Goal: Task Accomplishment & Management: Use online tool/utility

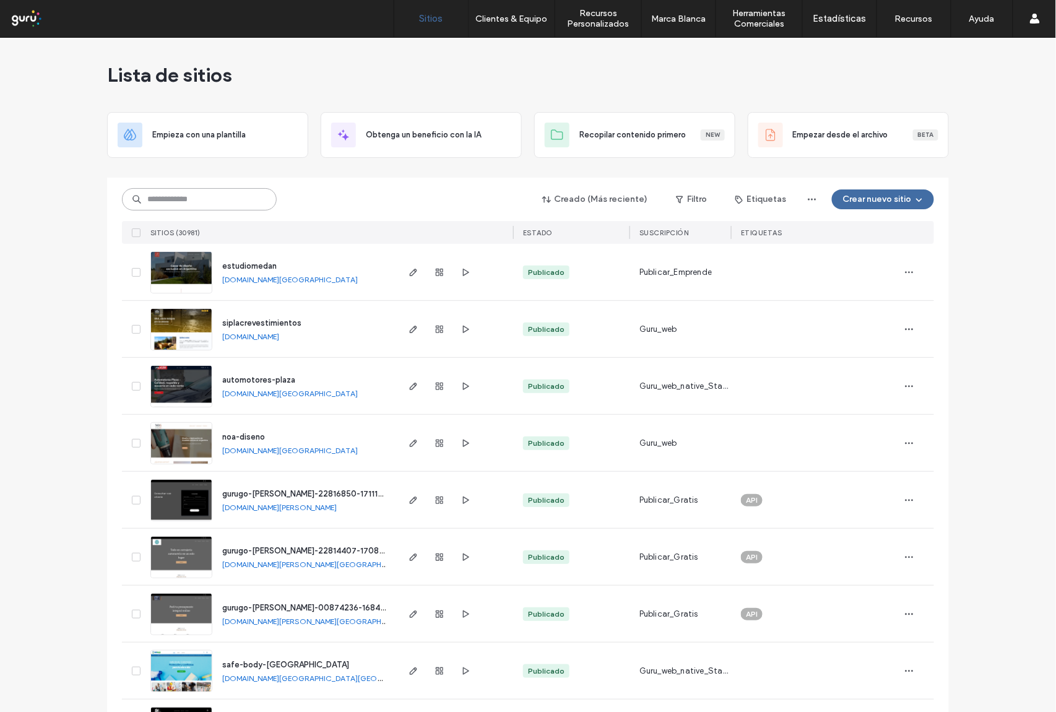
click at [176, 189] on input at bounding box center [199, 199] width 155 height 22
paste input "**********"
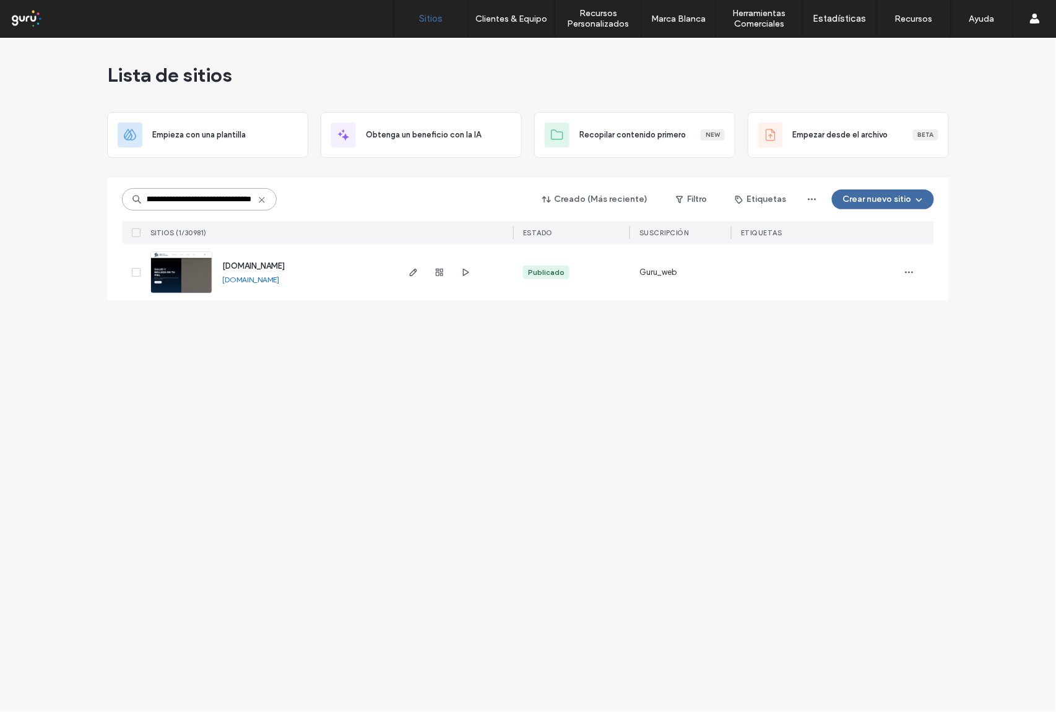
type input "**********"
click at [439, 280] on div at bounding box center [439, 272] width 67 height 57
click at [437, 278] on span "button" at bounding box center [439, 272] width 15 height 15
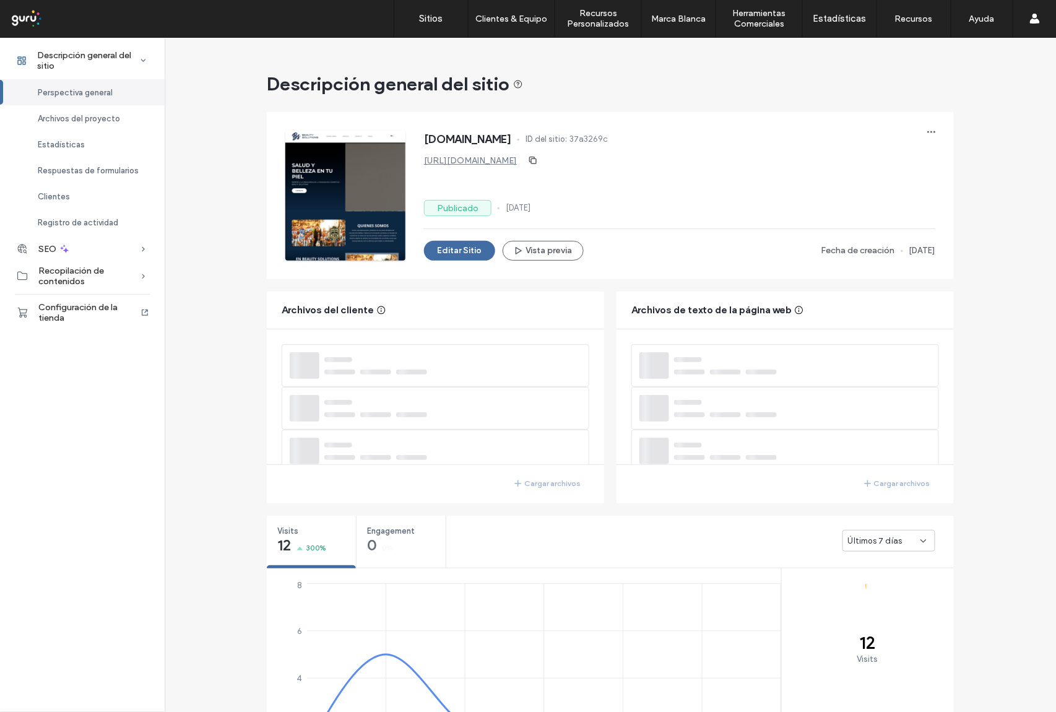
click at [891, 543] on span "Últimos 7 días" at bounding box center [875, 541] width 54 height 12
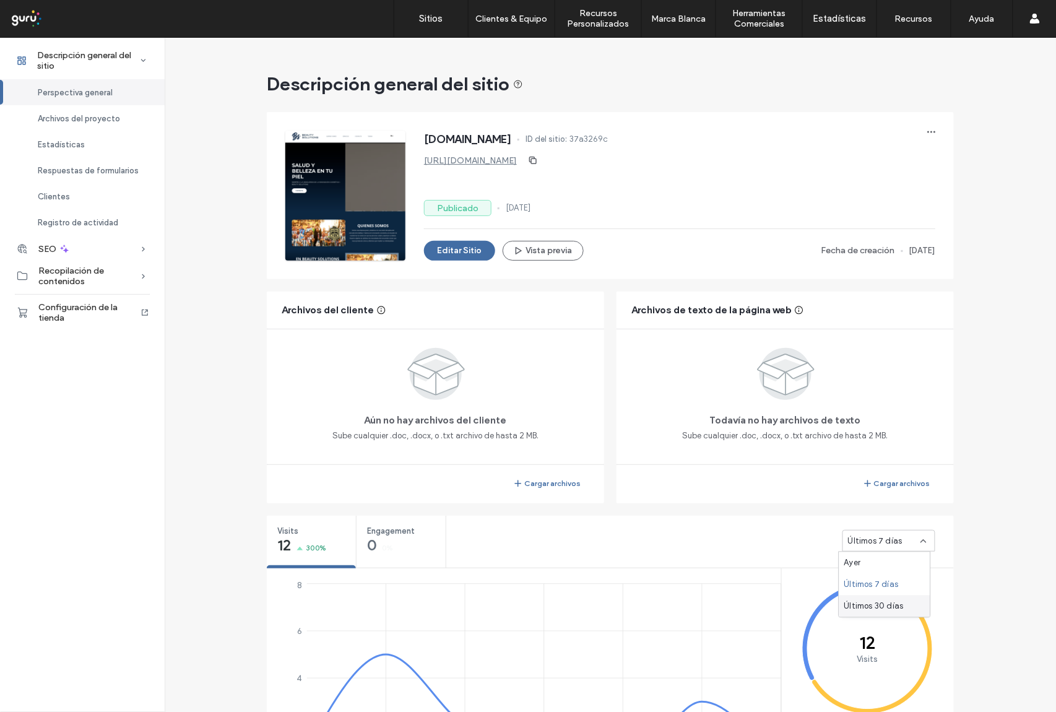
click at [886, 605] on span "Últimos 30 días" at bounding box center [873, 606] width 59 height 12
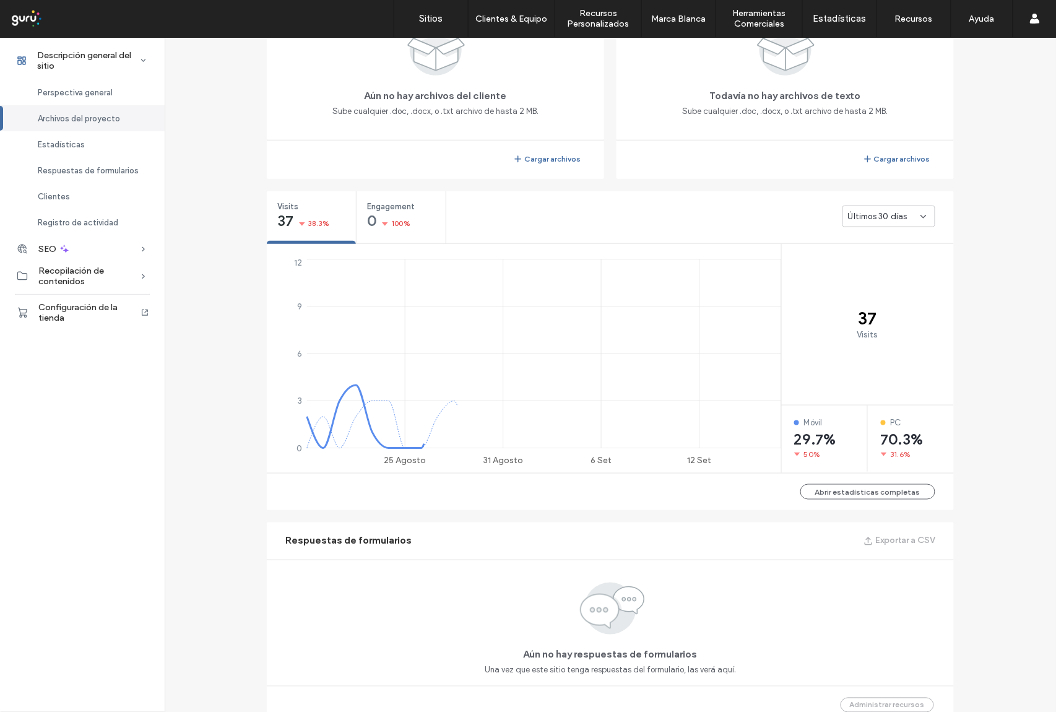
scroll to position [330, 0]
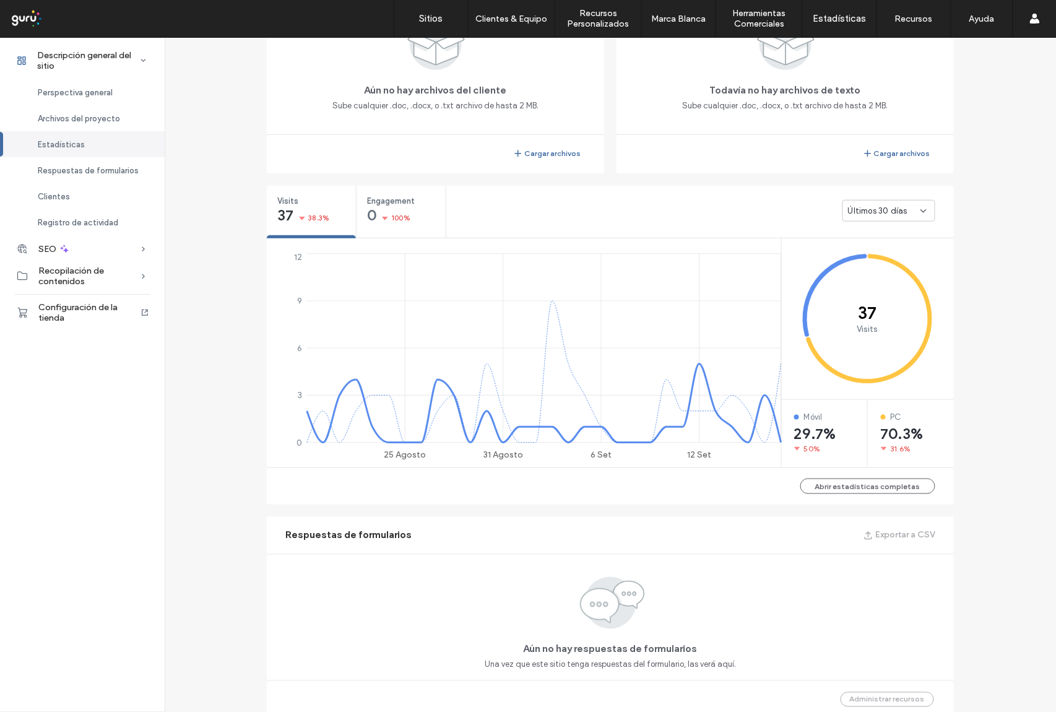
scroll to position [248, 0]
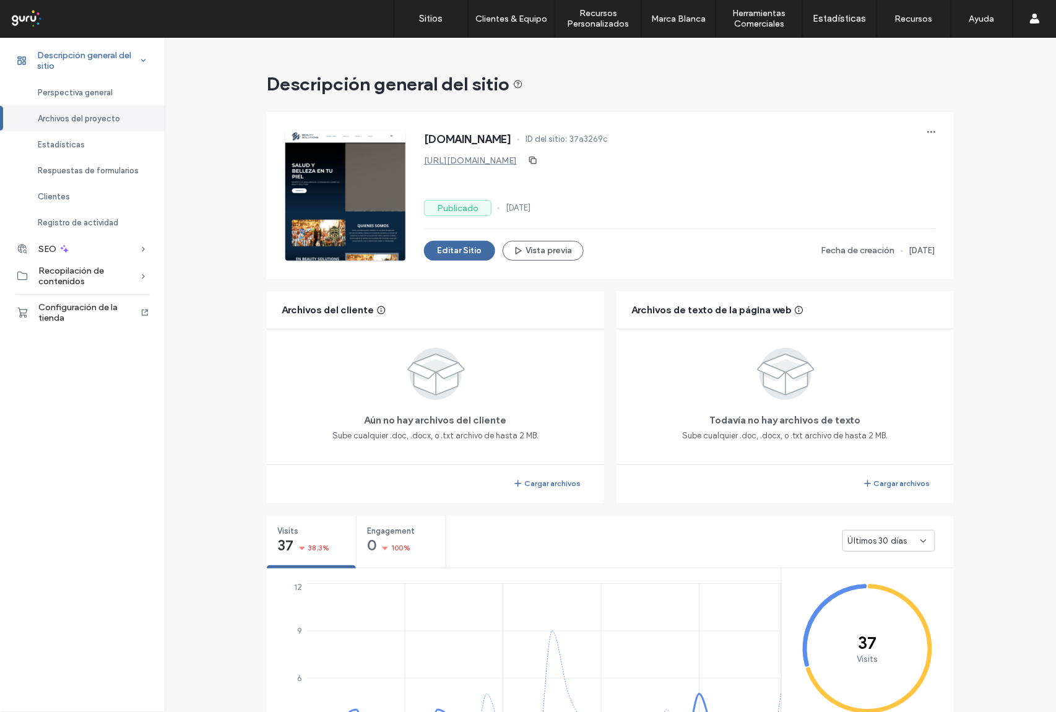
click at [105, 61] on span "Descripción general del sitio" at bounding box center [88, 60] width 103 height 21
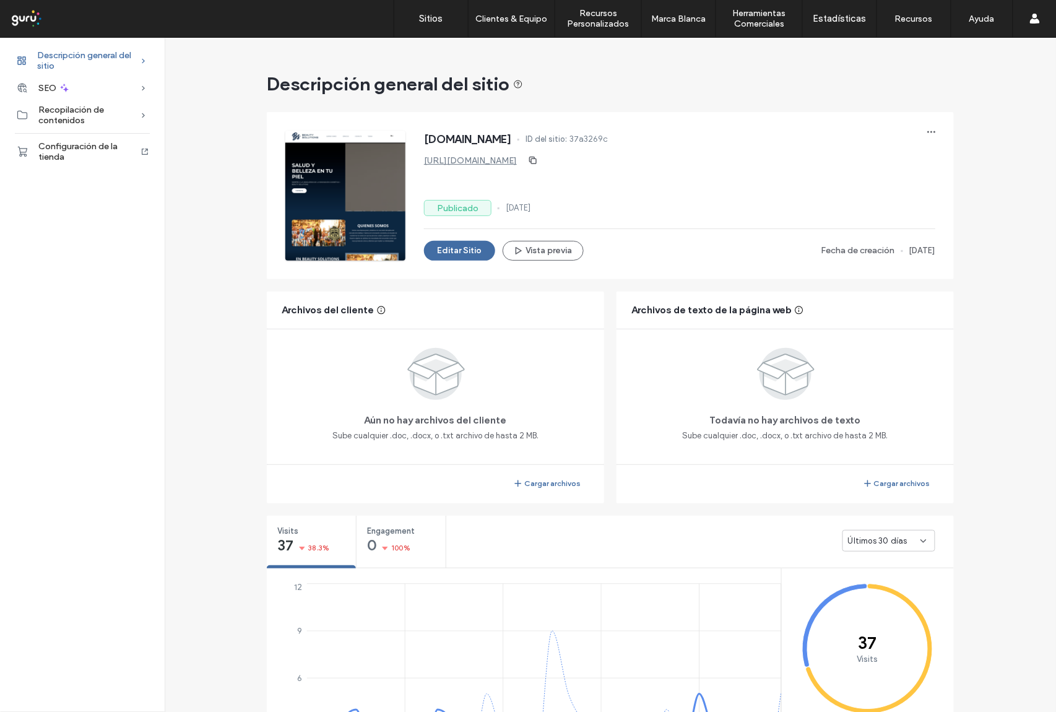
click at [92, 50] on span "Descripción general del sitio" at bounding box center [88, 60] width 103 height 21
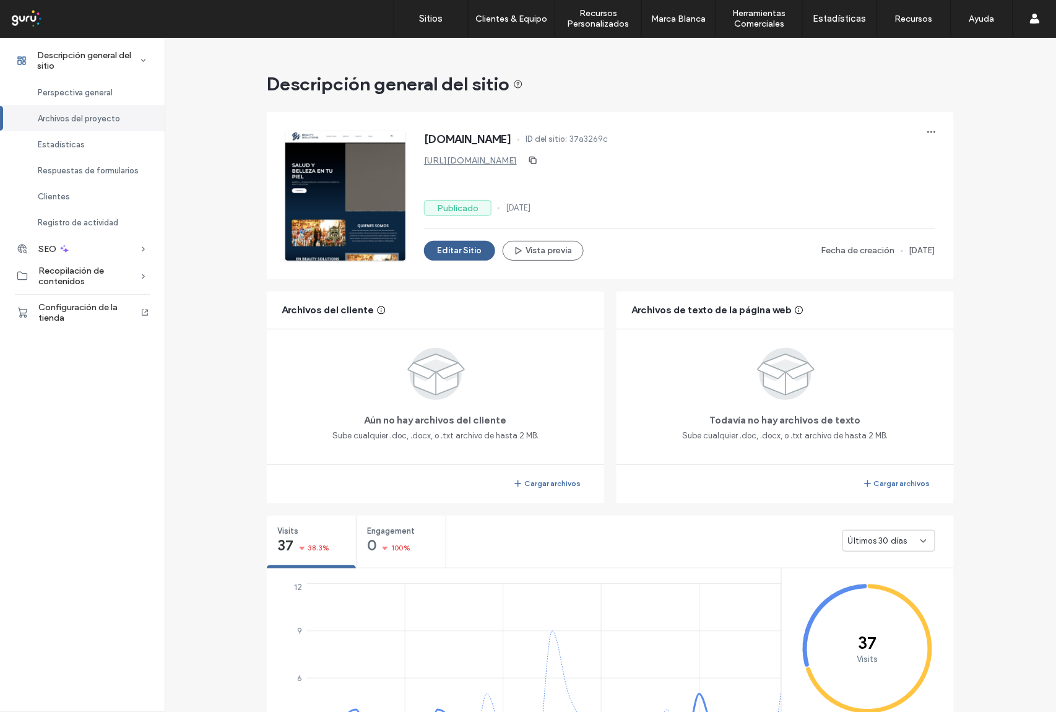
click at [448, 251] on button "Editar Sitio" at bounding box center [459, 251] width 71 height 20
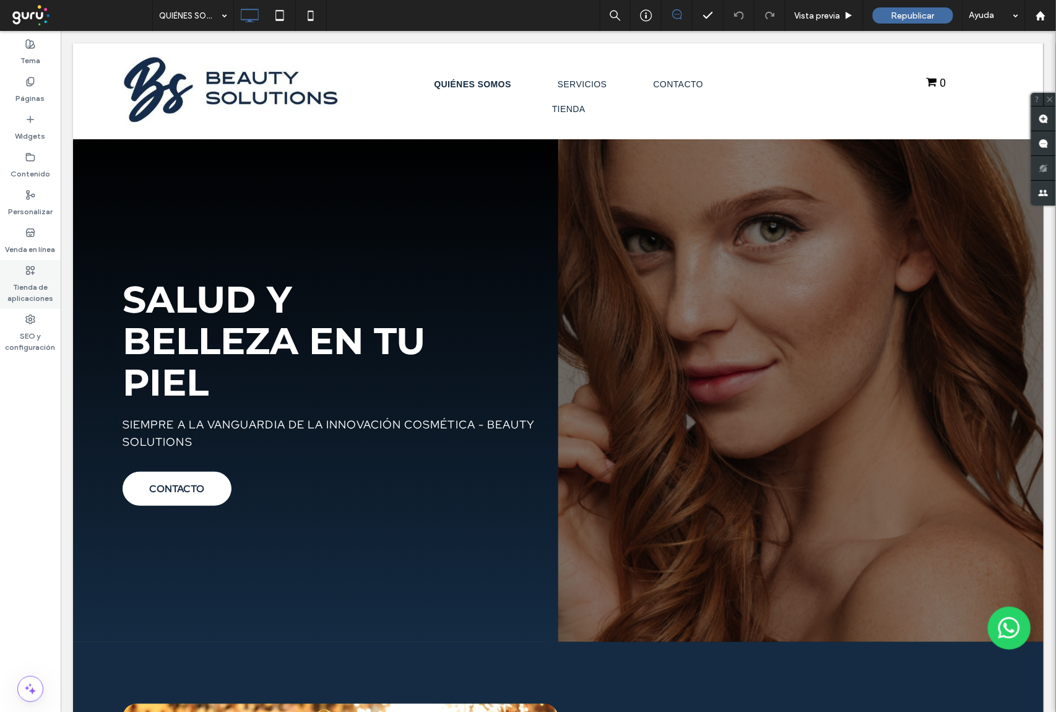
drag, startPoint x: 28, startPoint y: 286, endPoint x: 207, endPoint y: 290, distance: 178.9
click at [28, 286] on label "Tienda de aplicaciones" at bounding box center [30, 289] width 61 height 28
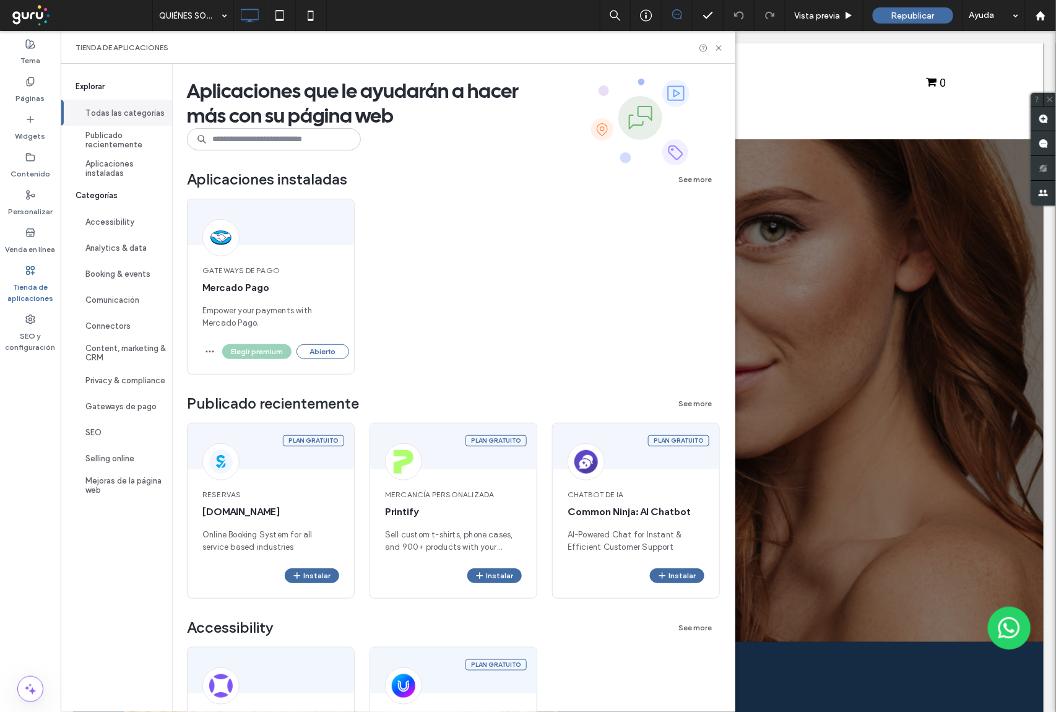
click at [24, 287] on label "Tienda de aplicaciones" at bounding box center [30, 289] width 61 height 28
click at [326, 350] on button "Abierto" at bounding box center [322, 351] width 53 height 15
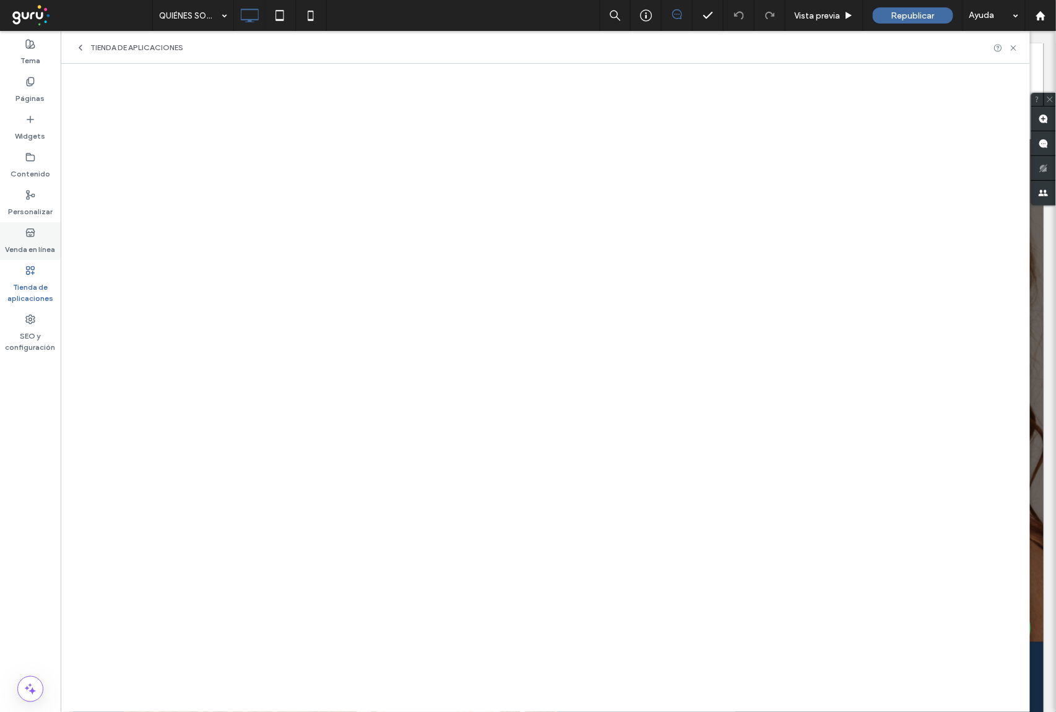
click at [25, 243] on label "Venda en línea" at bounding box center [31, 246] width 50 height 17
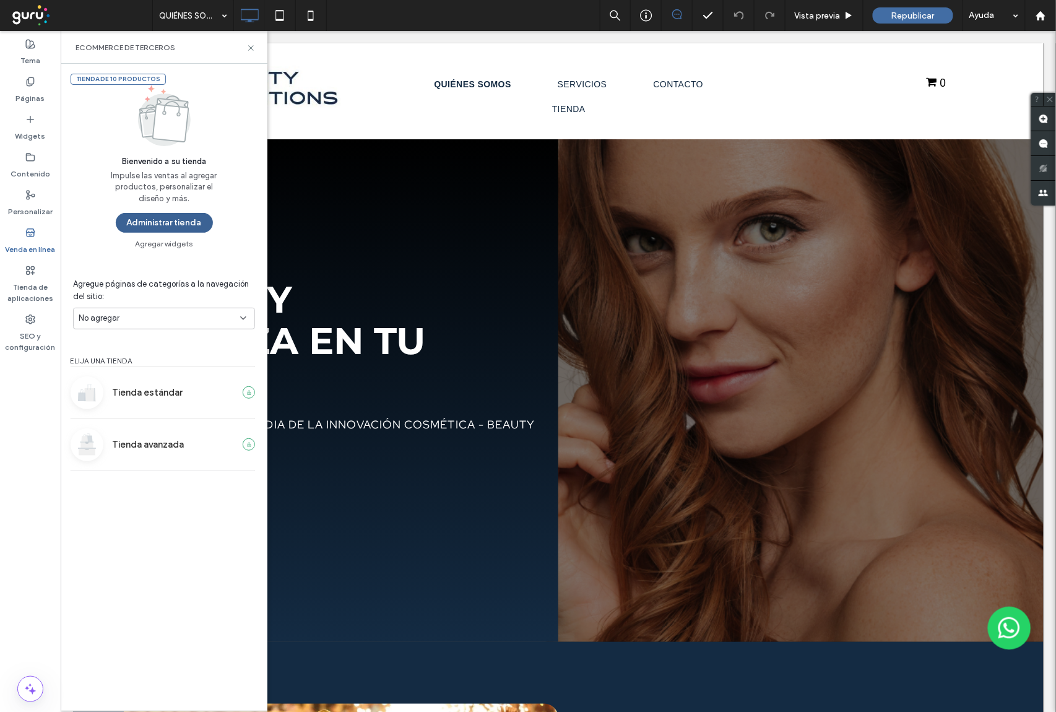
click at [175, 225] on button "Administrar tienda" at bounding box center [164, 223] width 97 height 20
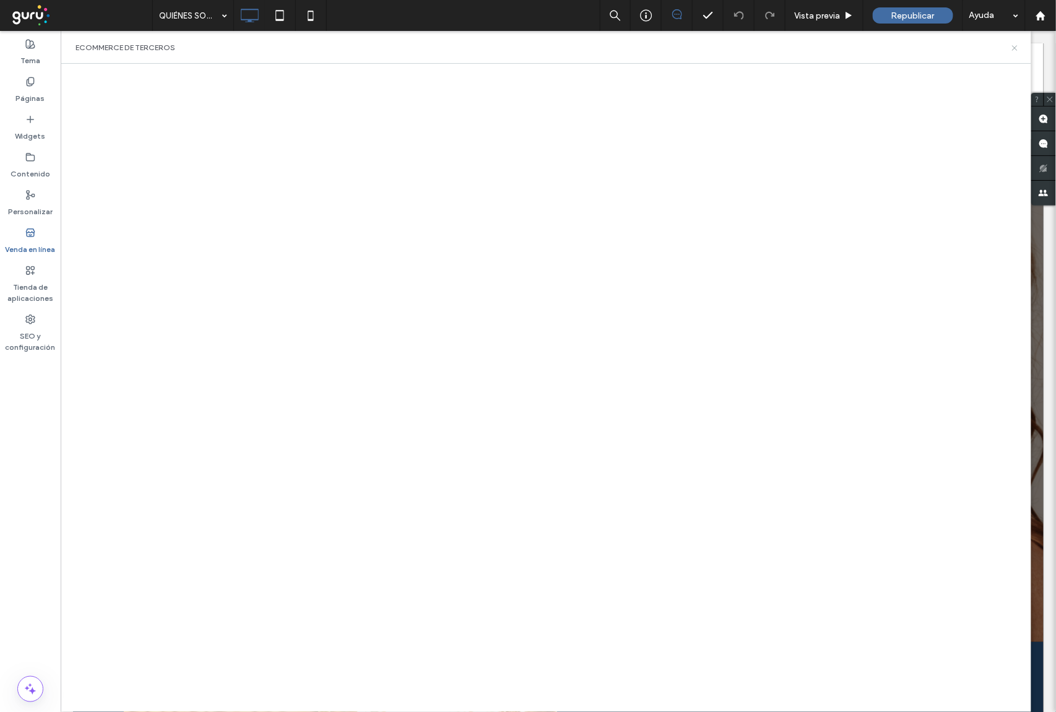
click at [1016, 48] on icon at bounding box center [1014, 47] width 9 height 9
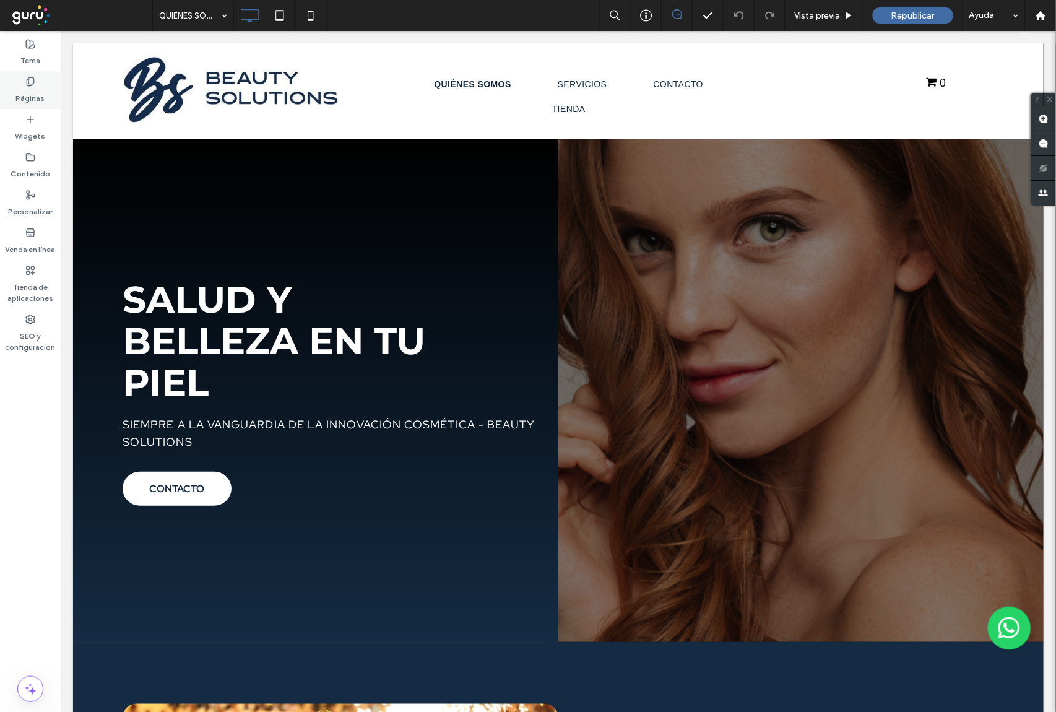
click at [35, 97] on label "Páginas" at bounding box center [30, 95] width 29 height 17
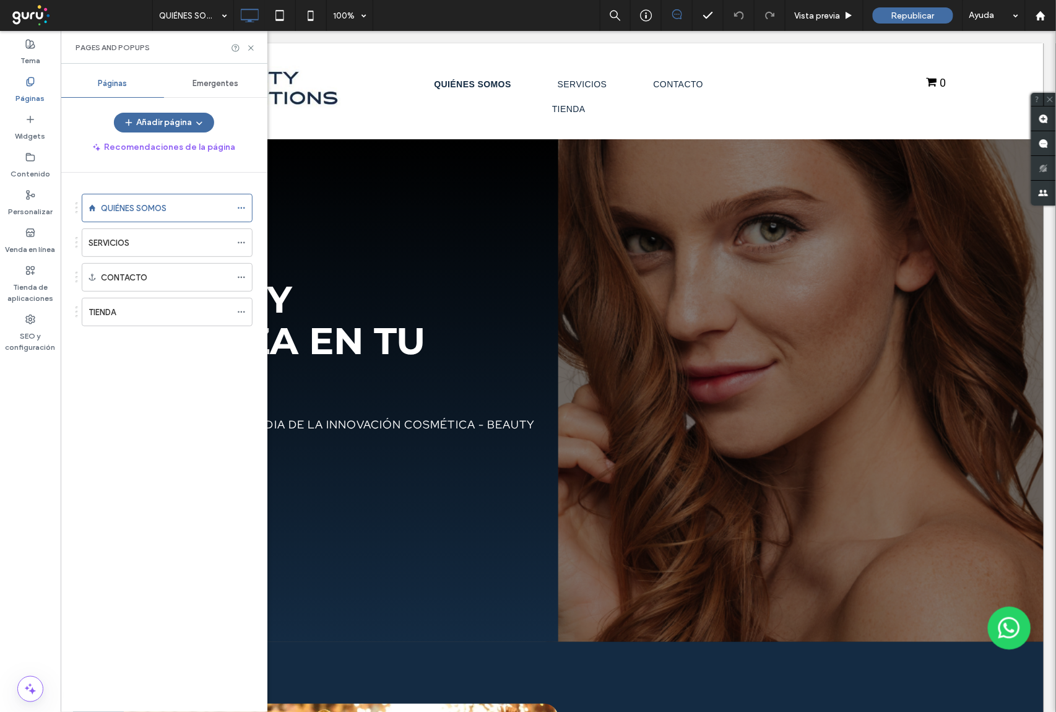
click at [238, 83] on div "Emergentes" at bounding box center [215, 83] width 103 height 27
click at [186, 119] on button "Nueva emergente" at bounding box center [164, 123] width 108 height 20
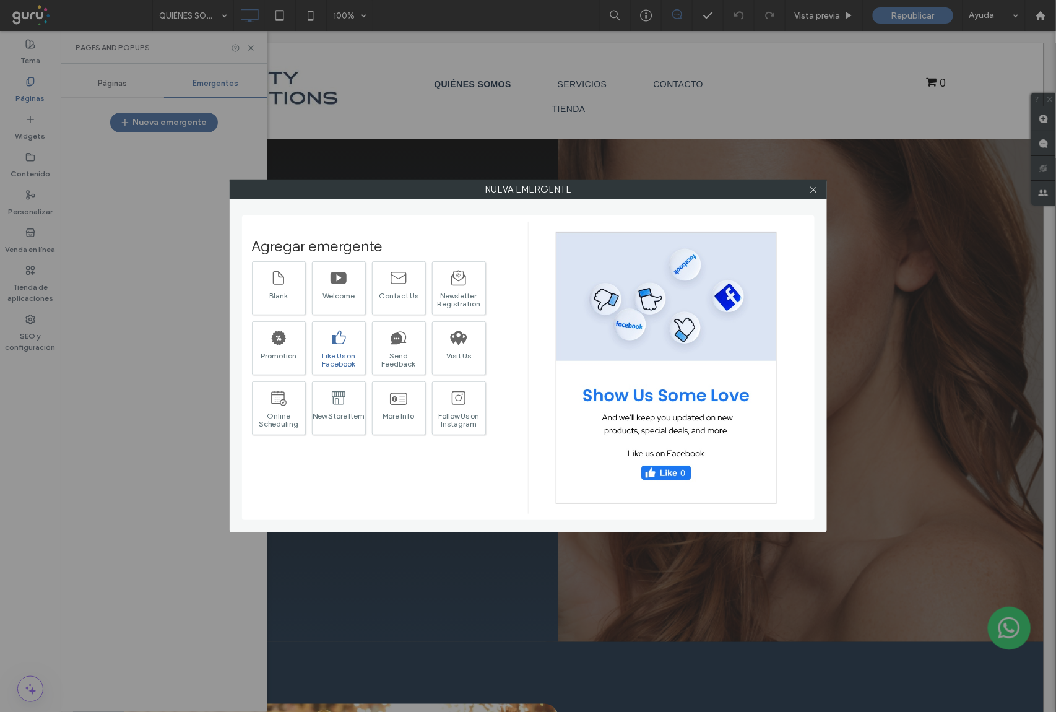
click at [333, 359] on div "Like Us on Facebook" at bounding box center [339, 360] width 53 height 16
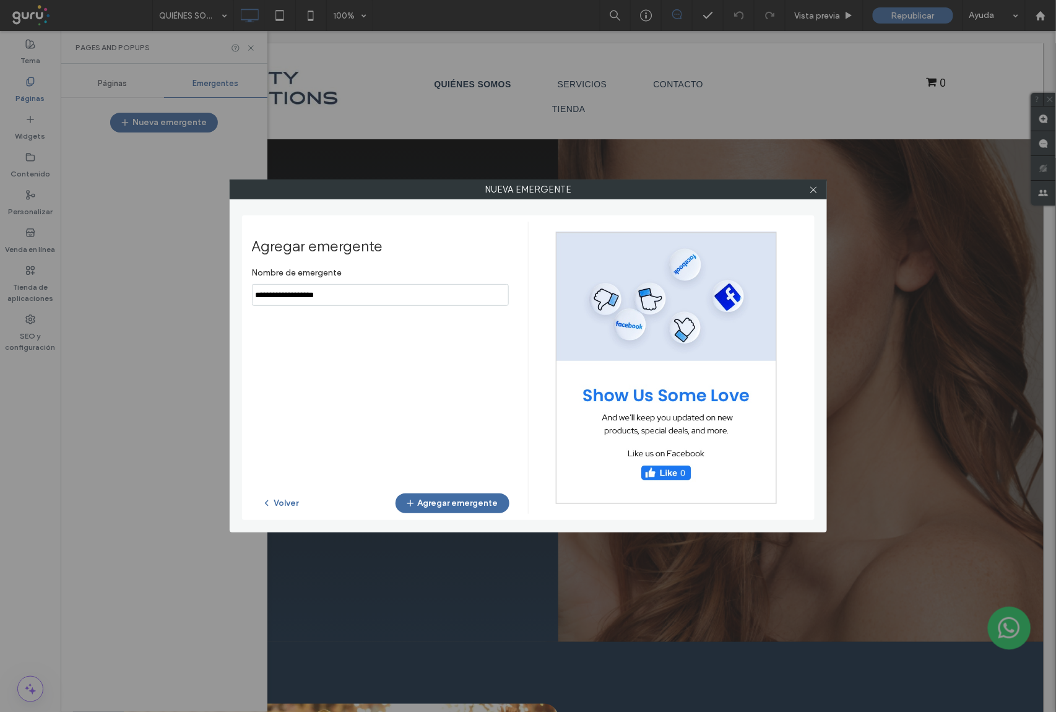
click at [363, 301] on input "notEmpty" at bounding box center [380, 295] width 257 height 22
type input "********"
click at [427, 506] on button "Agregar emergente" at bounding box center [453, 503] width 114 height 20
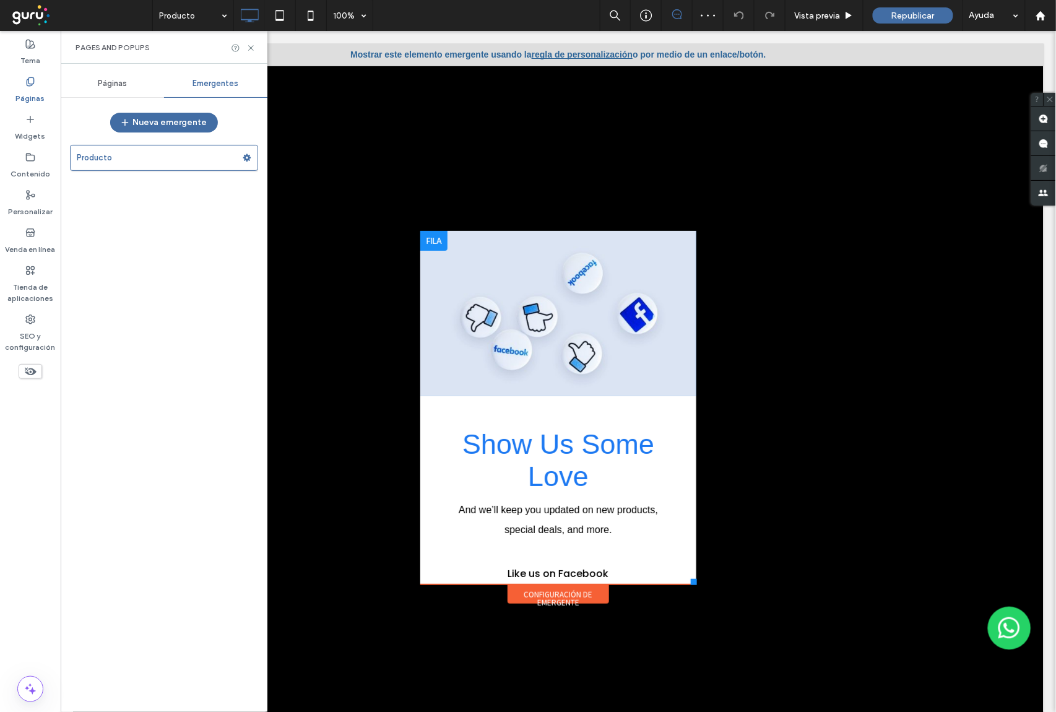
click at [656, 324] on div "Click To Paste" at bounding box center [558, 312] width 276 height 165
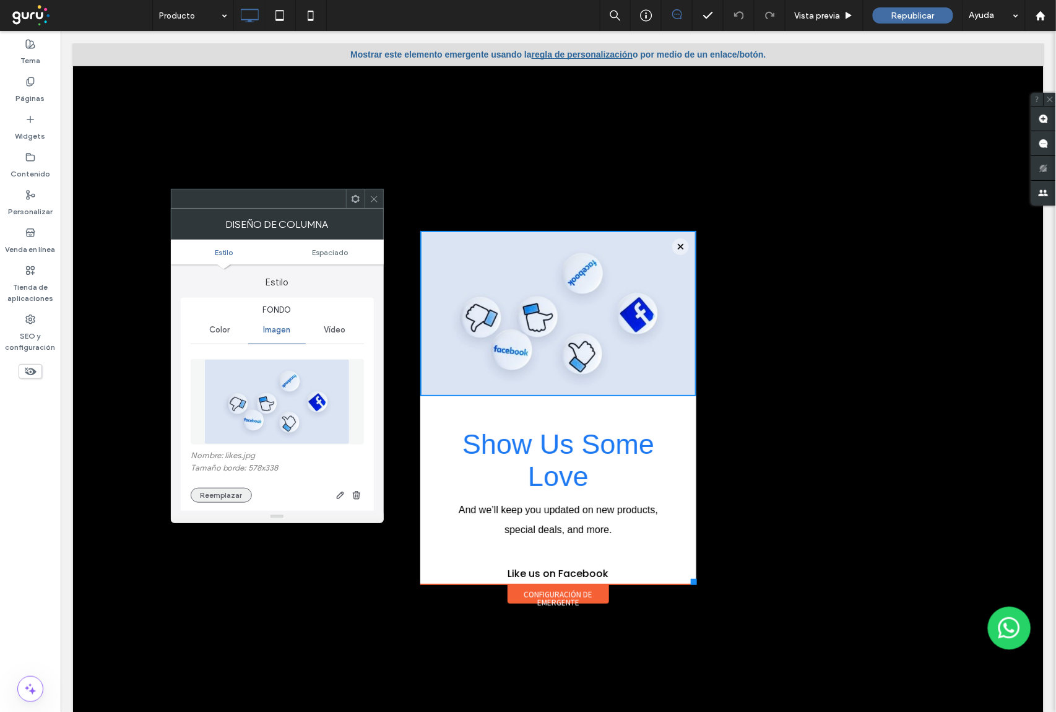
click at [205, 493] on button "Reemplazar" at bounding box center [221, 495] width 61 height 15
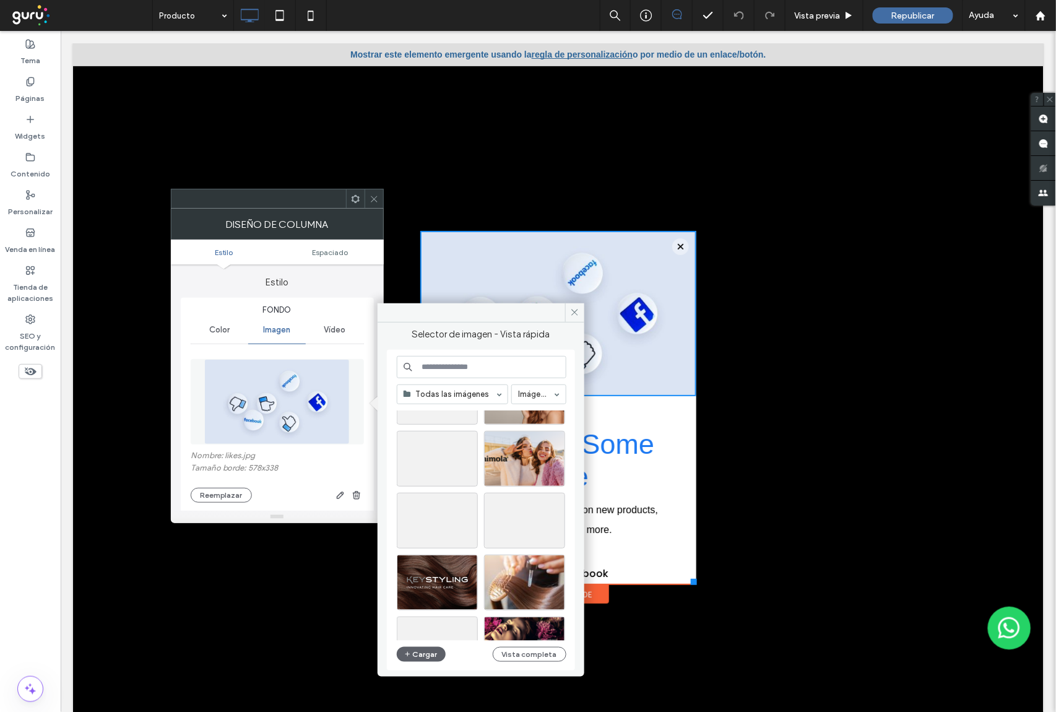
scroll to position [248, 0]
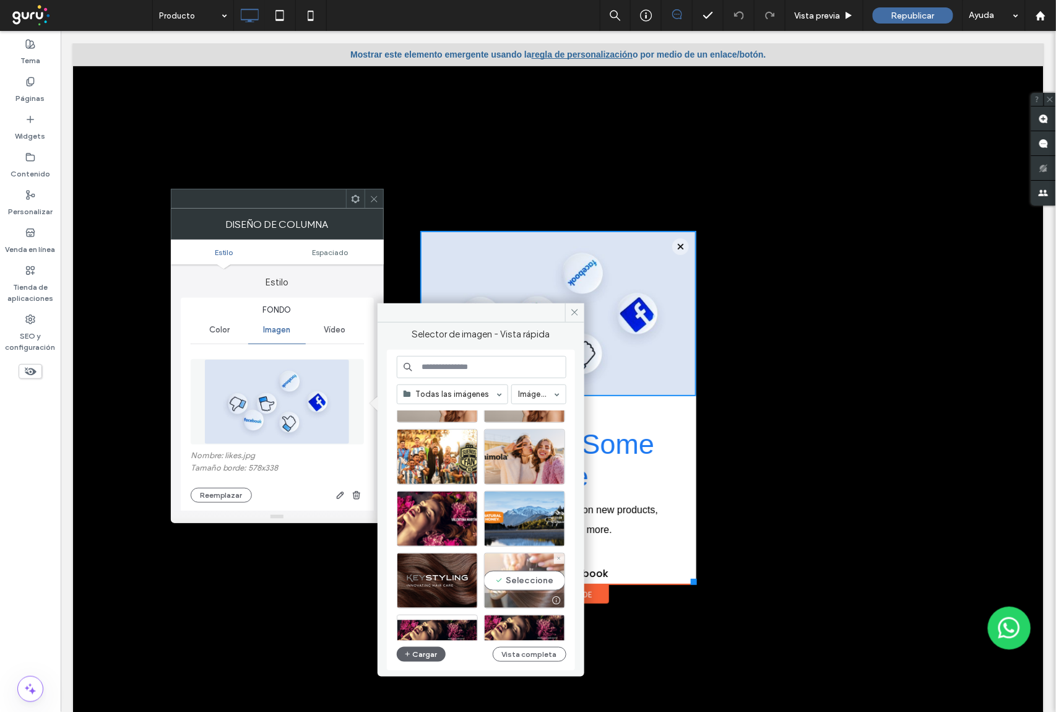
click at [524, 579] on div "Seleccione" at bounding box center [524, 581] width 81 height 56
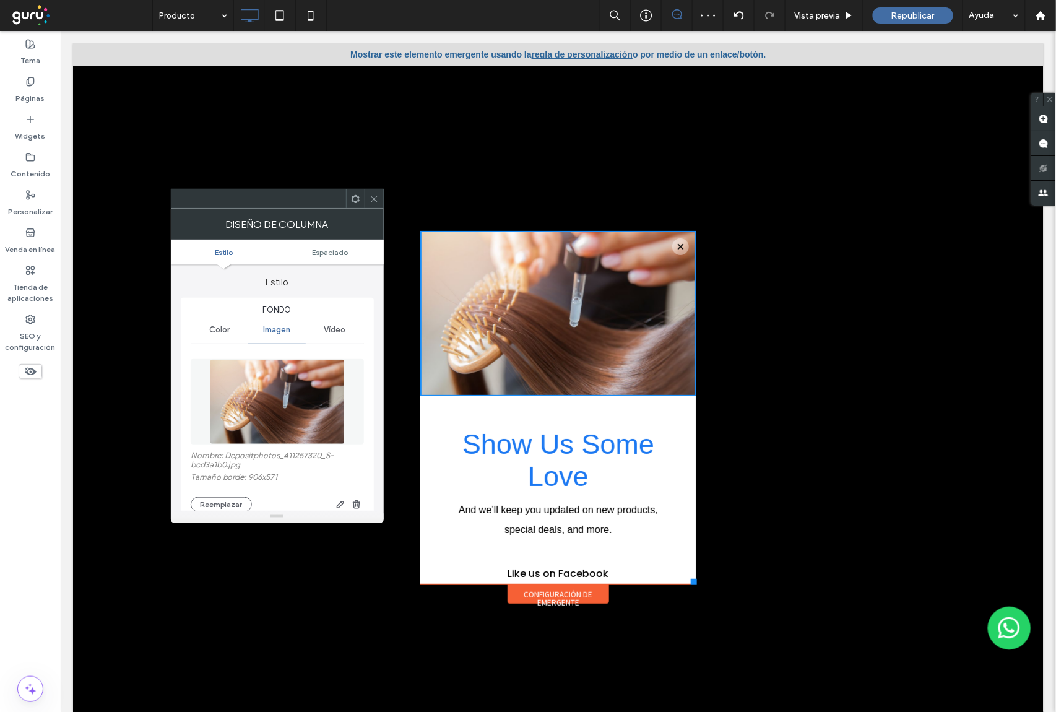
drag, startPoint x: 376, startPoint y: 198, endPoint x: 379, endPoint y: 204, distance: 6.7
click at [376, 201] on icon at bounding box center [374, 198] width 9 height 9
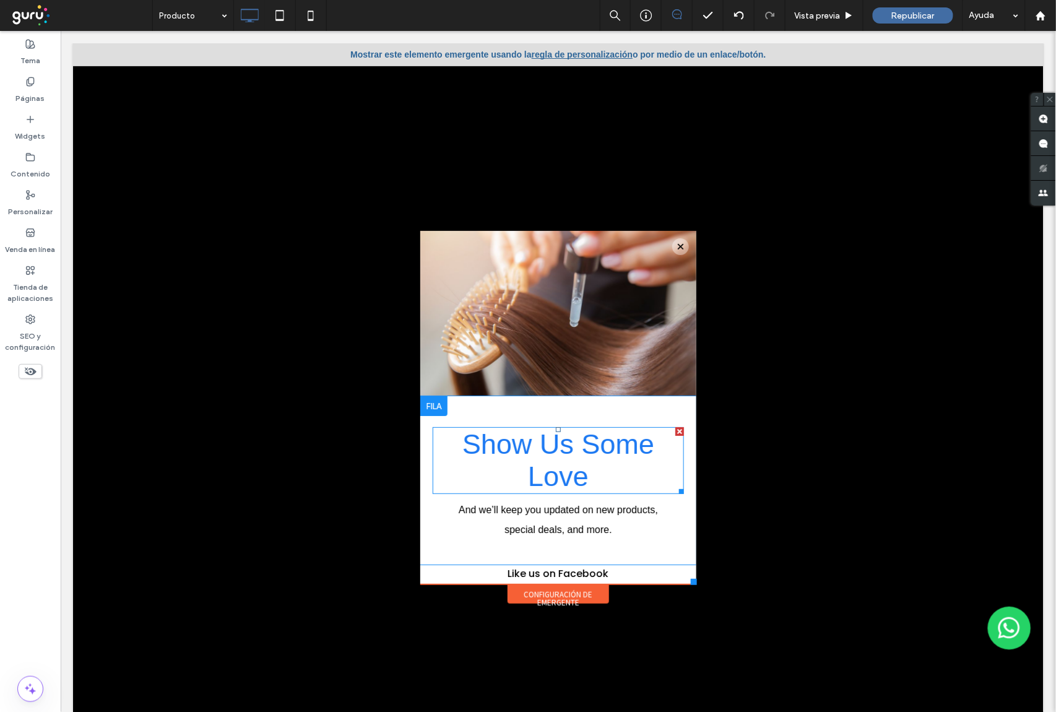
click at [560, 469] on span "Show Us Some Love" at bounding box center [558, 460] width 192 height 64
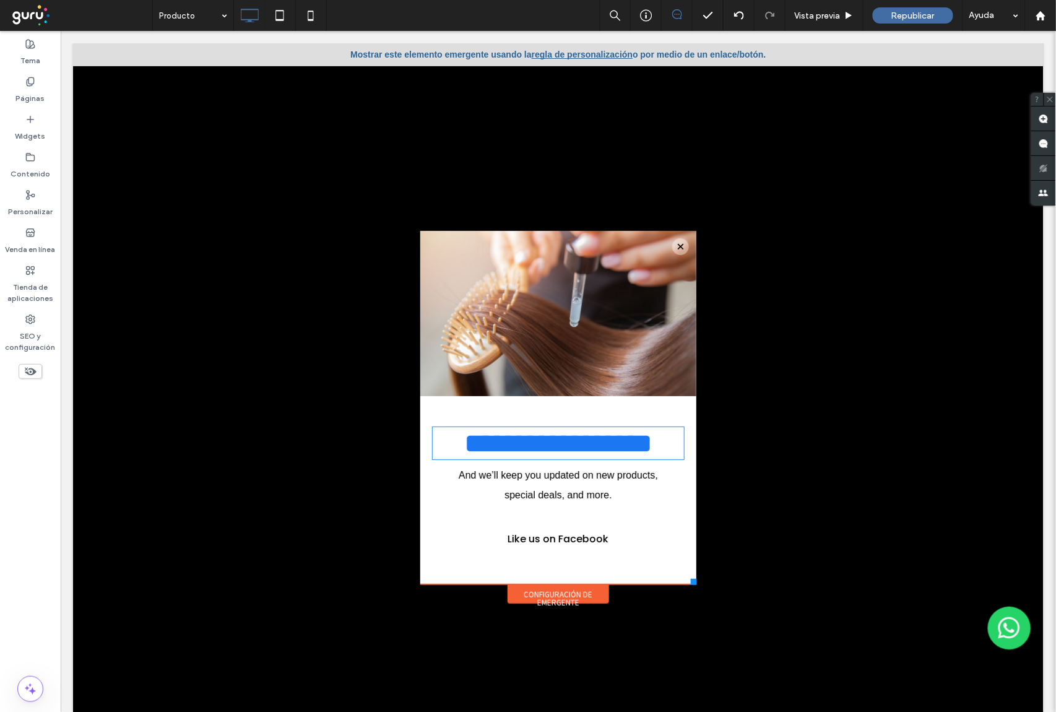
type input "*********"
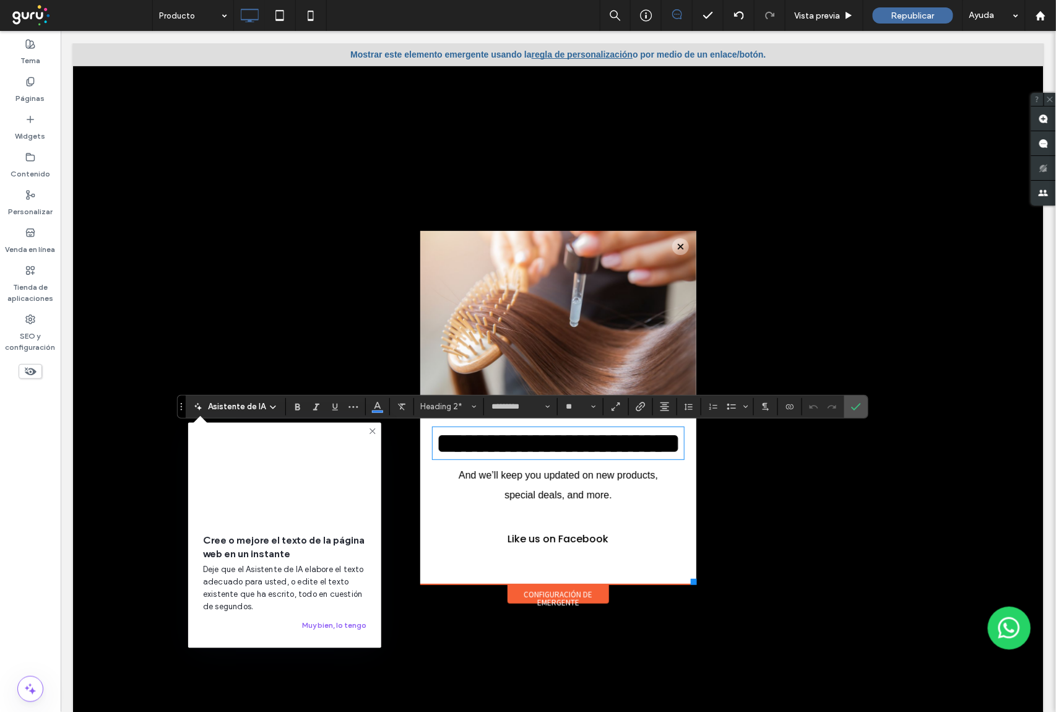
type input "**"
click at [868, 400] on div "Asistente de IA paragraph ********* **" at bounding box center [522, 407] width 691 height 24
click at [860, 405] on use "Confirmar" at bounding box center [856, 406] width 10 height 7
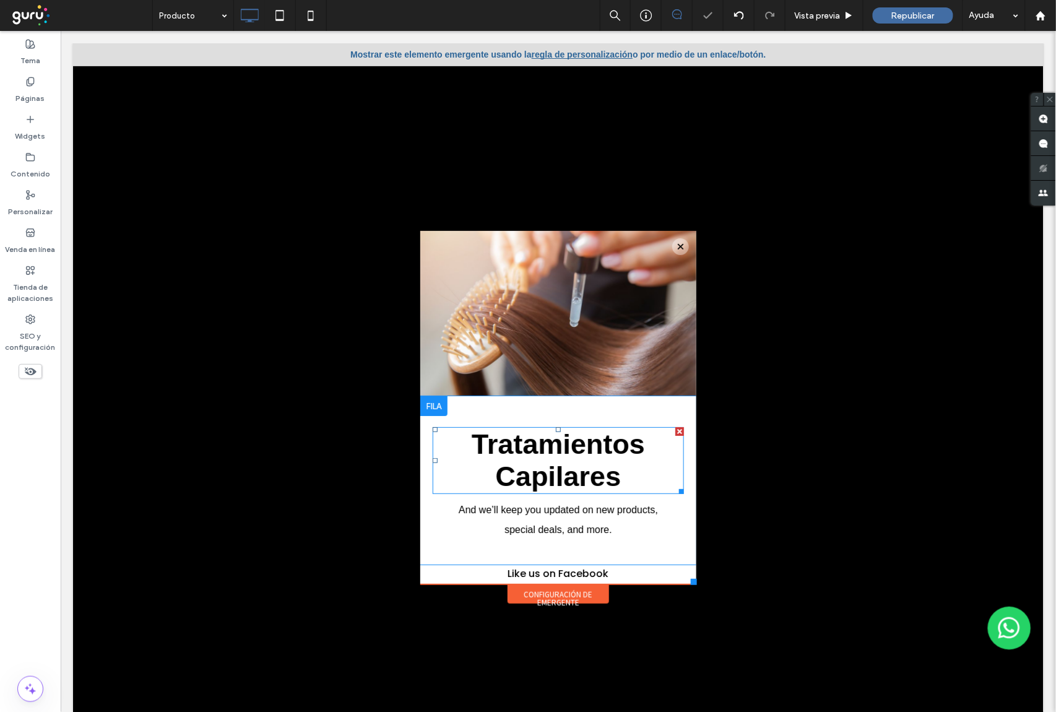
click at [556, 464] on strong "Tratamientos Capilares" at bounding box center [557, 460] width 173 height 64
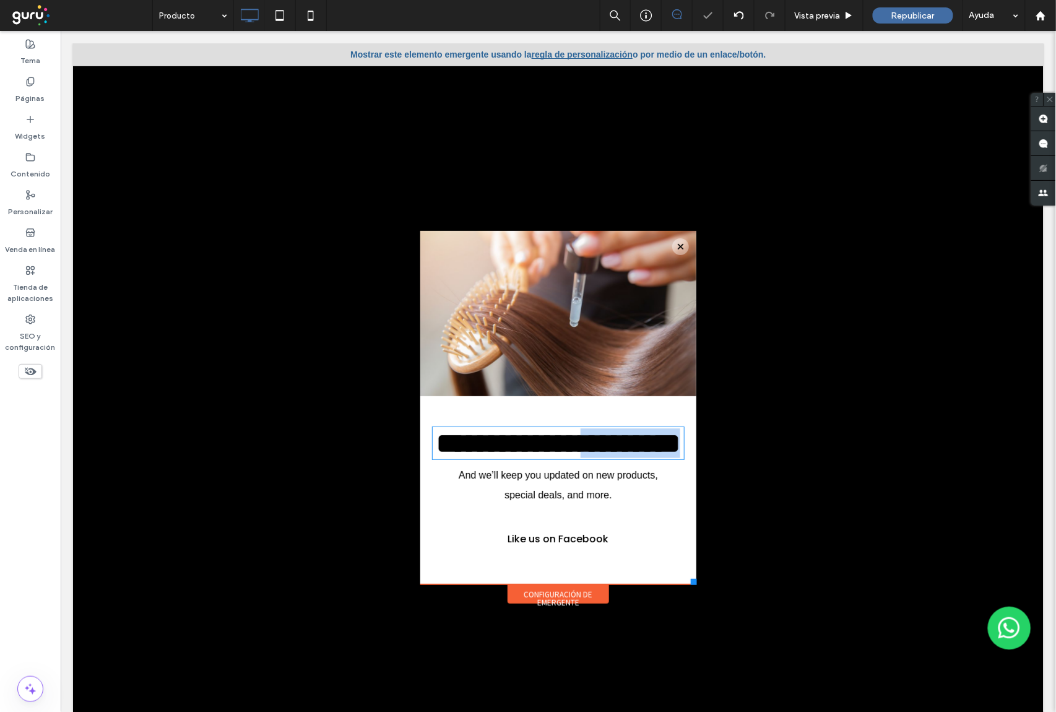
click at [556, 456] on strong "**********" at bounding box center [558, 442] width 244 height 27
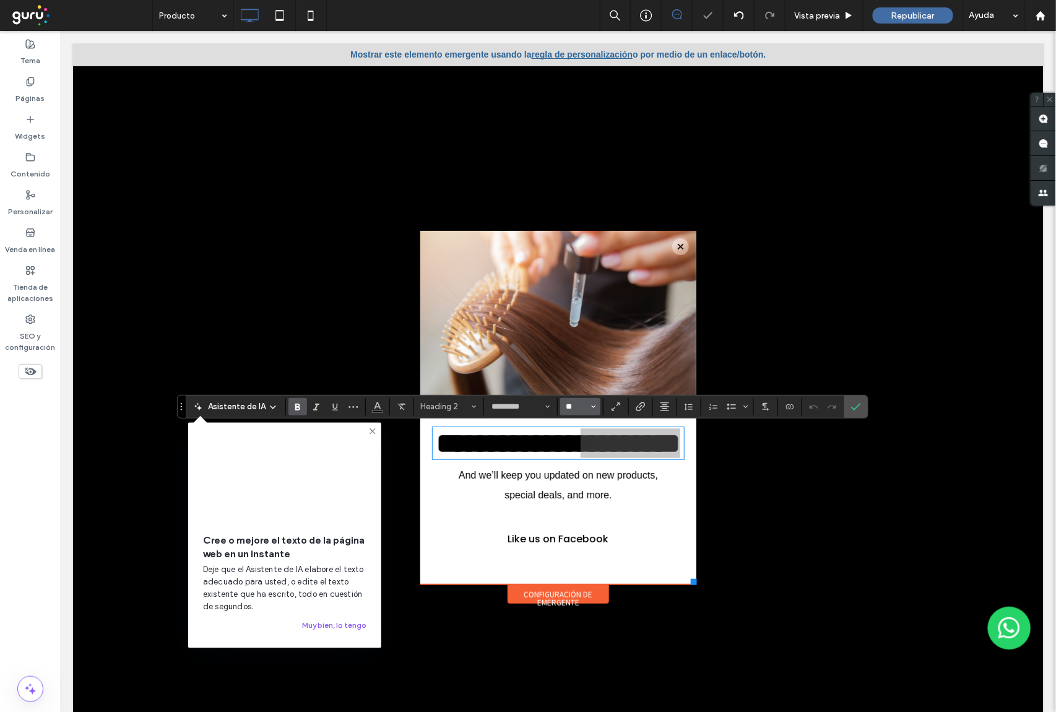
click at [578, 402] on input "**" at bounding box center [576, 407] width 24 height 10
click at [480, 436] on strong "**********" at bounding box center [558, 442] width 244 height 27
type input "**"
click at [480, 436] on strong "**********" at bounding box center [558, 442] width 244 height 27
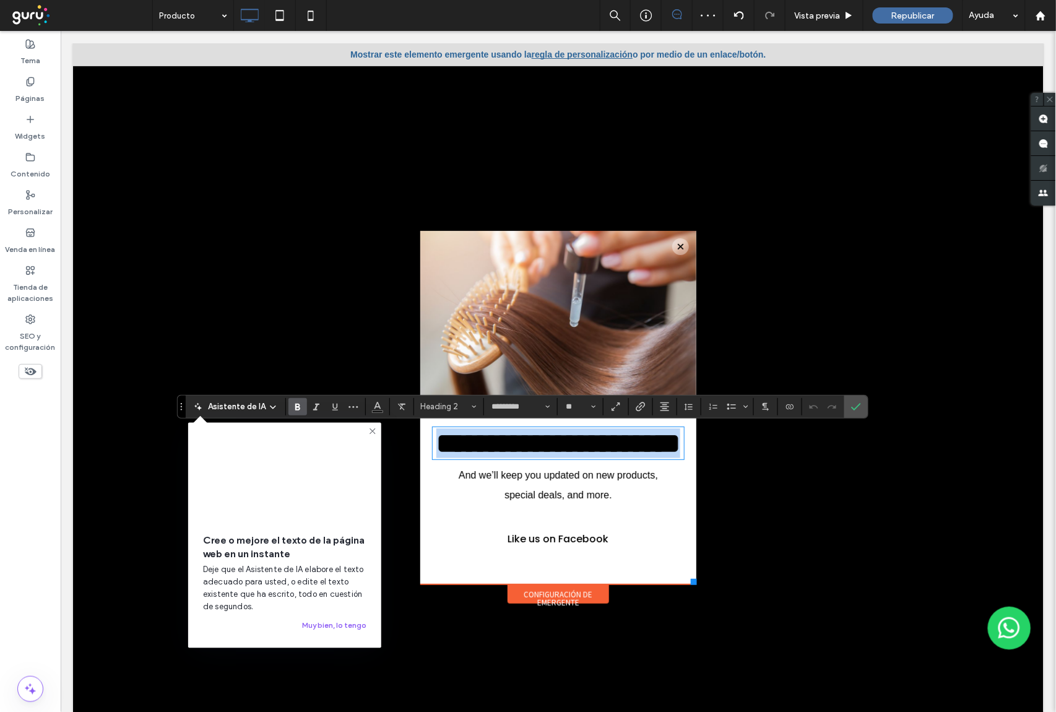
click at [480, 436] on strong "**********" at bounding box center [558, 442] width 244 height 27
click at [590, 404] on button "**" at bounding box center [580, 406] width 40 height 17
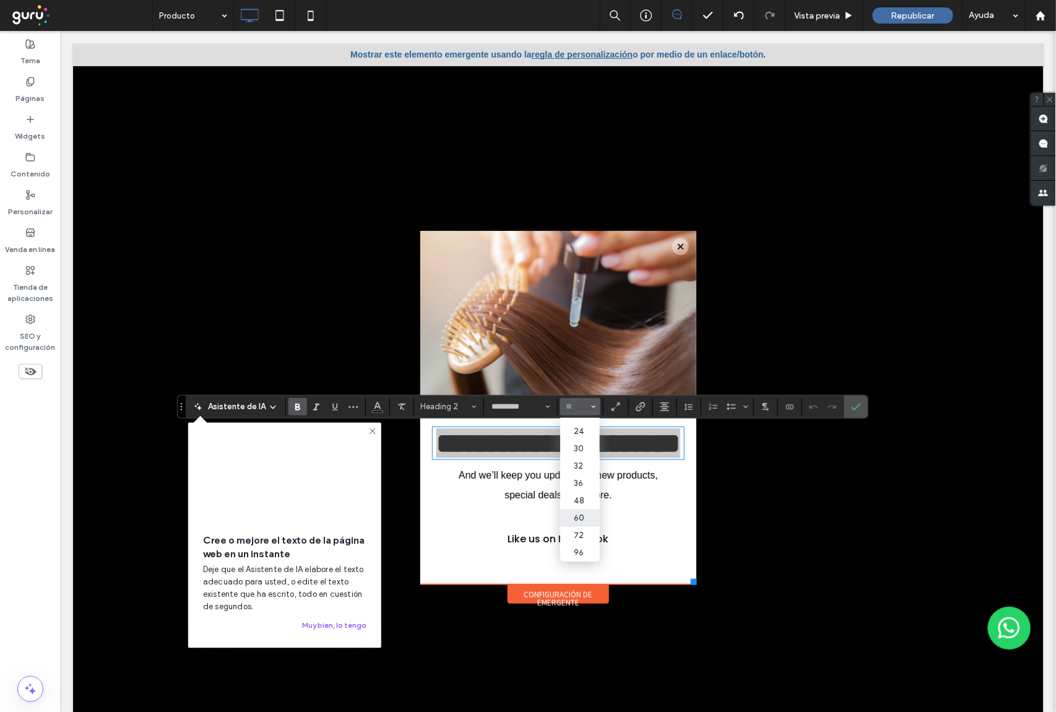
scroll to position [142, 0]
click at [587, 475] on label "36" at bounding box center [580, 483] width 40 height 17
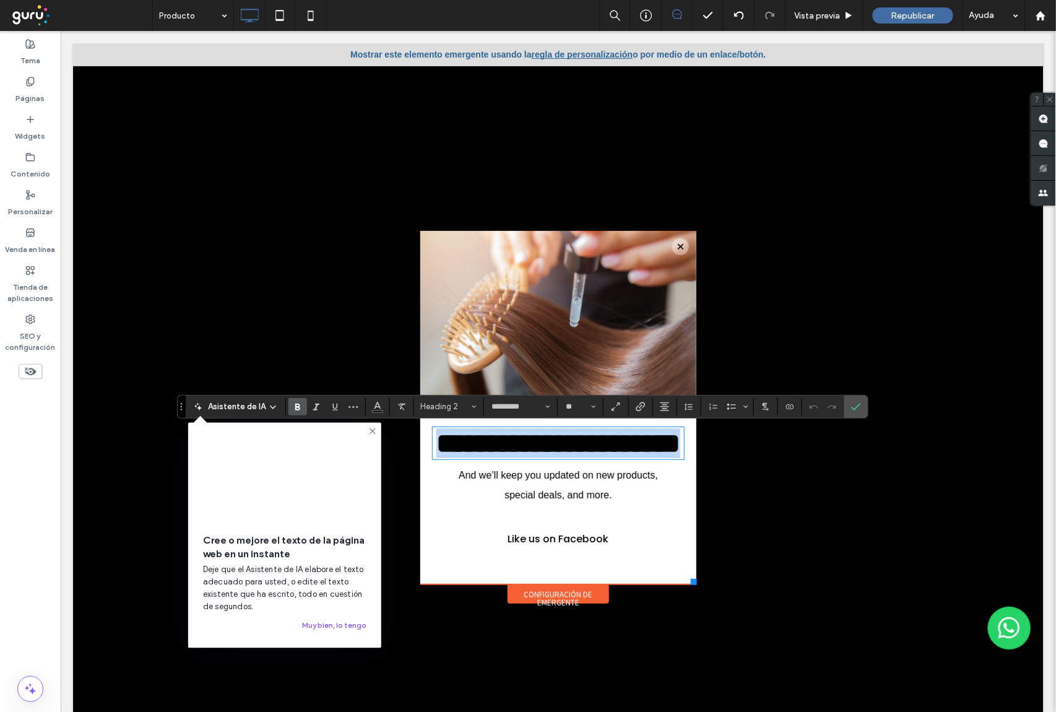
type input "**"
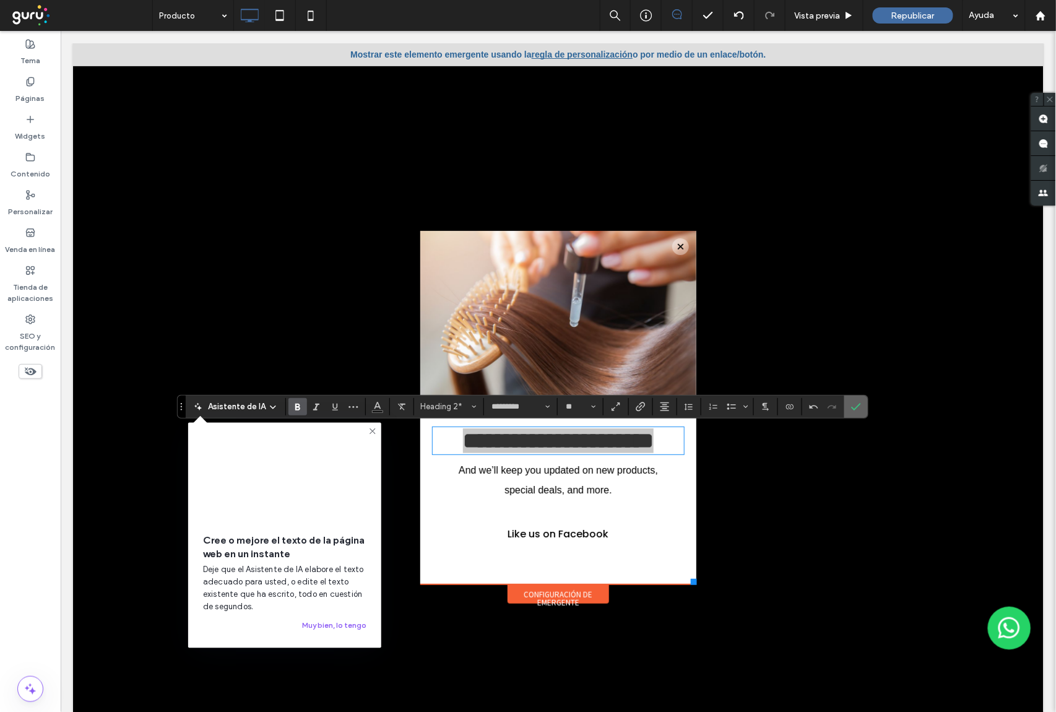
drag, startPoint x: 855, startPoint y: 404, endPoint x: 557, endPoint y: 451, distance: 301.9
click at [855, 404] on icon "Confirmar" at bounding box center [856, 407] width 10 height 10
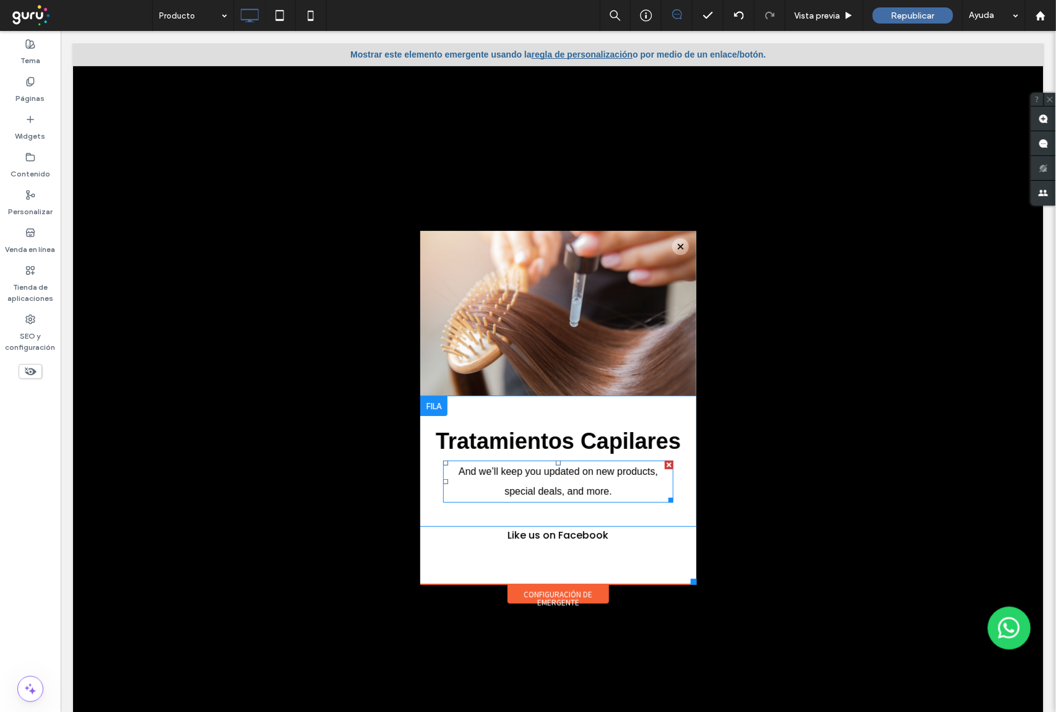
click at [522, 483] on p "And we’ll keep you updated on new products, special deals, and more." at bounding box center [558, 481] width 230 height 40
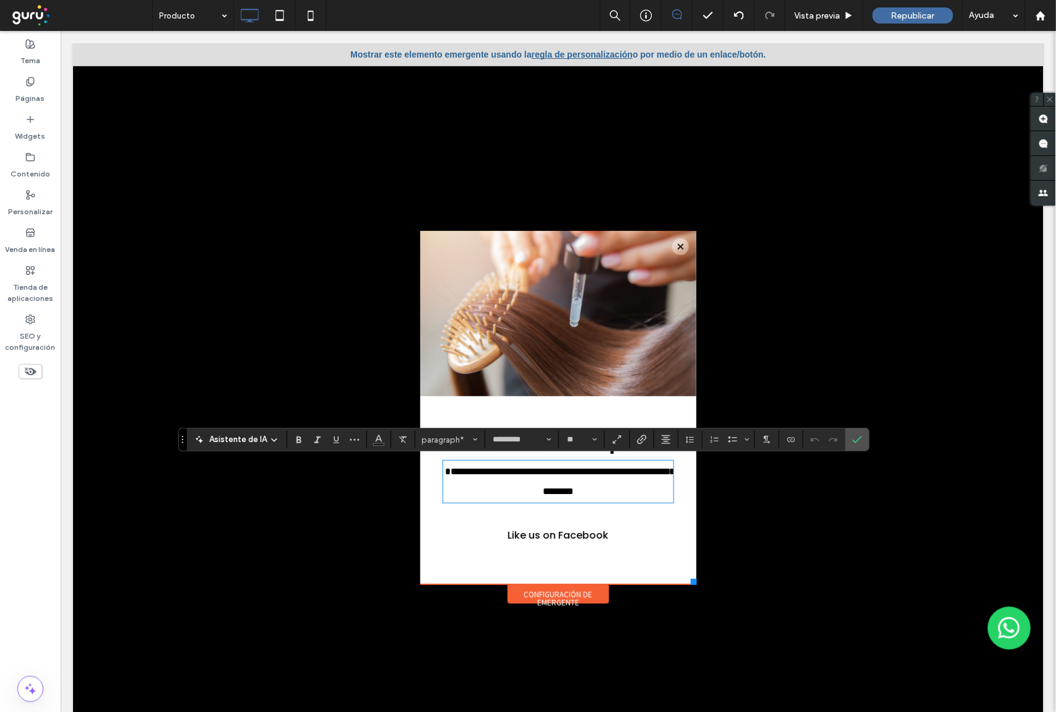
click at [522, 483] on p "**********" at bounding box center [558, 481] width 230 height 40
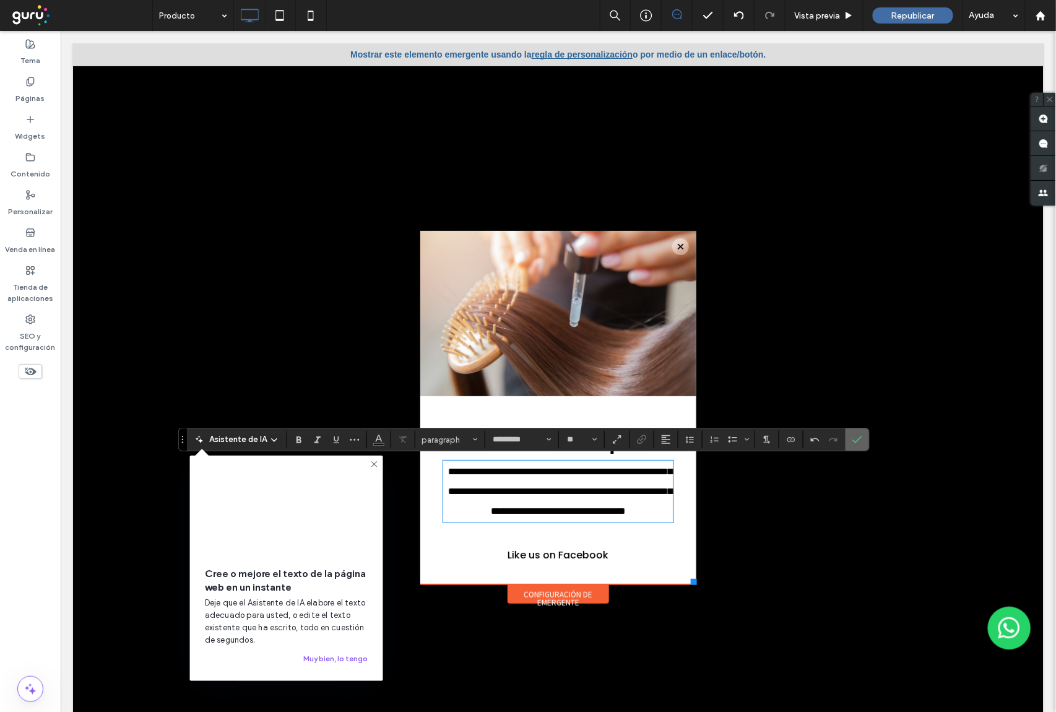
click at [858, 442] on use "Confirmar" at bounding box center [857, 439] width 10 height 7
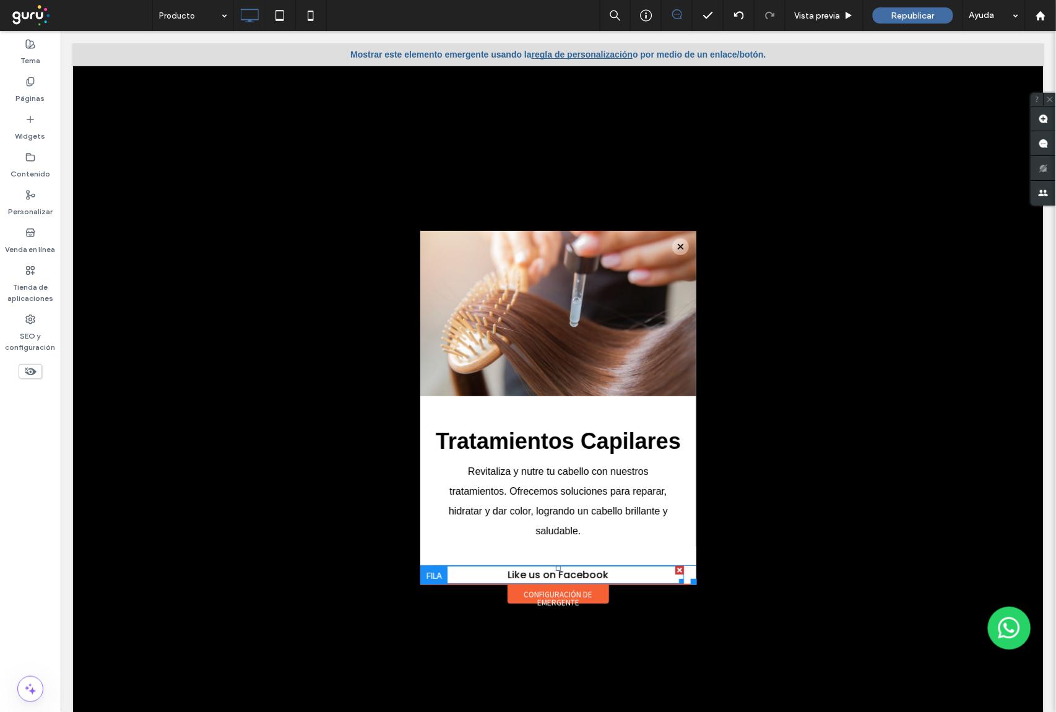
click at [566, 574] on span "Like us on Facebook" at bounding box center [557, 574] width 101 height 14
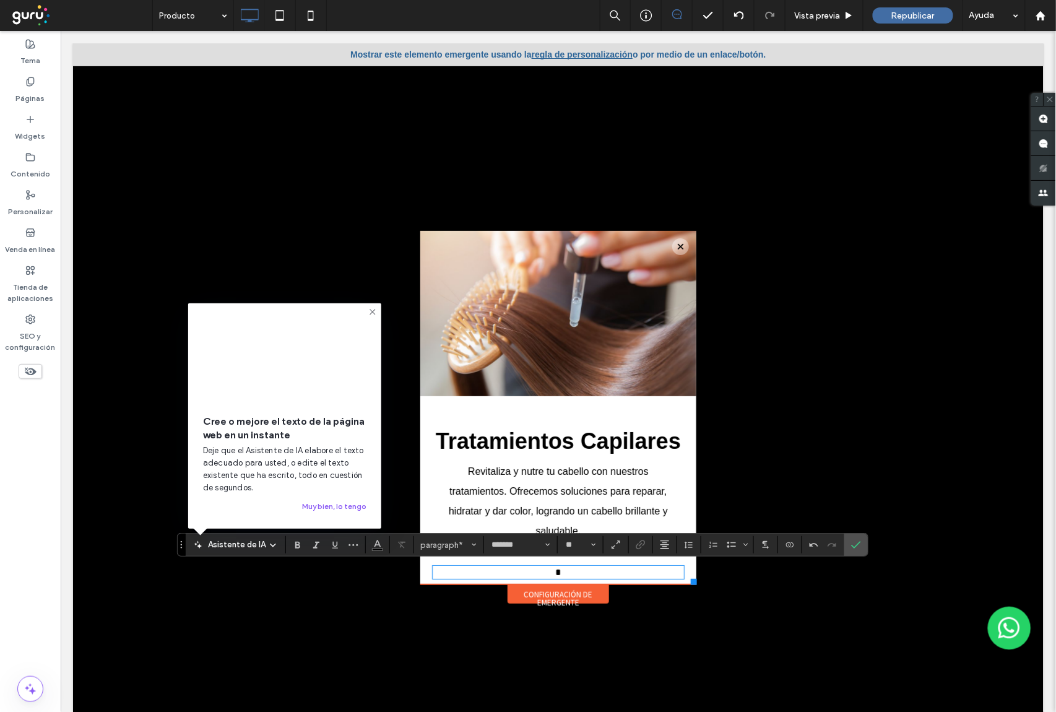
type input "*********"
click at [860, 550] on icon "Confirmar" at bounding box center [856, 545] width 10 height 10
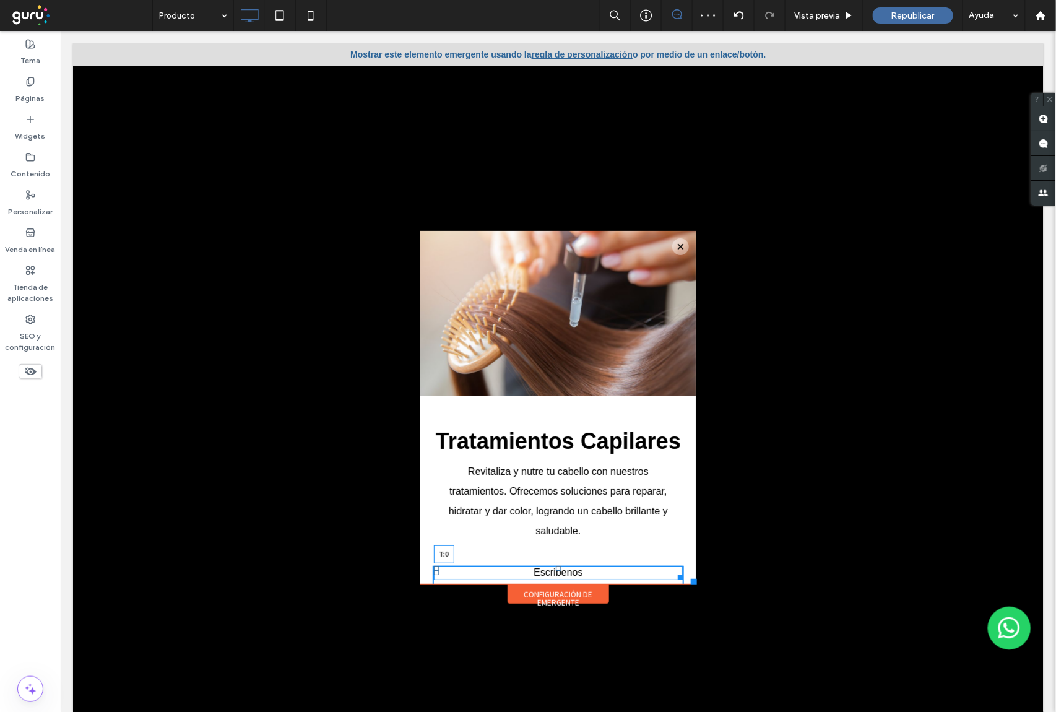
drag, startPoint x: 545, startPoint y: 567, endPoint x: 542, endPoint y: 542, distance: 25.6
click at [542, 542] on div "Click To Paste Tratamientos Capilares Revitaliza y nutre tu cabello con nuestro…" at bounding box center [558, 406] width 276 height 353
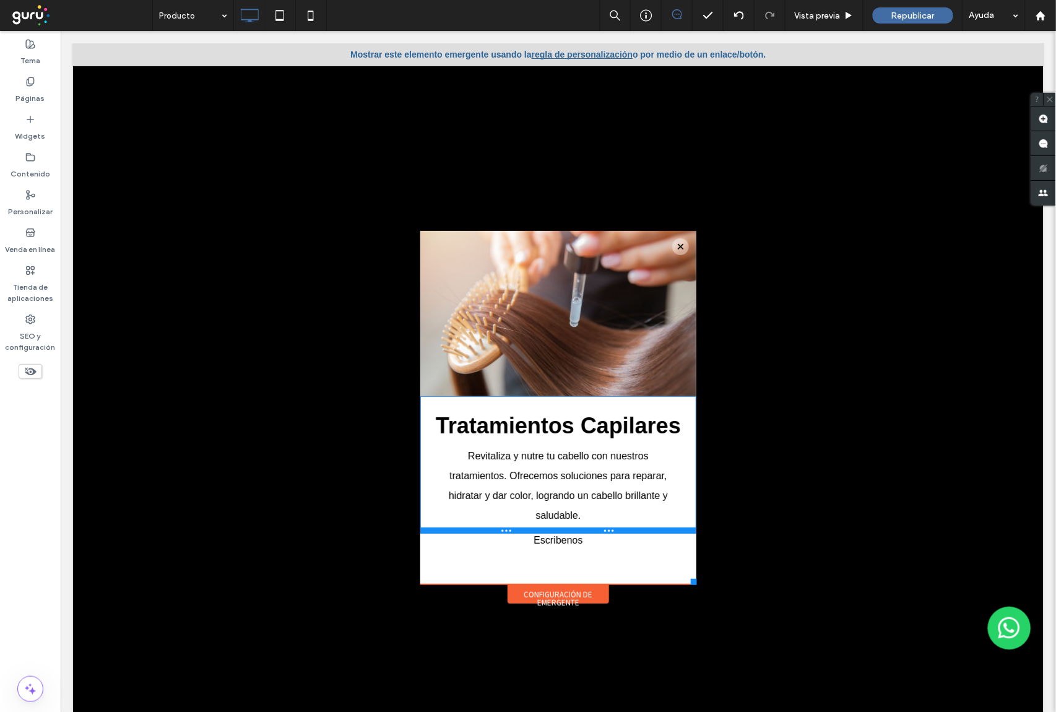
drag, startPoint x: 572, startPoint y: 564, endPoint x: 571, endPoint y: 532, distance: 31.6
click at [571, 532] on div at bounding box center [558, 530] width 276 height 6
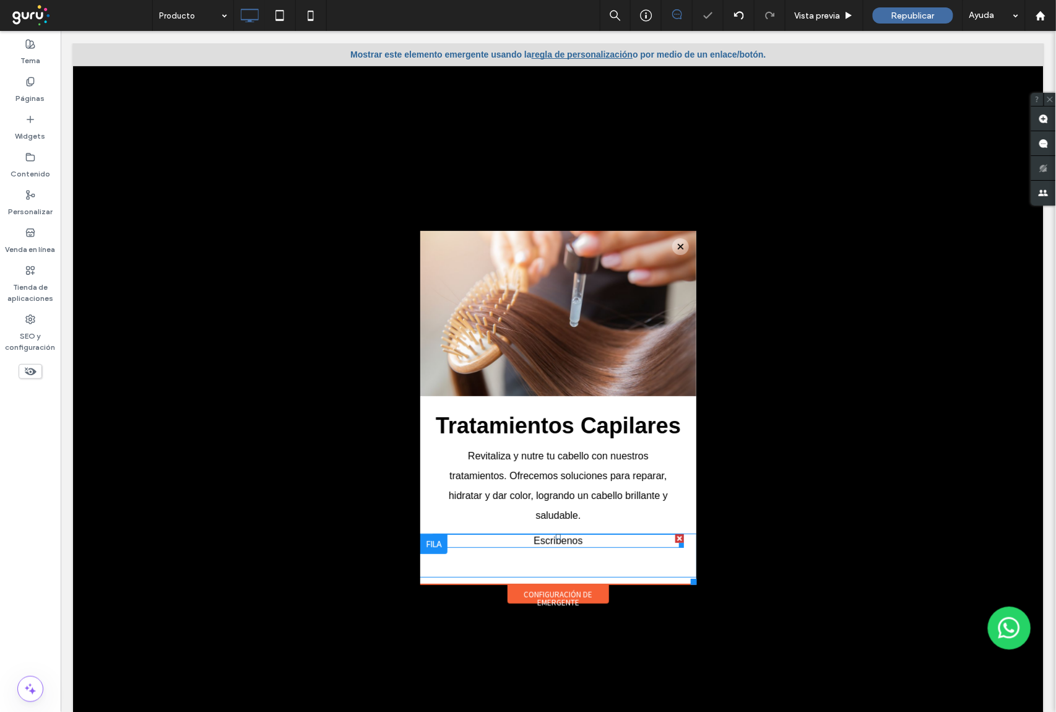
click at [555, 544] on span "Escribenos" at bounding box center [557, 540] width 49 height 11
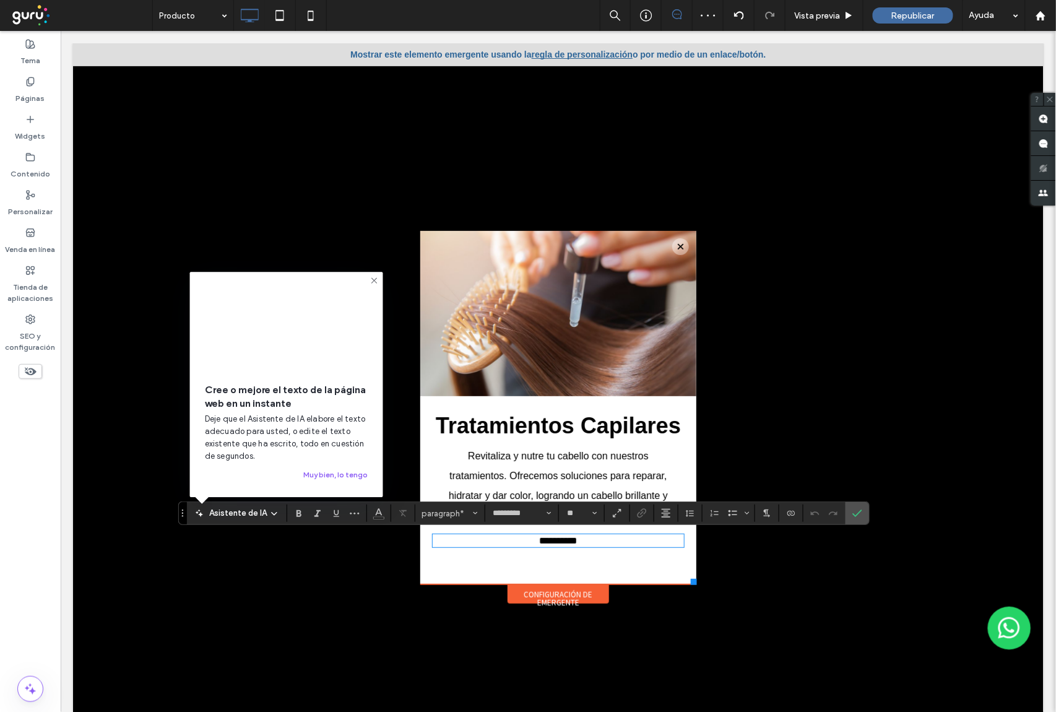
drag, startPoint x: 881, startPoint y: 509, endPoint x: 873, endPoint y: 511, distance: 7.5
click at [877, 511] on div at bounding box center [557, 383] width 971 height 681
click at [863, 511] on label "Confirmar" at bounding box center [857, 513] width 19 height 22
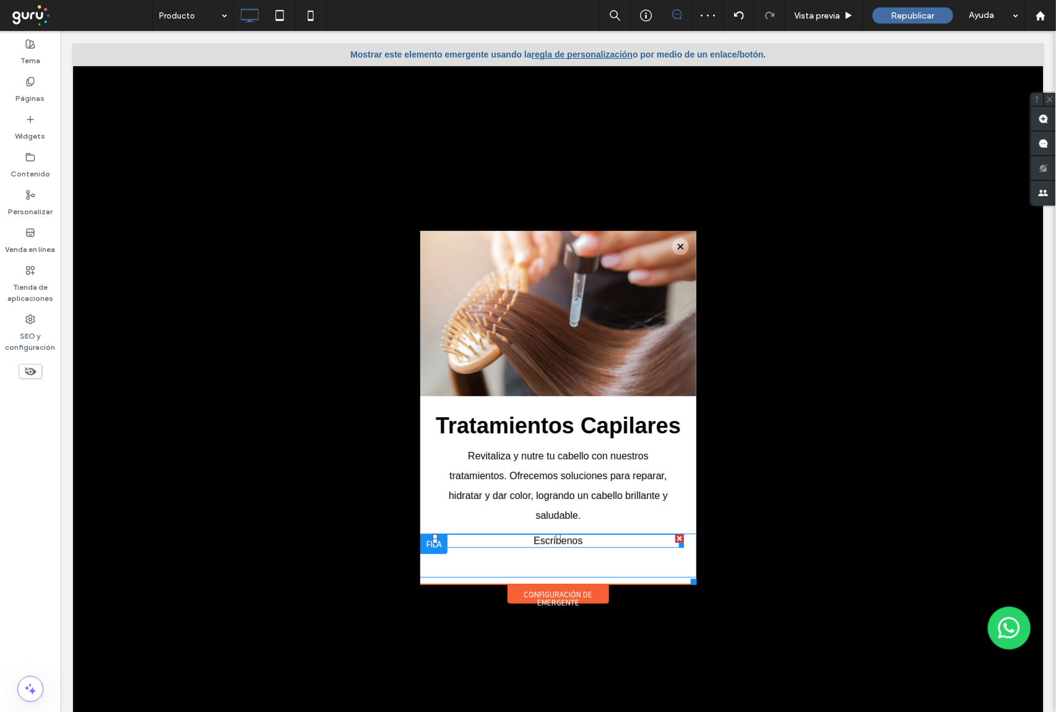
click at [674, 538] on div at bounding box center [678, 542] width 9 height 9
type input "*********"
type input "**"
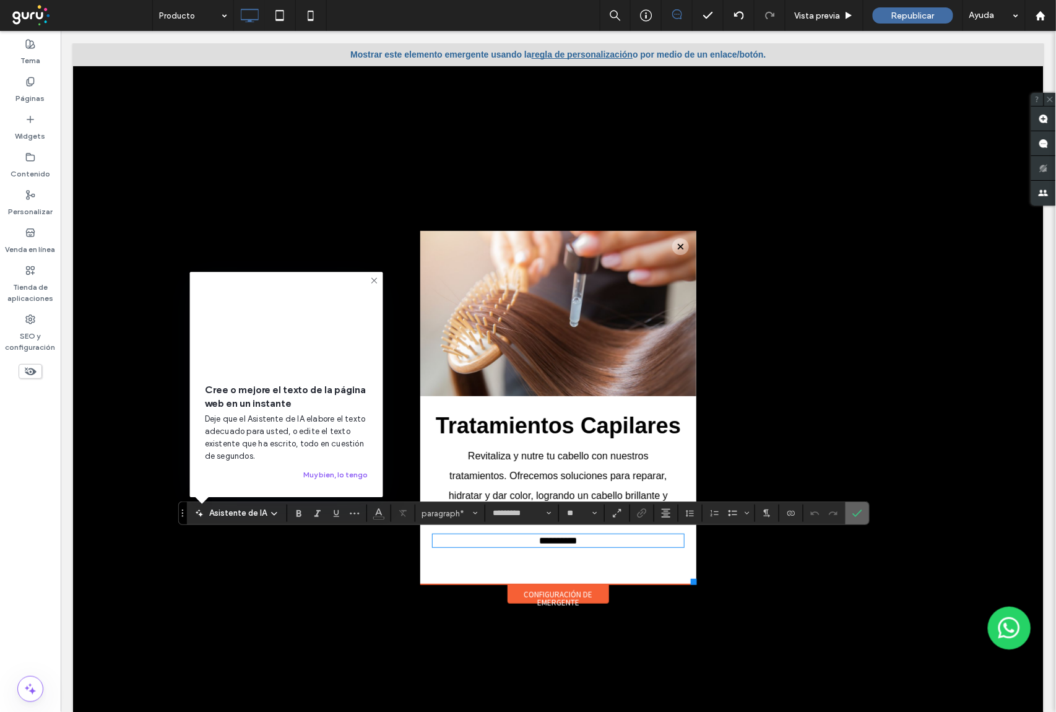
click at [865, 509] on label "Confirmar" at bounding box center [857, 513] width 19 height 22
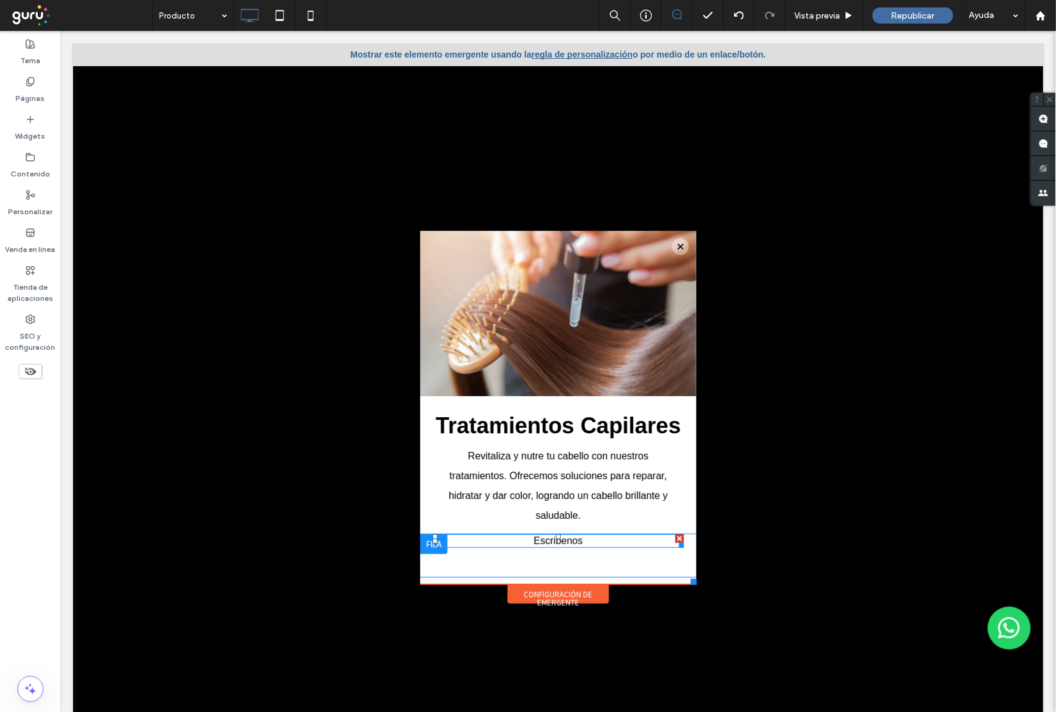
click at [675, 537] on div at bounding box center [679, 538] width 9 height 9
click at [575, 537] on div at bounding box center [579, 538] width 9 height 9
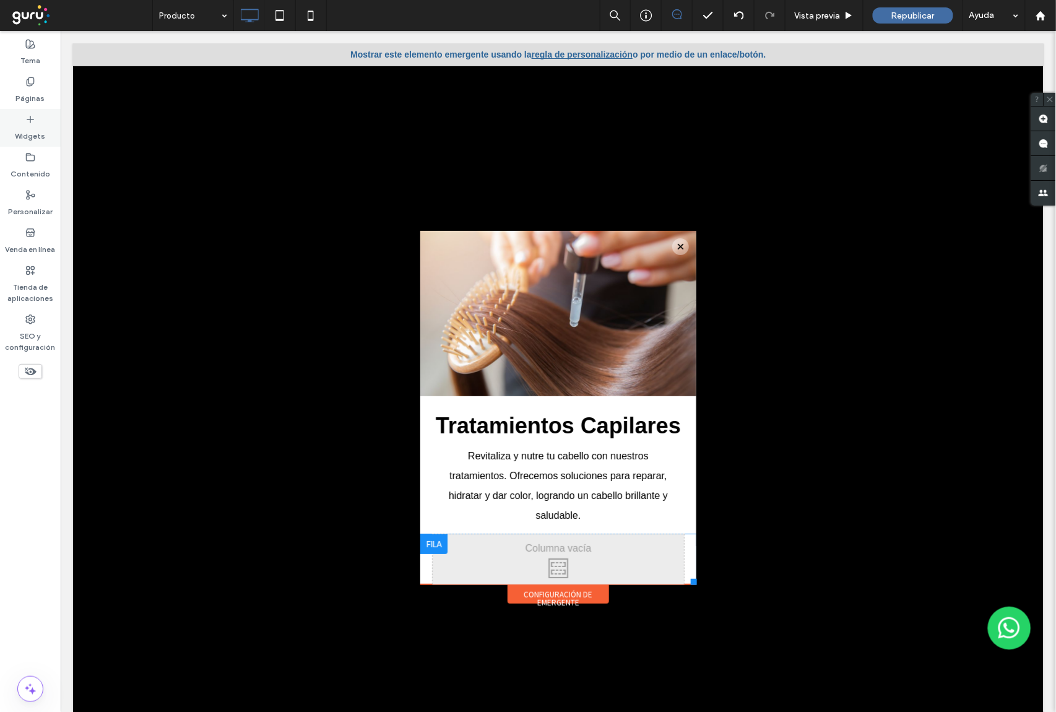
click at [35, 135] on label "Widgets" at bounding box center [30, 132] width 30 height 17
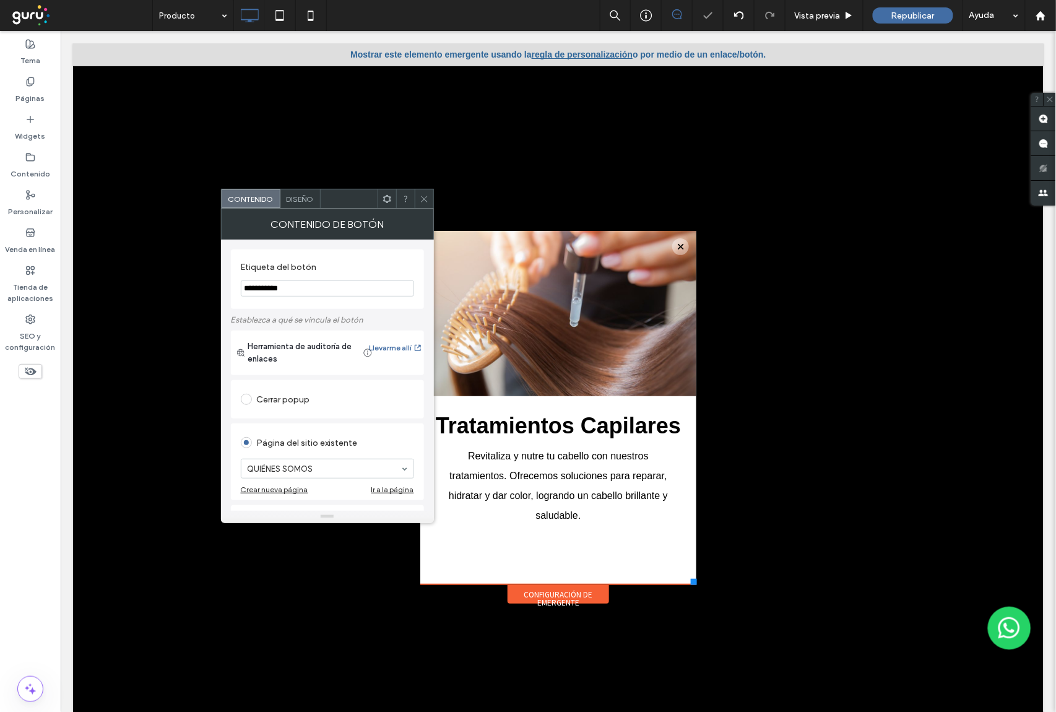
scroll to position [0, 0]
click at [297, 286] on input "**********" at bounding box center [327, 288] width 173 height 16
click at [298, 288] on input "**********" at bounding box center [327, 288] width 173 height 16
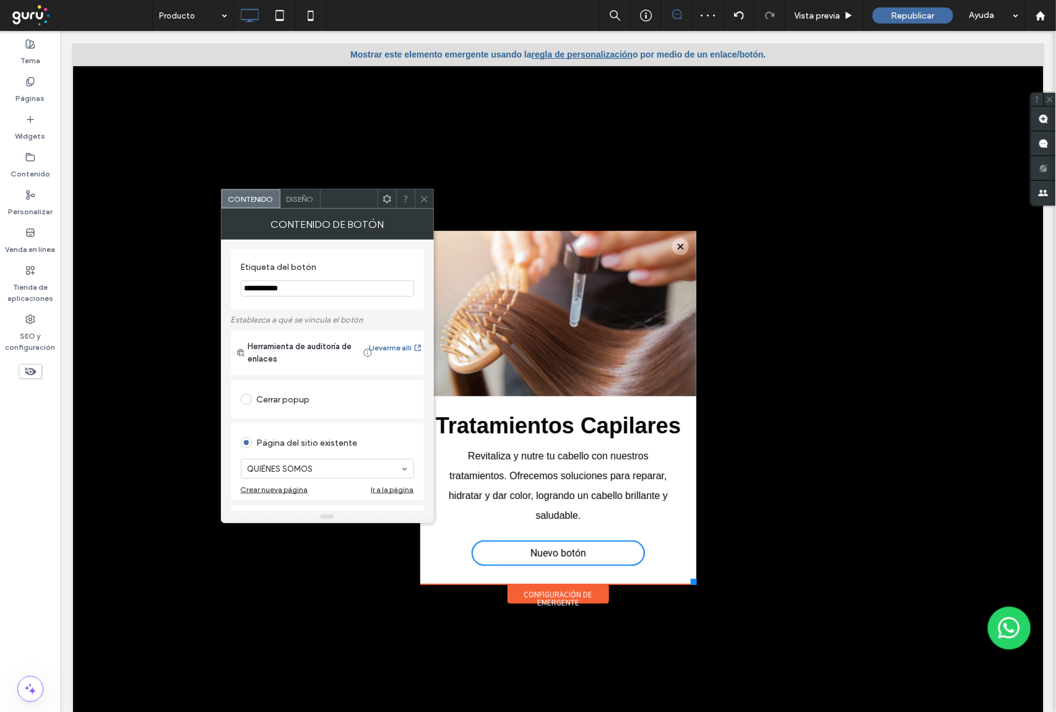
type input "*"
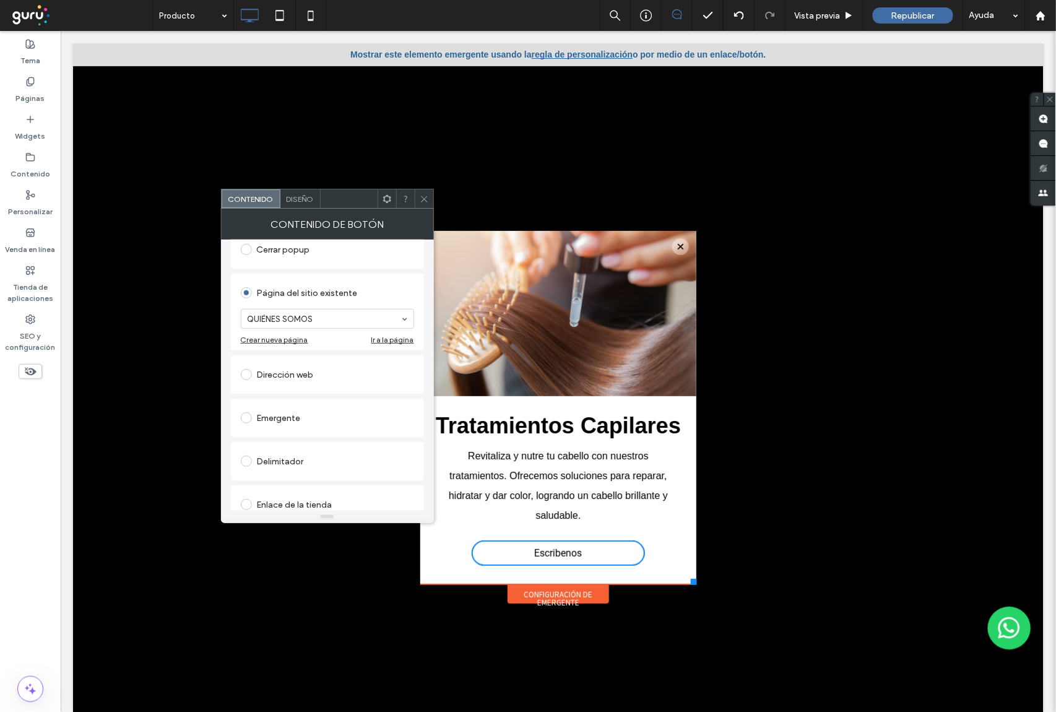
scroll to position [129, 0]
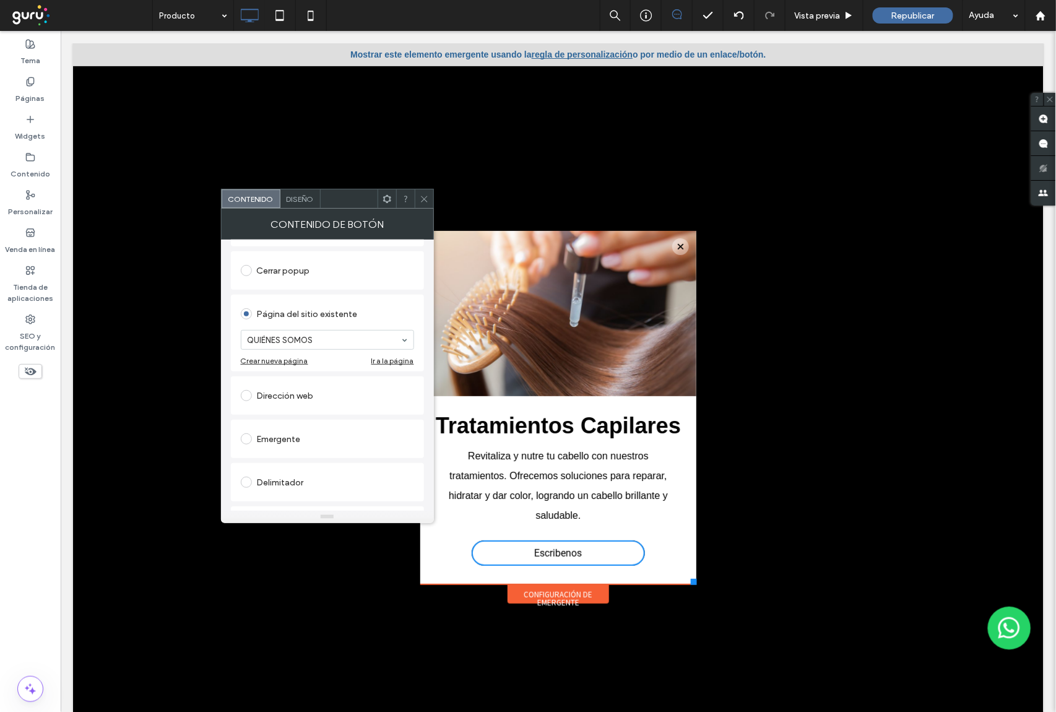
type input "**********"
click at [248, 396] on span at bounding box center [246, 395] width 11 height 11
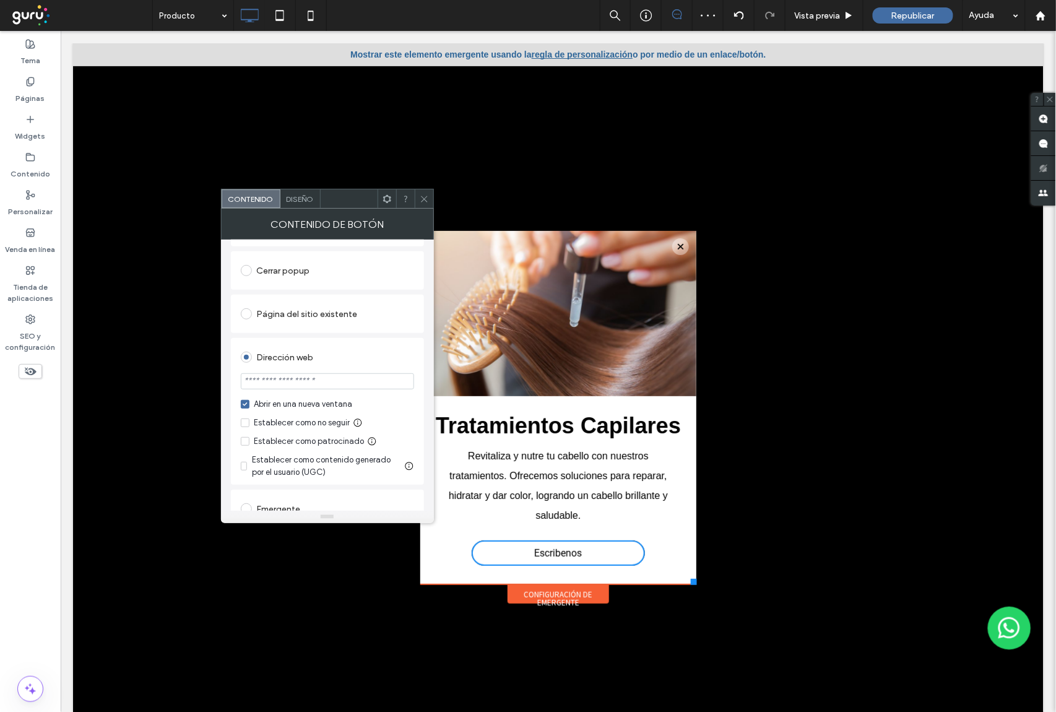
click at [296, 387] on input "url" at bounding box center [327, 381] width 173 height 16
paste input "**********"
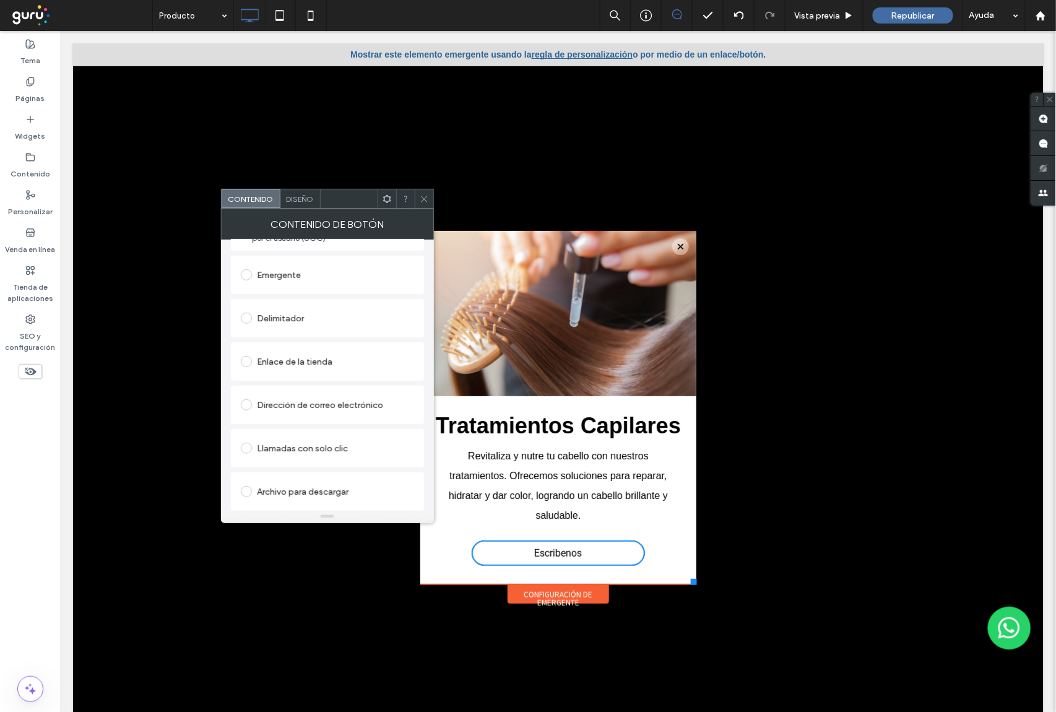
scroll to position [364, 0]
type input "**********"
click at [422, 198] on icon at bounding box center [424, 198] width 9 height 9
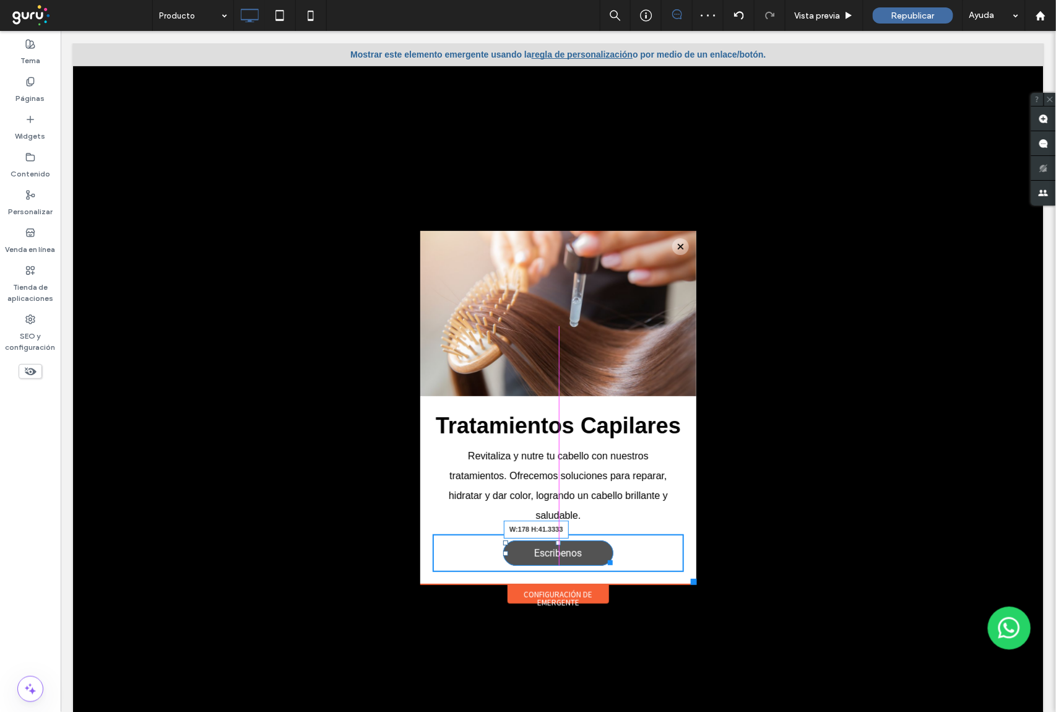
drag, startPoint x: 628, startPoint y: 558, endPoint x: 601, endPoint y: 556, distance: 27.3
click at [603, 556] on div at bounding box center [607, 559] width 9 height 9
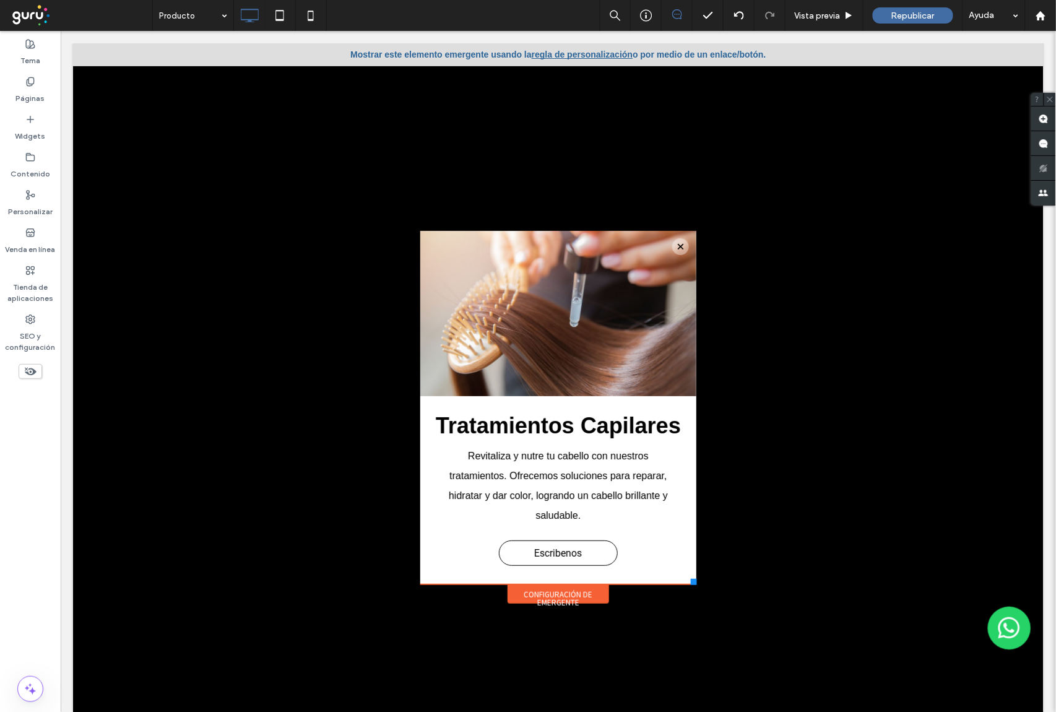
click at [530, 594] on div "Configuración de emergente" at bounding box center [558, 593] width 102 height 19
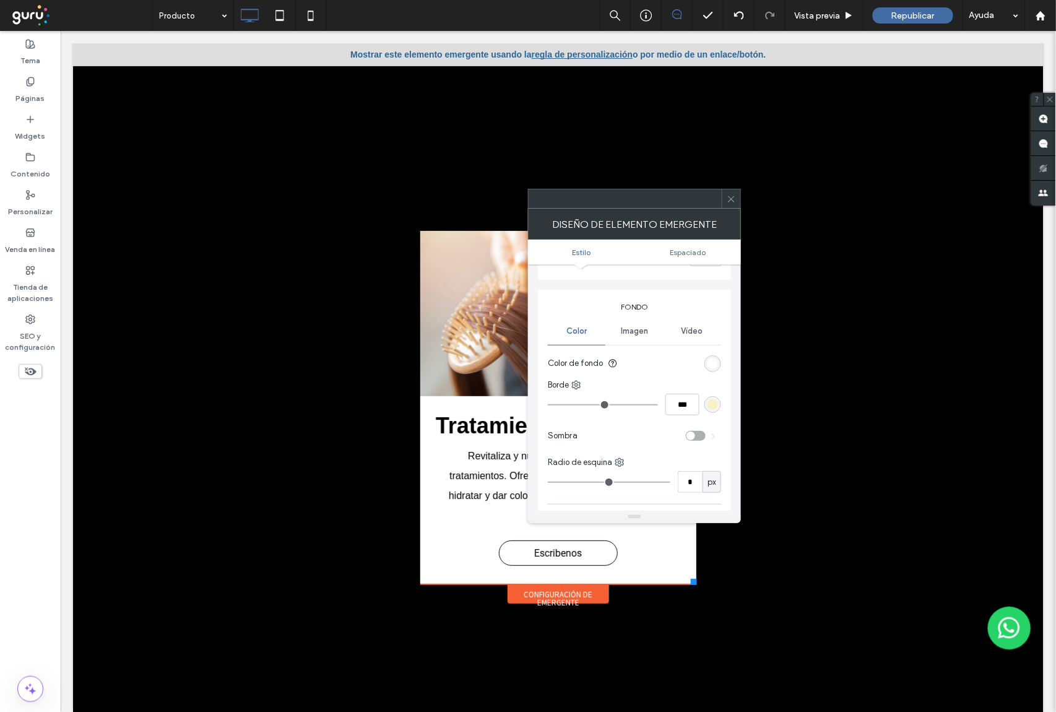
scroll to position [165, 0]
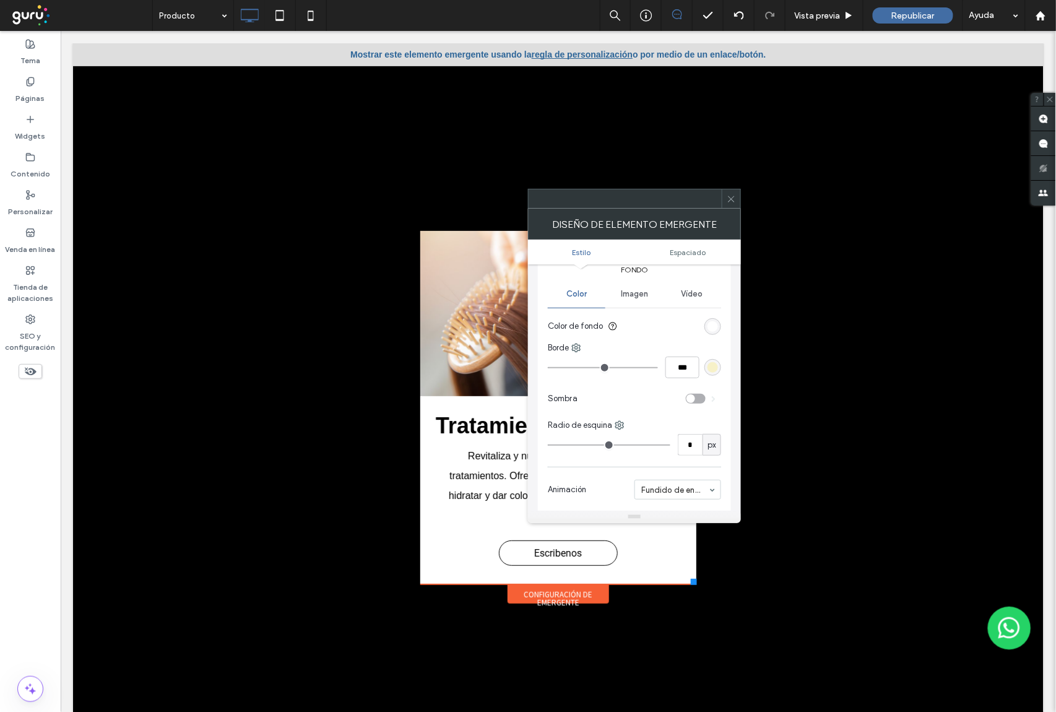
type input "*"
type input "***"
type input "*"
click at [564, 367] on input "range" at bounding box center [603, 367] width 110 height 1
click at [711, 369] on div "rgb(247, 241, 200)" at bounding box center [712, 367] width 11 height 11
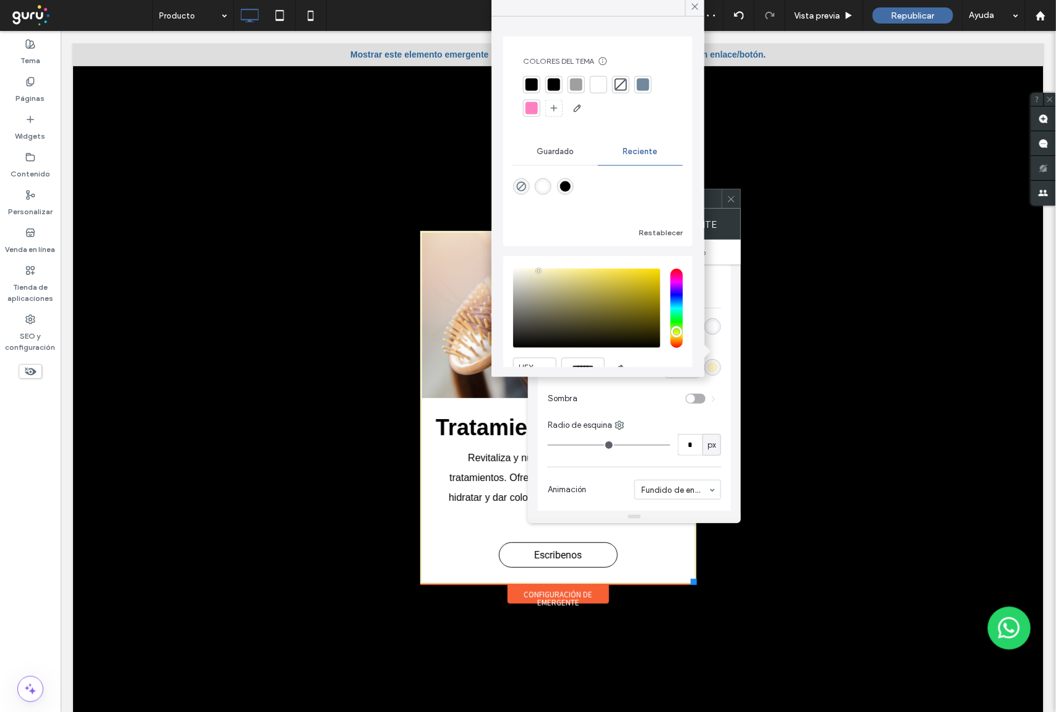
click at [645, 90] on div at bounding box center [643, 85] width 12 height 12
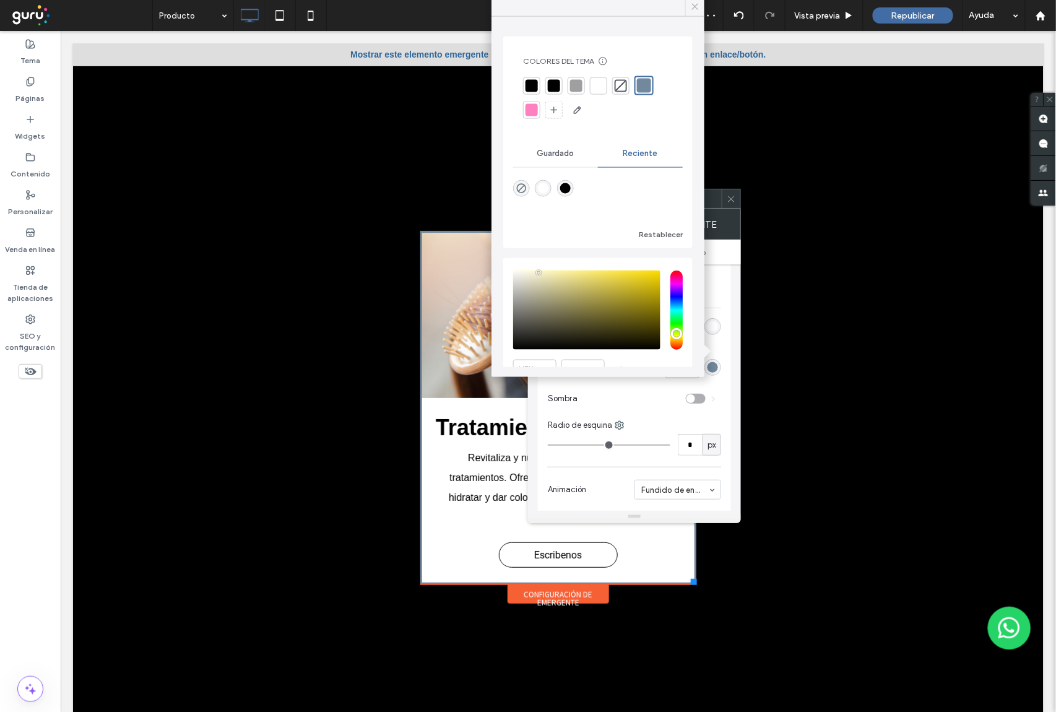
click at [696, 11] on icon at bounding box center [695, 6] width 11 height 11
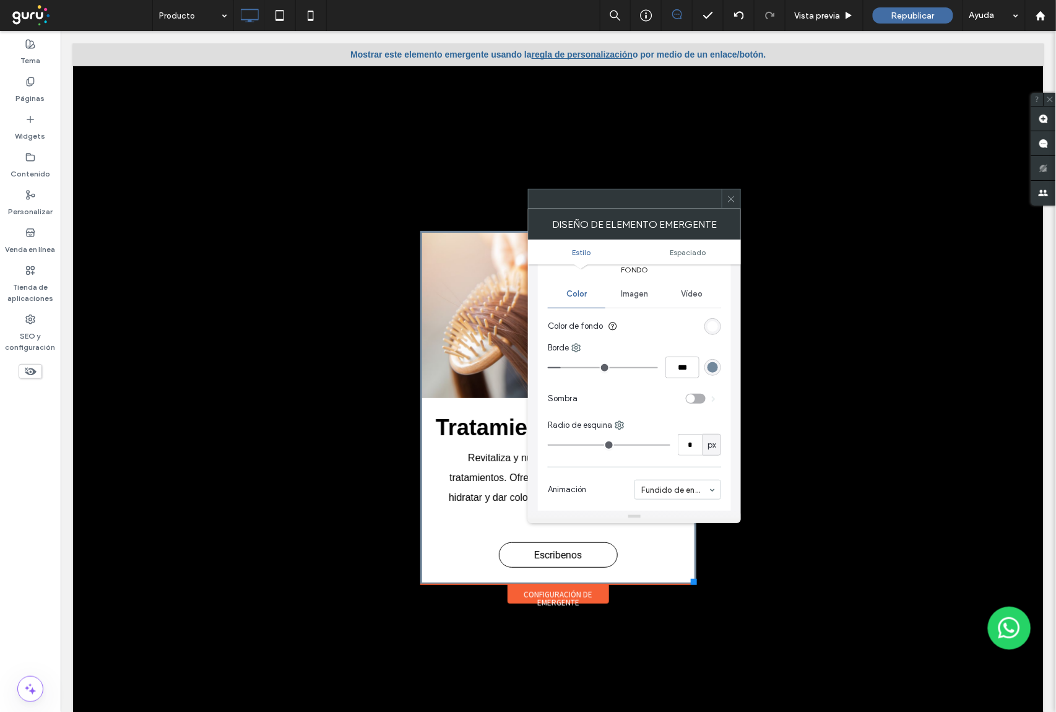
click at [729, 204] on span at bounding box center [731, 198] width 9 height 19
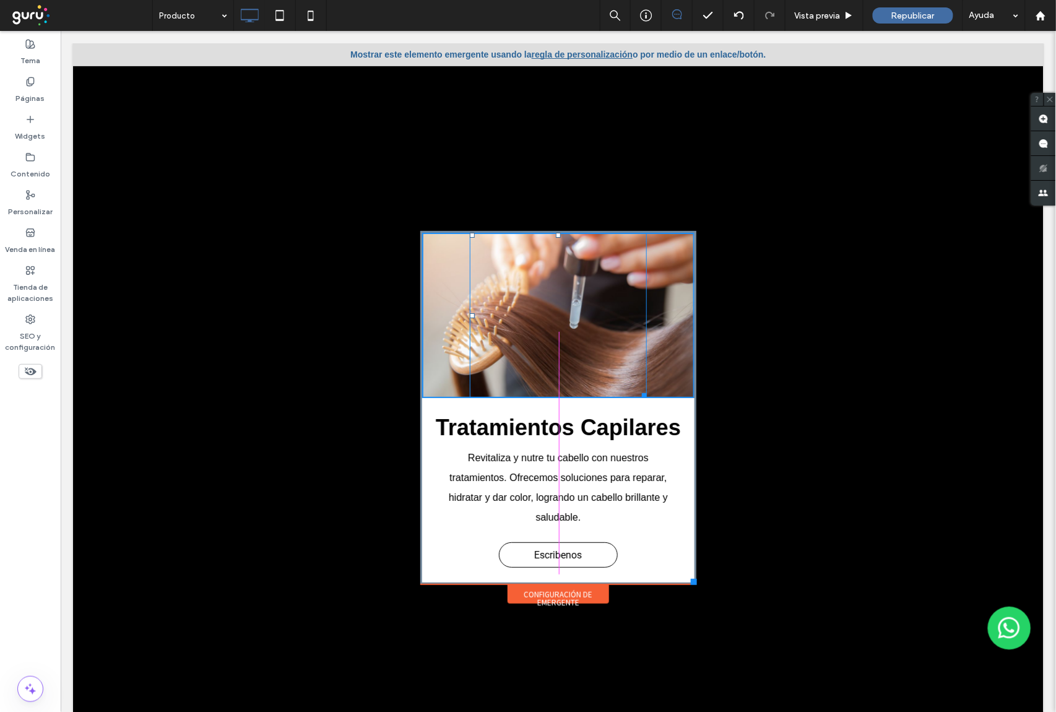
drag, startPoint x: 632, startPoint y: 393, endPoint x: 636, endPoint y: 400, distance: 8.3
click at [637, 397] on div at bounding box center [641, 392] width 9 height 9
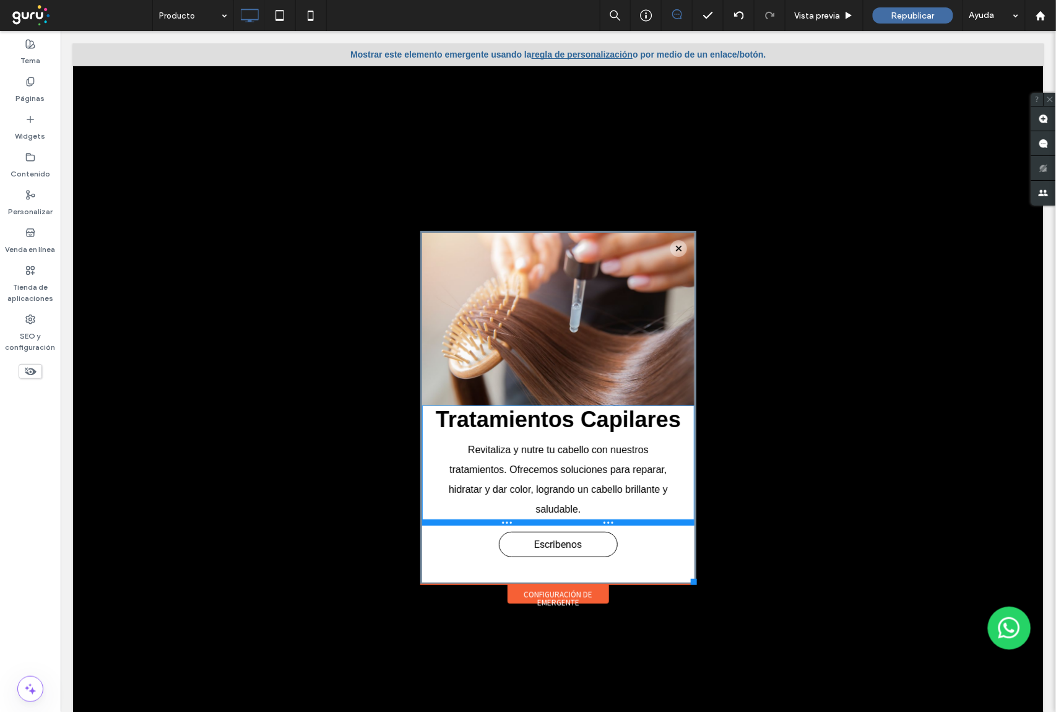
drag, startPoint x: 547, startPoint y: 540, endPoint x: 554, endPoint y: 516, distance: 25.1
click at [554, 516] on div "Tratamientos Capilares Revitaliza y nutre tu cabello con nuestros tratamientos.…" at bounding box center [558, 465] width 272 height 120
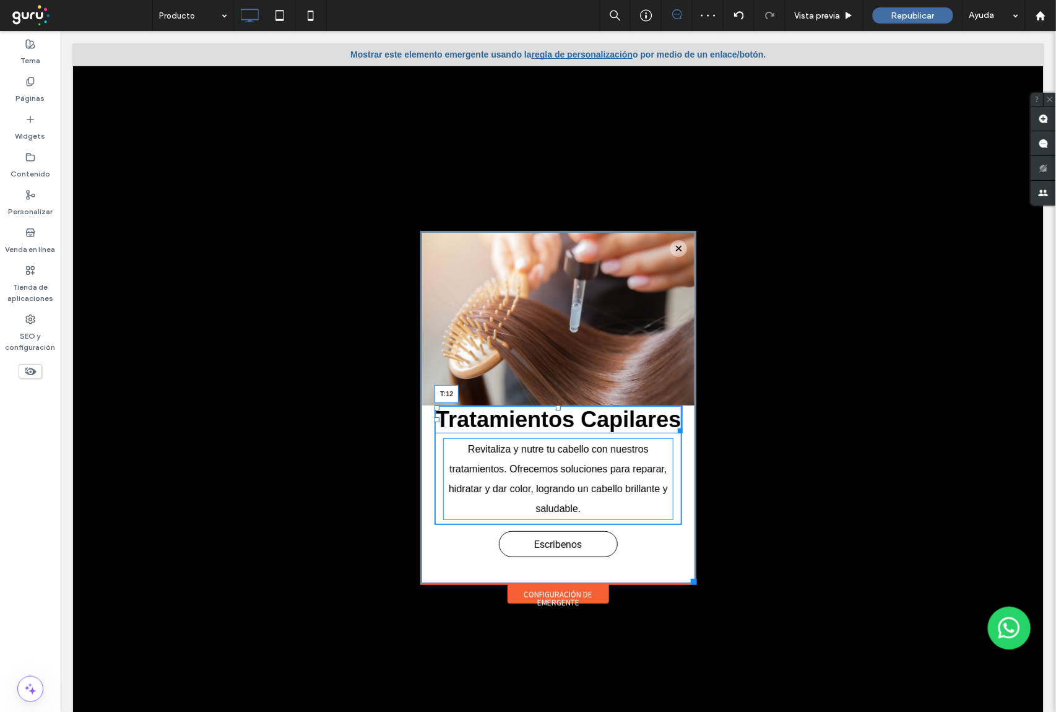
click at [550, 415] on div "Tratamientos Capilares T:12" at bounding box center [558, 419] width 248 height 28
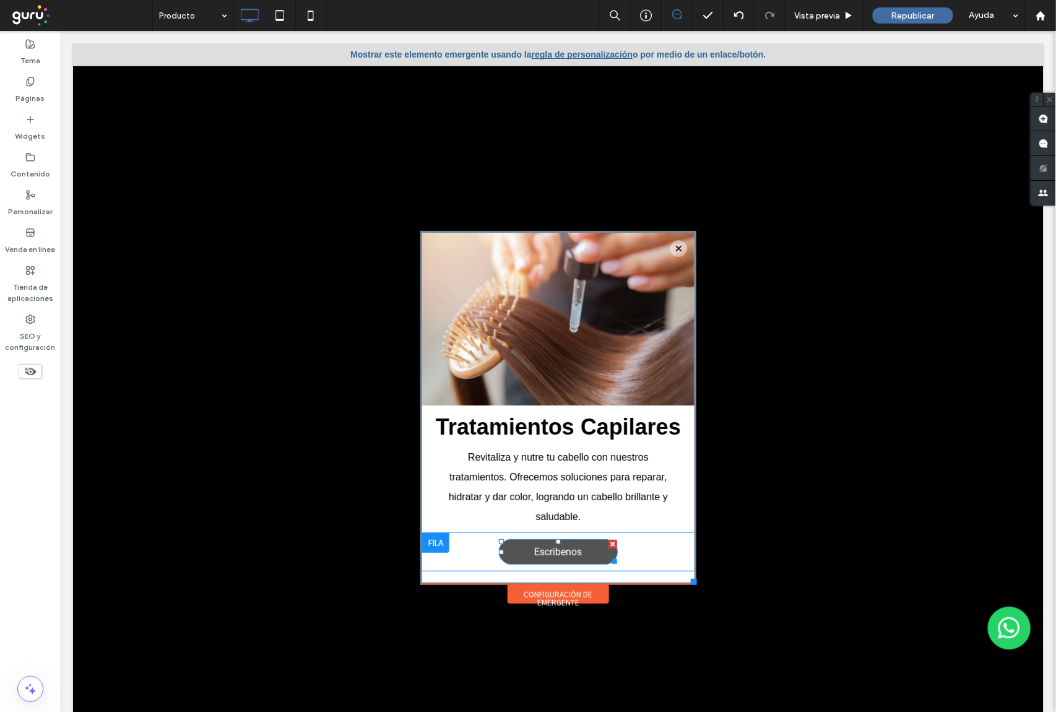
click at [515, 554] on link "Escribenos" at bounding box center [557, 550] width 119 height 25
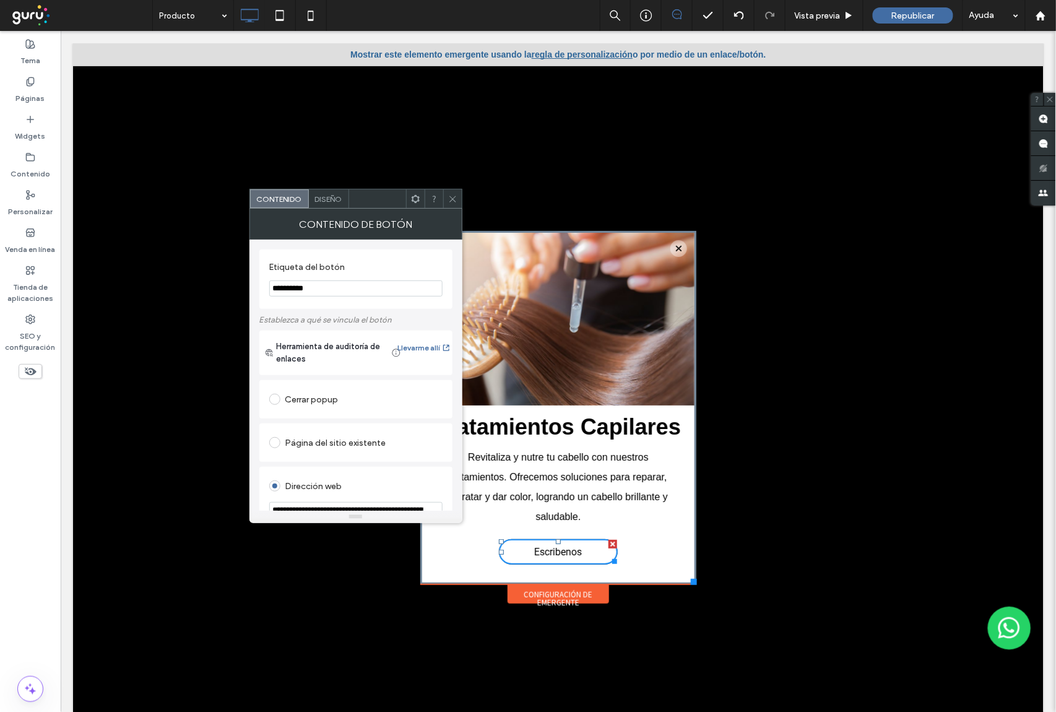
click at [332, 199] on span "Diseño" at bounding box center [328, 198] width 27 height 9
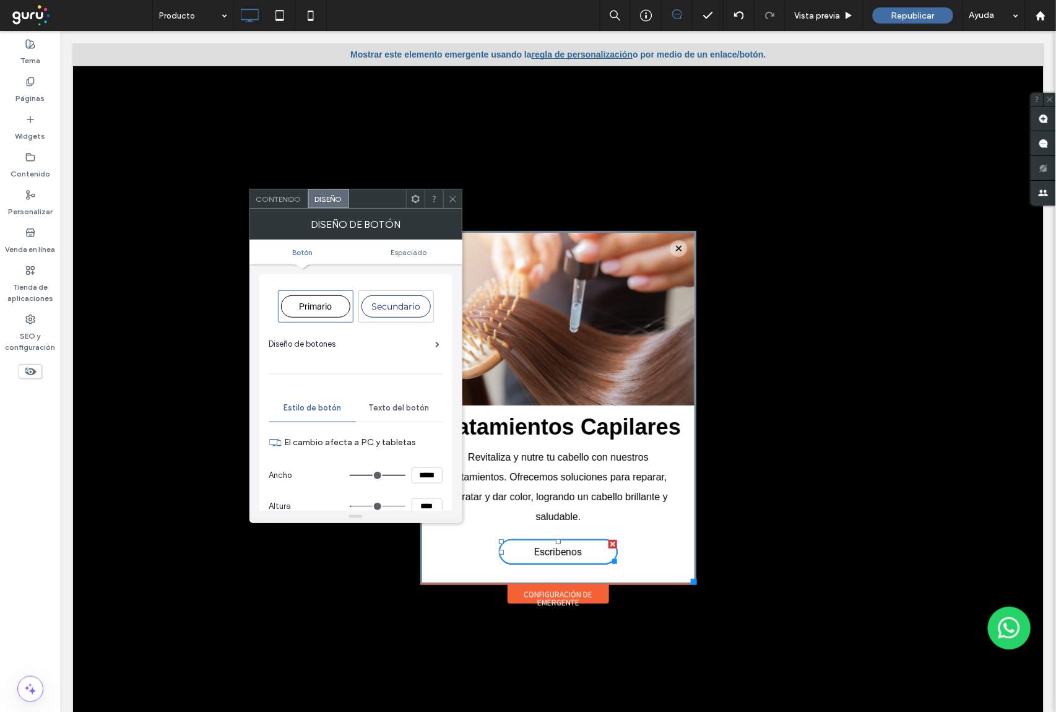
scroll to position [82, 0]
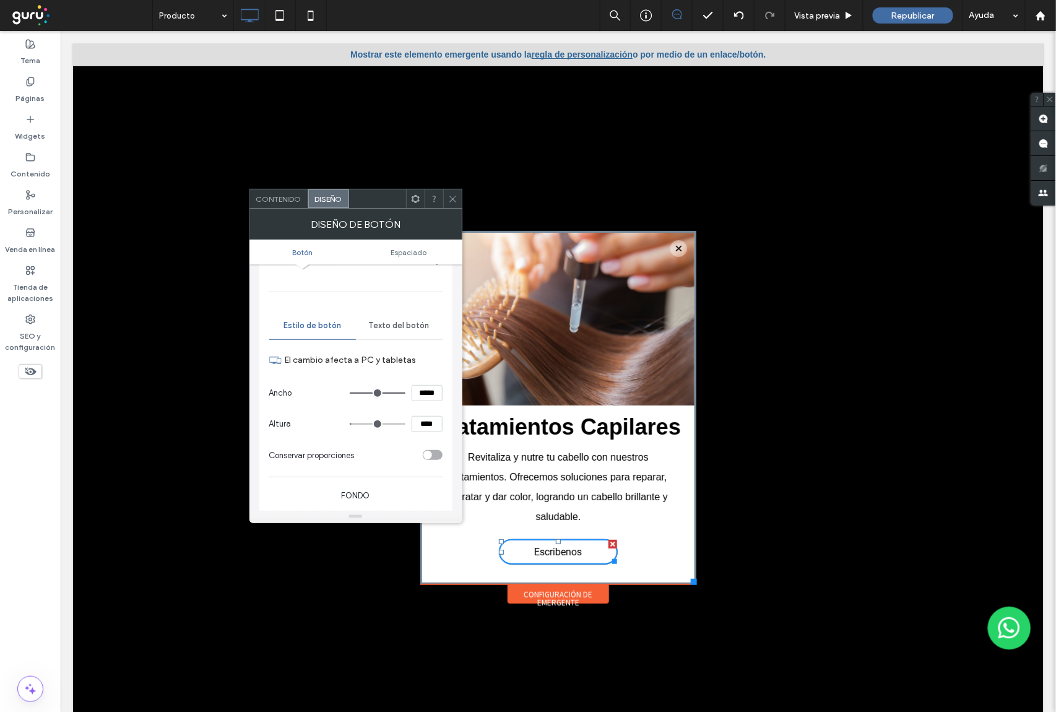
click at [389, 321] on span "Texto del botón" at bounding box center [399, 326] width 61 height 10
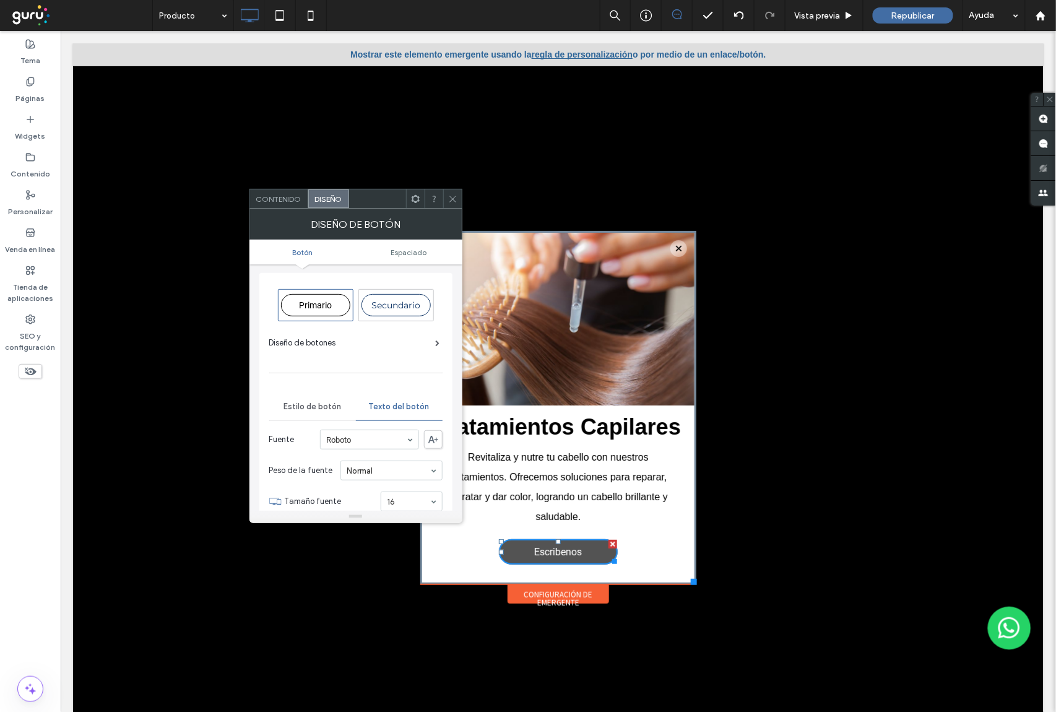
scroll to position [0, 0]
click at [300, 407] on span "Estilo de botón" at bounding box center [312, 408] width 58 height 10
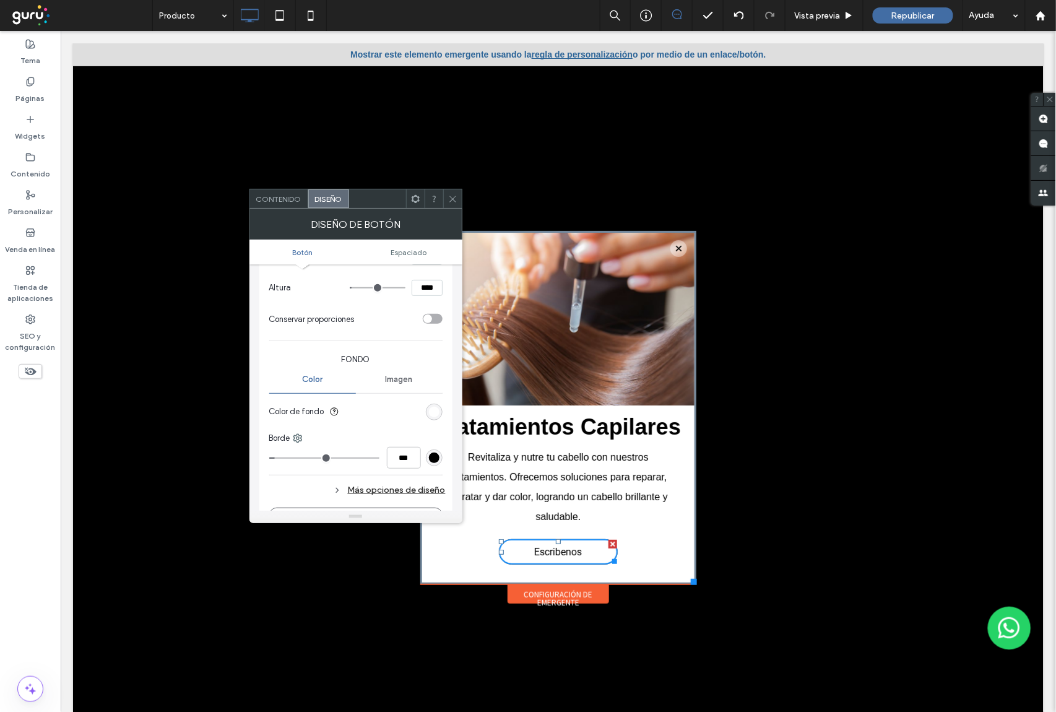
scroll to position [248, 0]
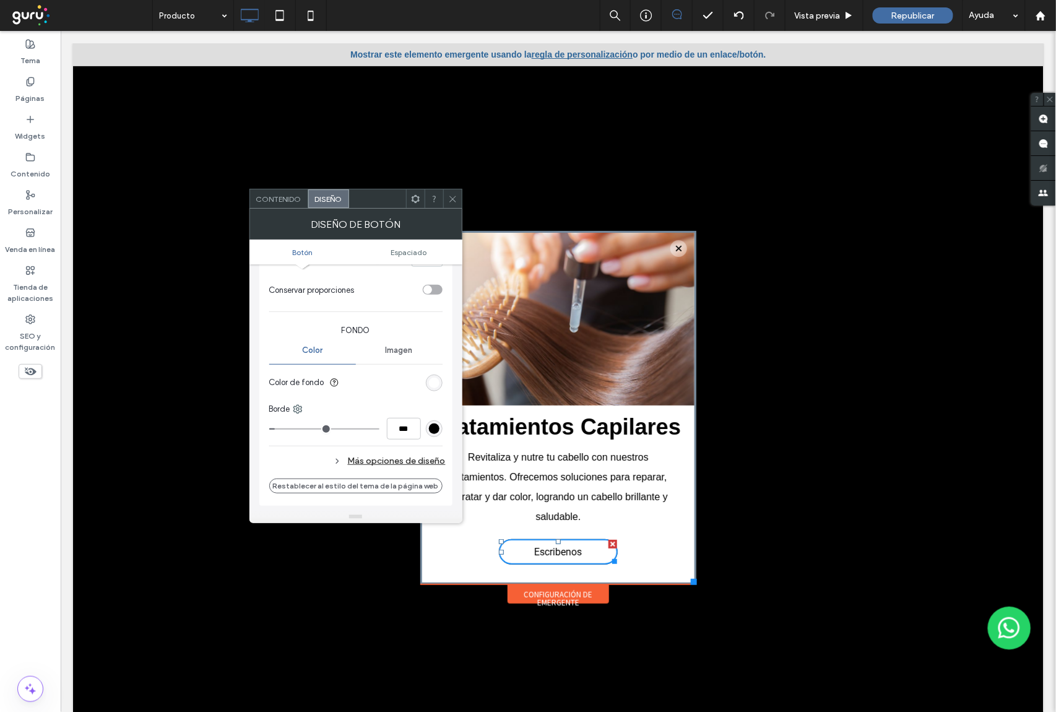
click at [436, 376] on section "Color de fondo" at bounding box center [355, 382] width 173 height 31
click at [436, 384] on div "rgb(255, 255, 255)" at bounding box center [434, 383] width 11 height 11
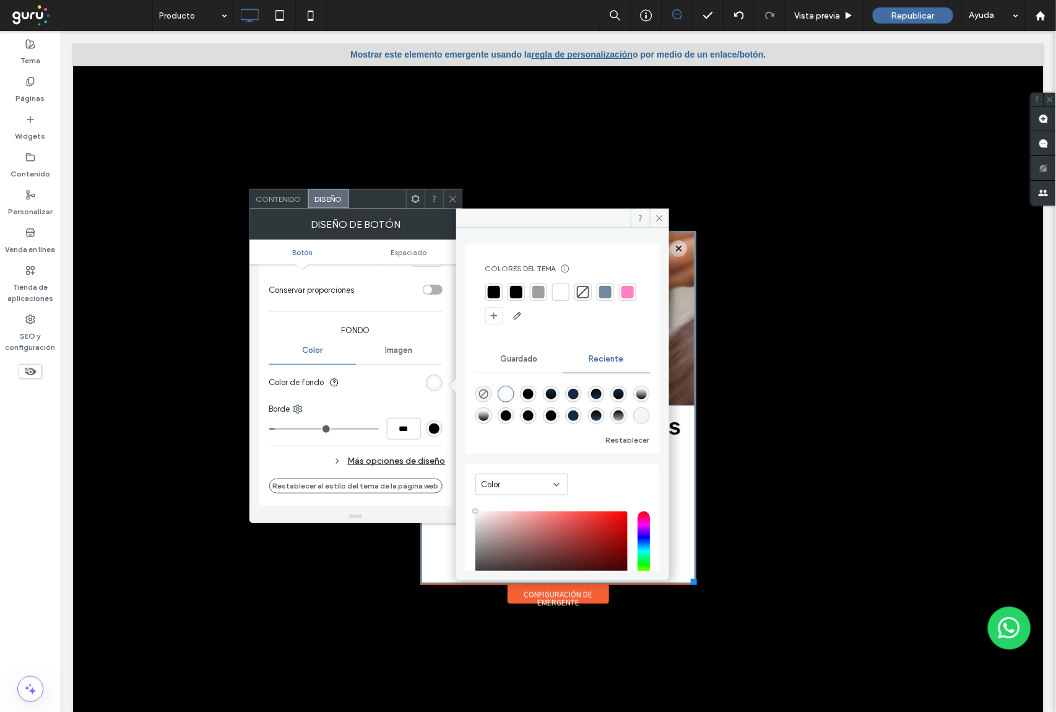
click at [607, 297] on div at bounding box center [605, 292] width 12 height 12
drag, startPoint x: 602, startPoint y: 184, endPoint x: 662, endPoint y: 214, distance: 67.5
click at [662, 214] on icon at bounding box center [659, 218] width 9 height 9
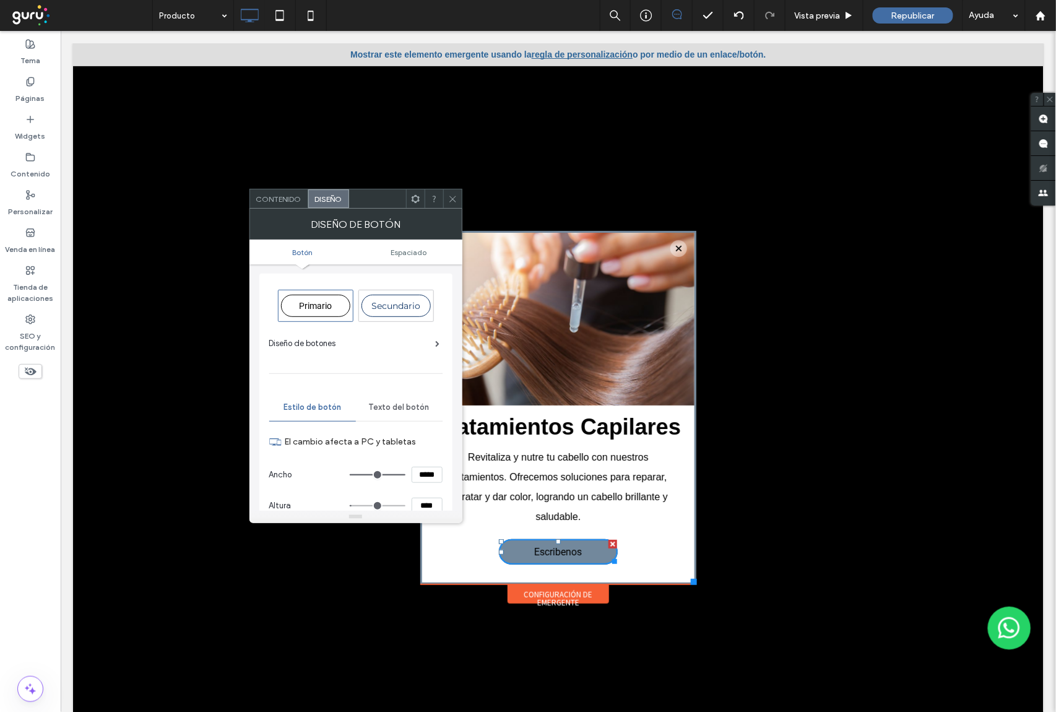
scroll to position [0, 0]
click at [400, 413] on span "Texto del botón" at bounding box center [399, 408] width 61 height 10
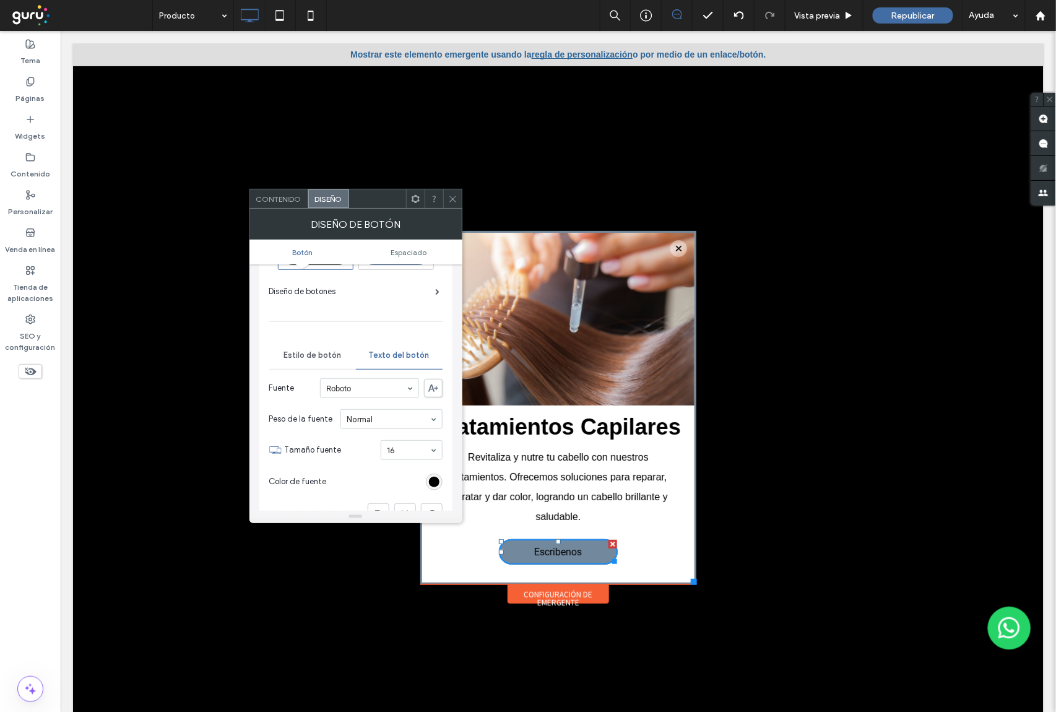
scroll to position [165, 0]
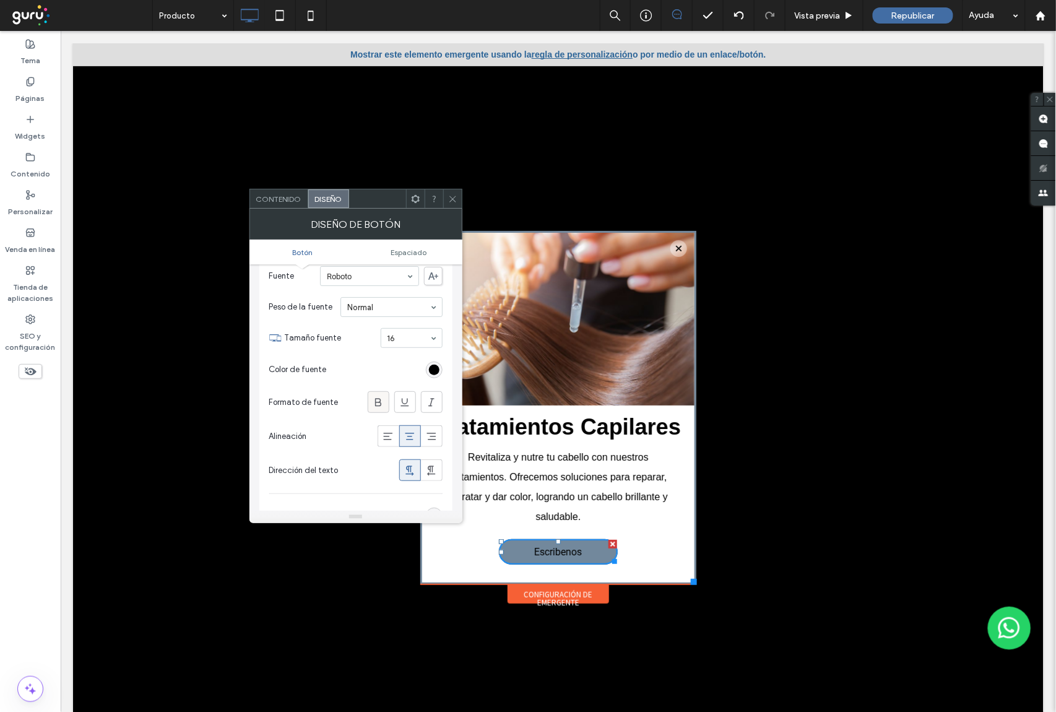
click at [379, 412] on span at bounding box center [378, 402] width 12 height 20
click at [451, 199] on icon at bounding box center [452, 198] width 9 height 9
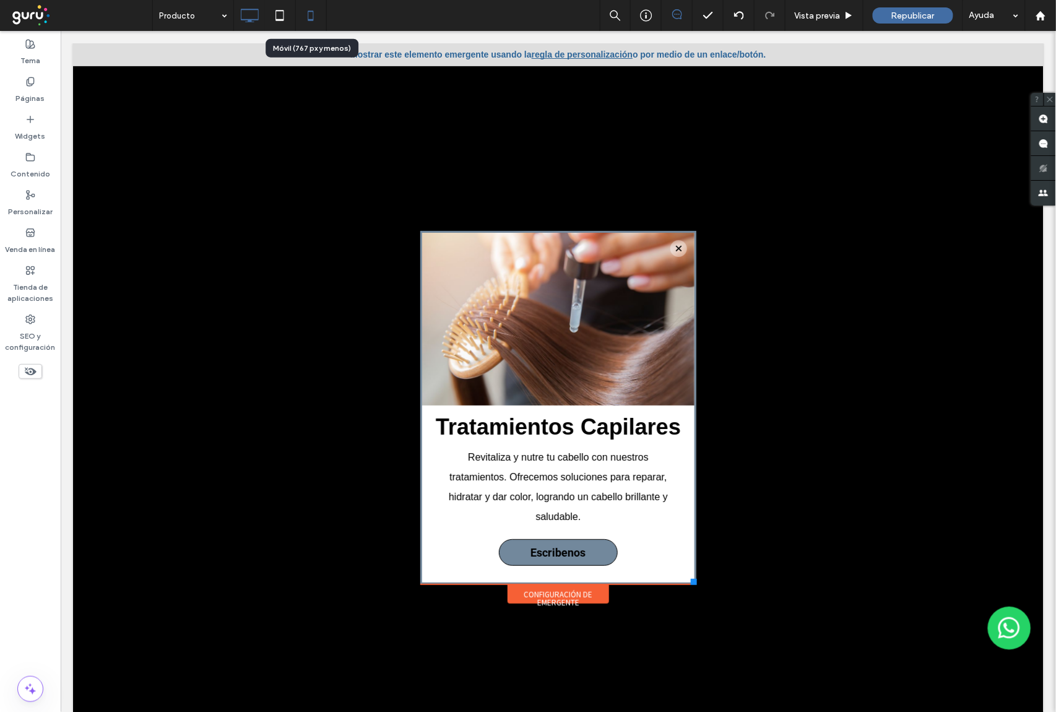
click at [309, 12] on icon at bounding box center [310, 15] width 25 height 25
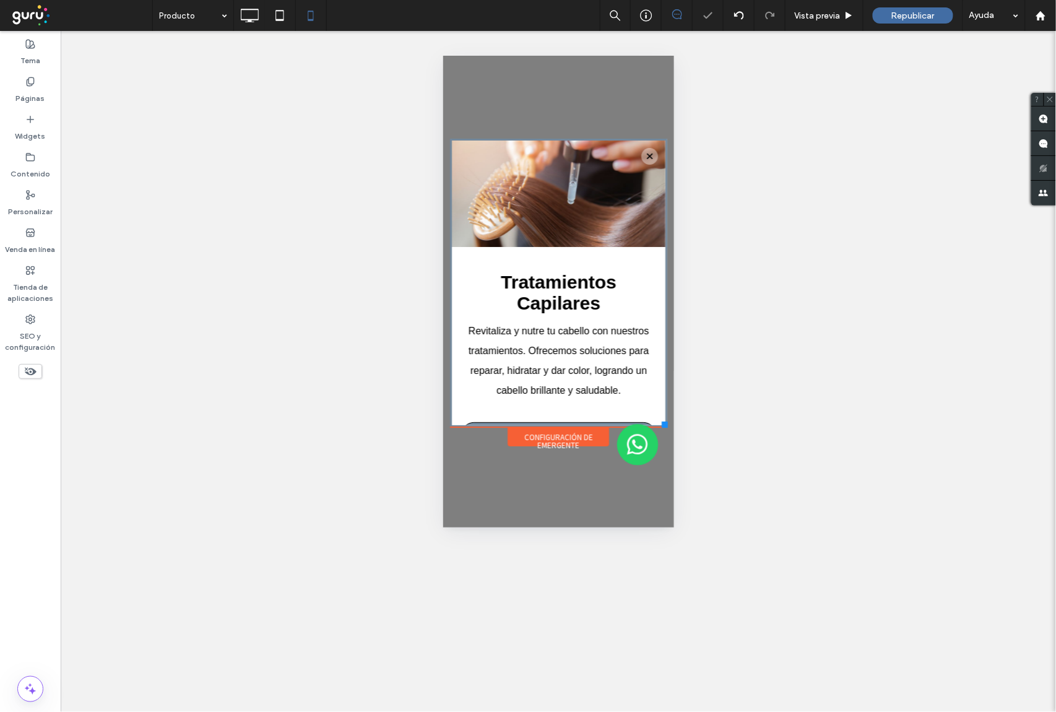
scroll to position [0, 0]
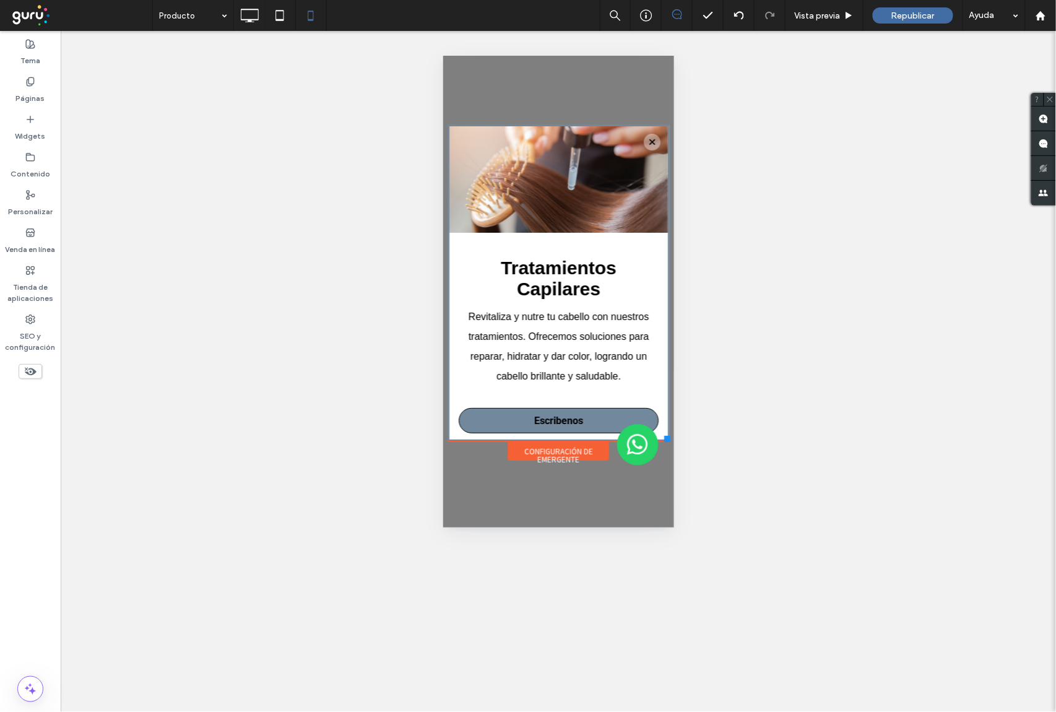
drag, startPoint x: 659, startPoint y: 424, endPoint x: 659, endPoint y: 436, distance: 12.4
click at [662, 440] on html "Click To Paste QUIÉNES SOMOS SERVICIOS CONTACTO TIENDA Click To Paste Click To …" at bounding box center [558, 327] width 231 height 545
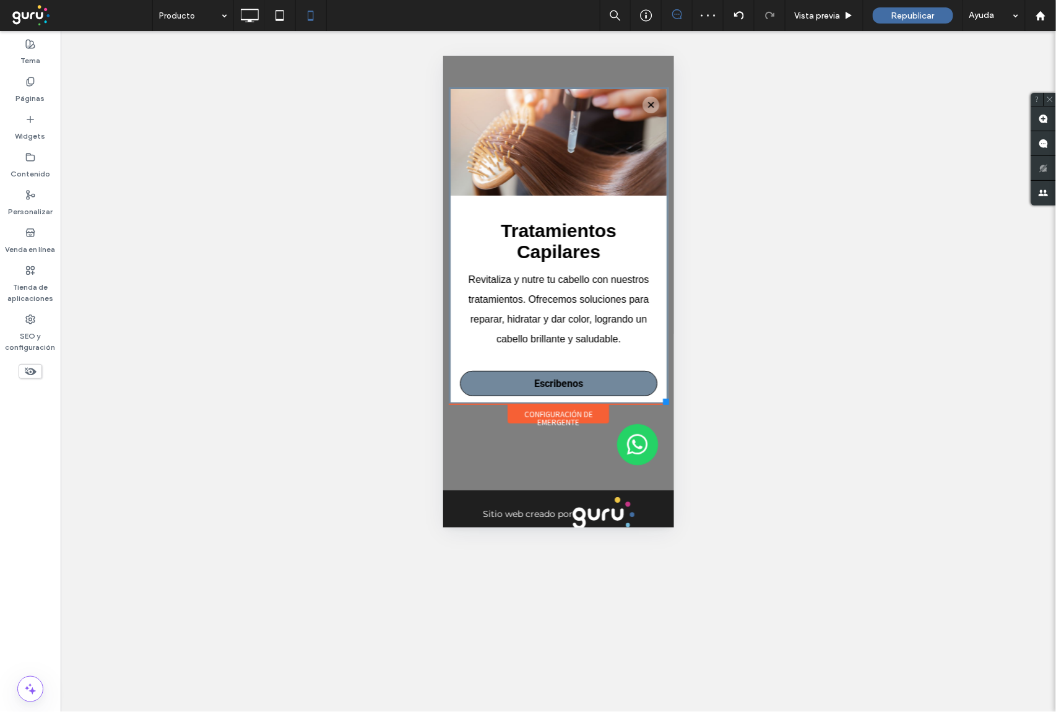
drag, startPoint x: 669, startPoint y: 419, endPoint x: 1117, endPoint y: 501, distance: 455.0
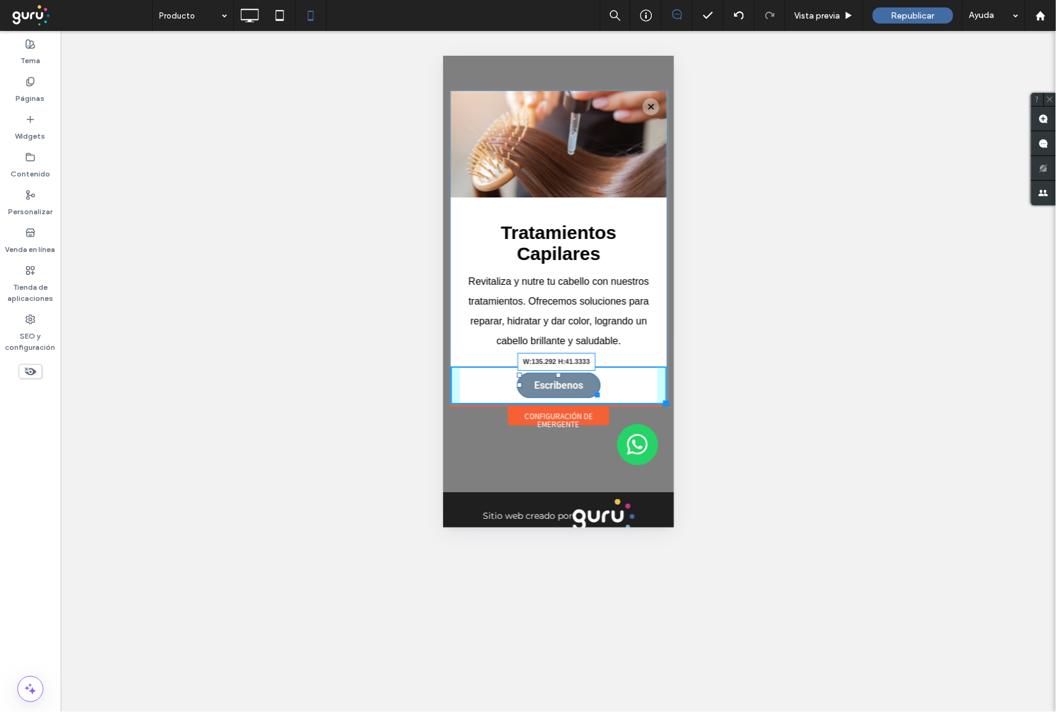
drag, startPoint x: 643, startPoint y: 393, endPoint x: 590, endPoint y: 388, distance: 53.5
click at [590, 388] on div at bounding box center [594, 391] width 9 height 9
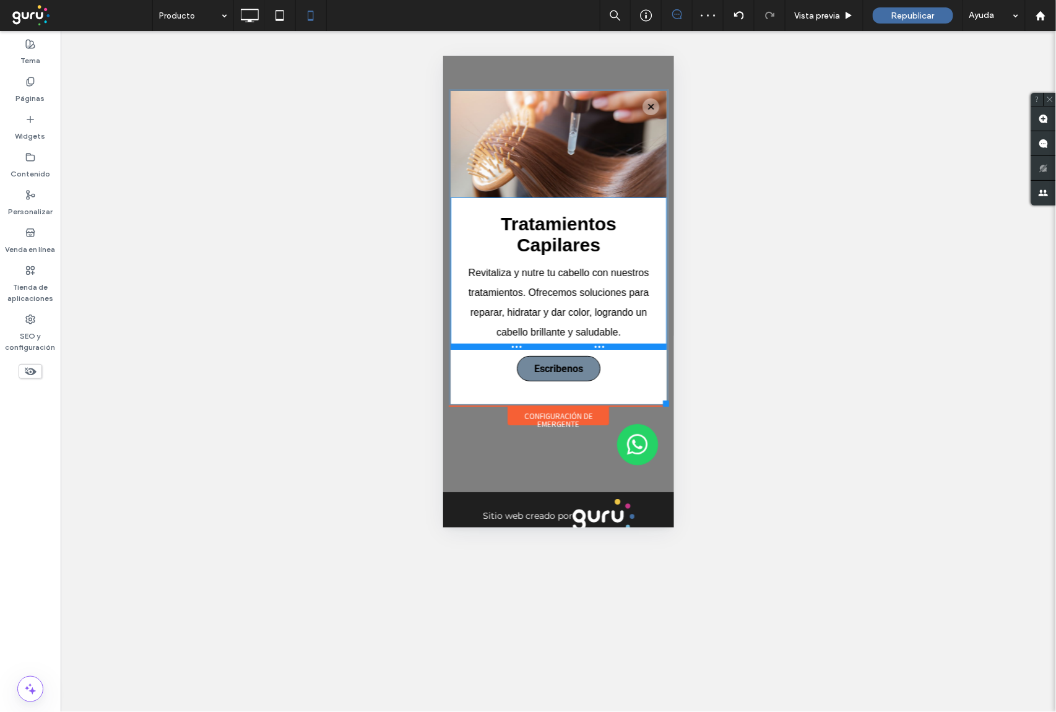
drag, startPoint x: 550, startPoint y: 362, endPoint x: 552, endPoint y: 345, distance: 17.4
click at [552, 345] on div at bounding box center [558, 346] width 216 height 6
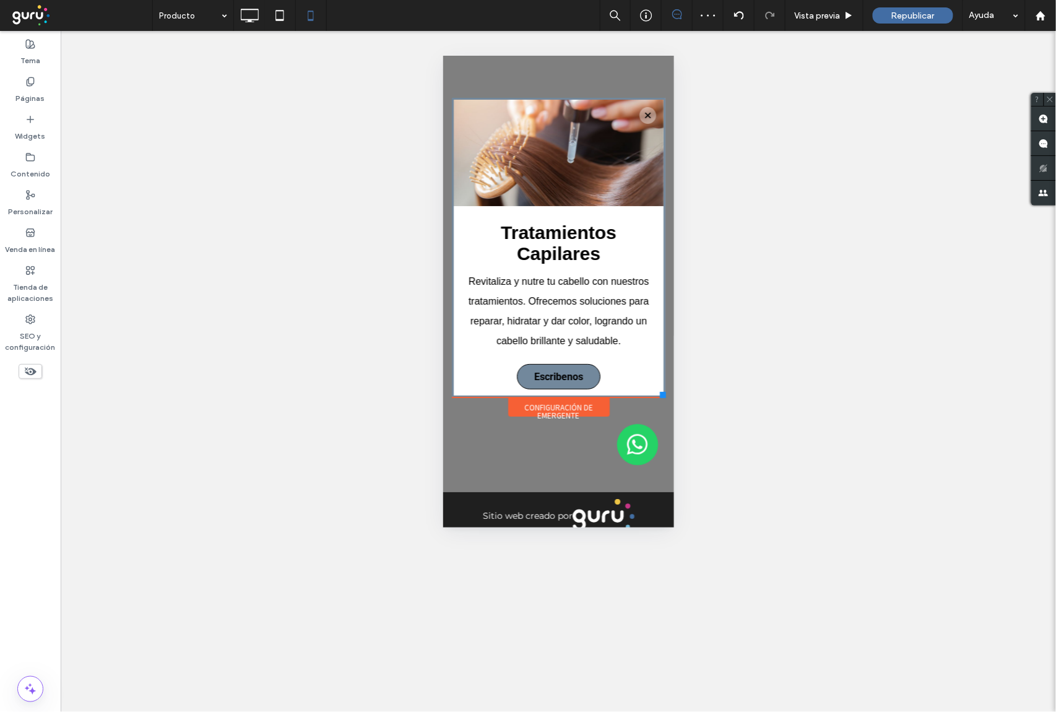
click at [659, 398] on div "Click To Paste QUIÉNES SOMOS SERVICIOS CONTACTO TIENDA Click To Paste Click To …" at bounding box center [558, 256] width 220 height 324
click at [251, 17] on icon at bounding box center [249, 15] width 25 height 25
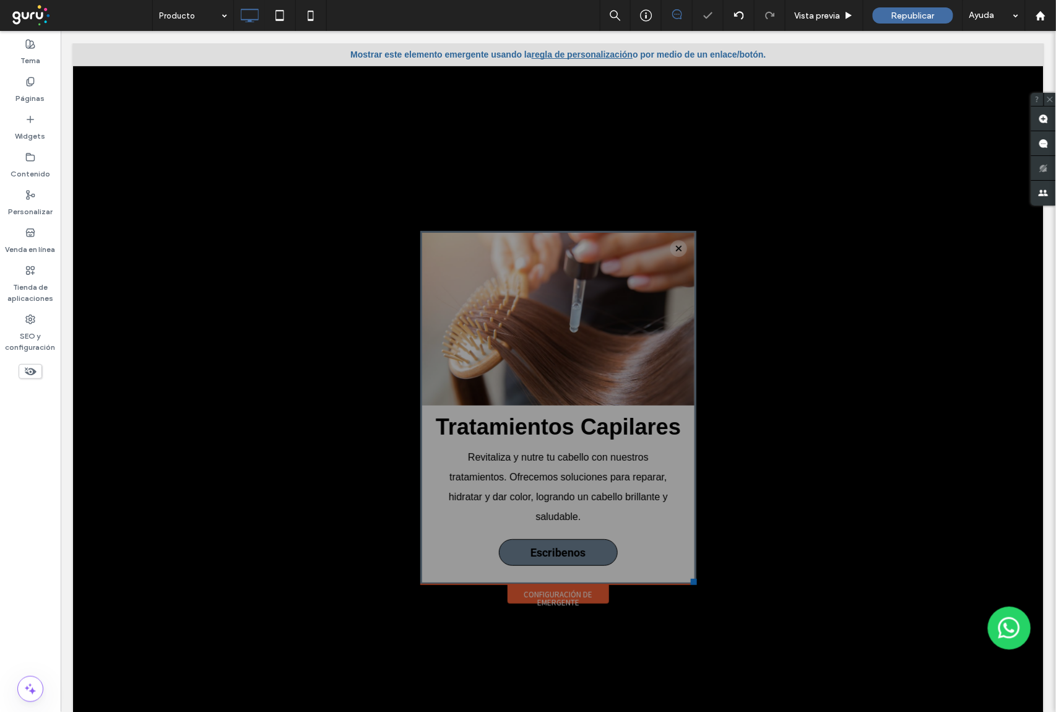
scroll to position [0, 0]
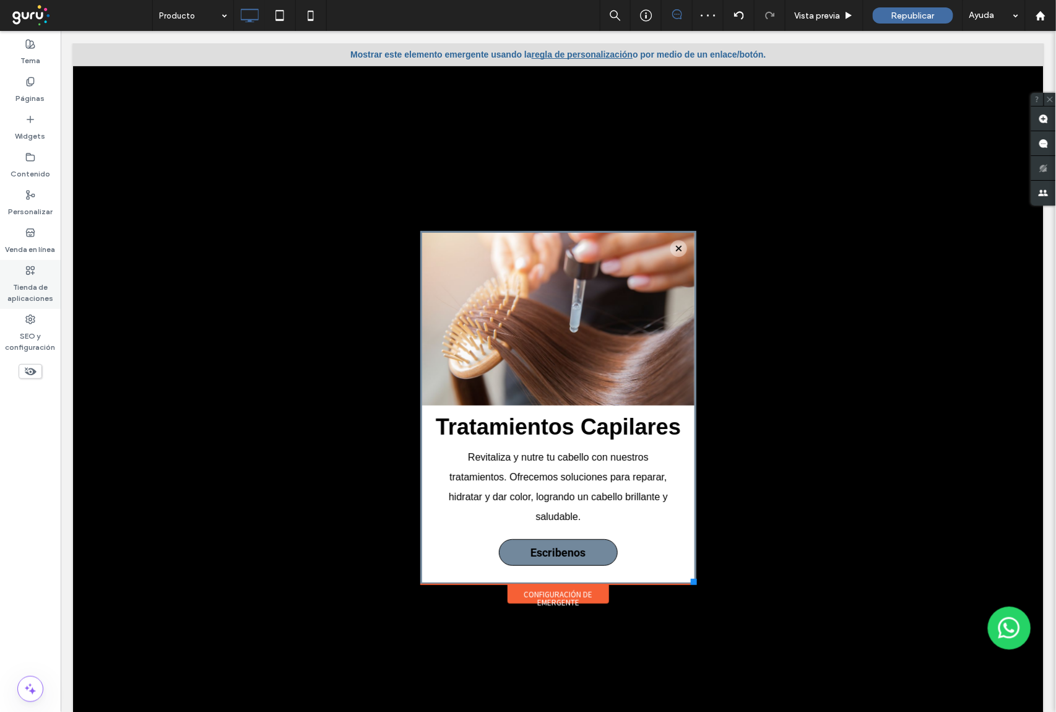
click at [26, 290] on label "Tienda de aplicaciones" at bounding box center [30, 289] width 61 height 28
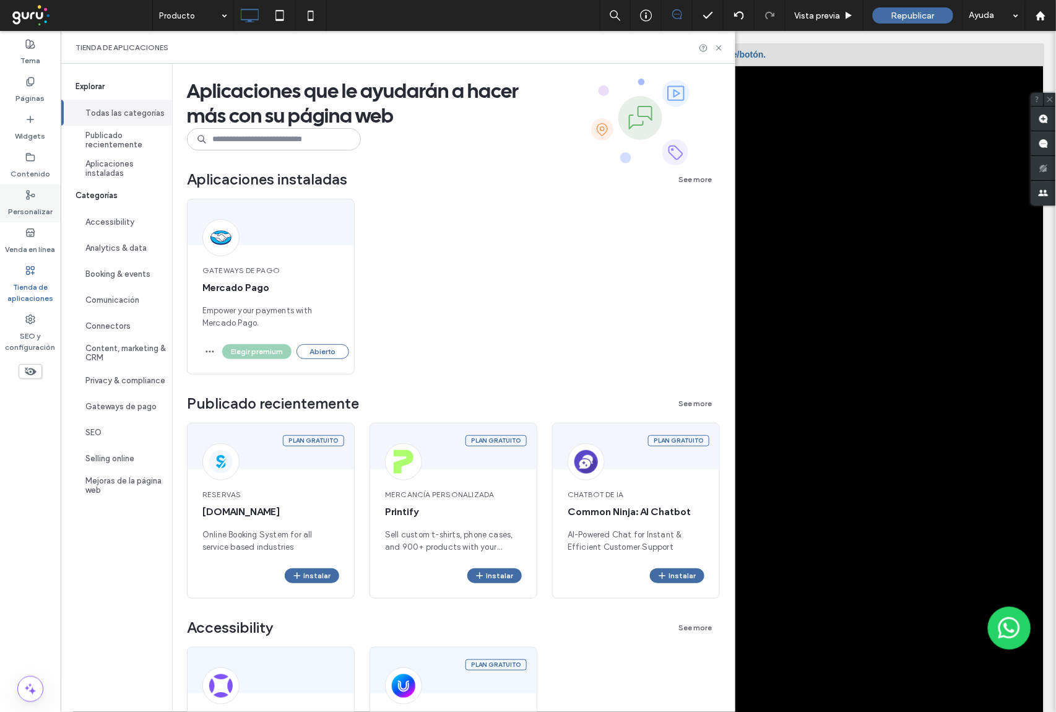
click at [33, 199] on icon at bounding box center [30, 195] width 10 height 10
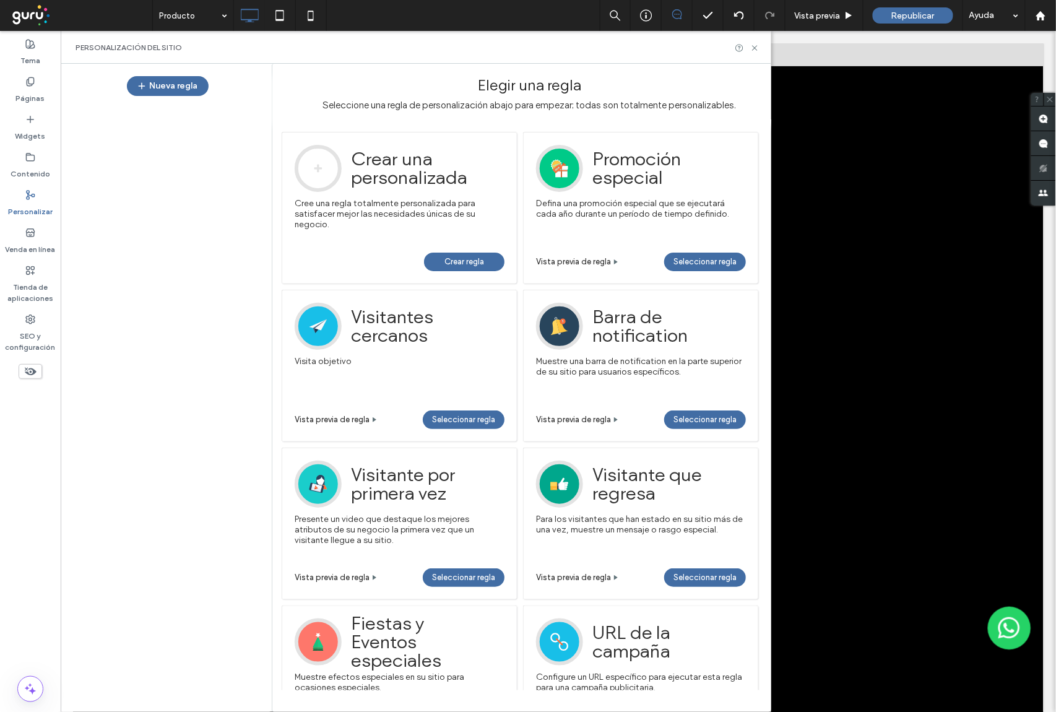
click at [469, 264] on span "Crear regla" at bounding box center [464, 262] width 40 height 19
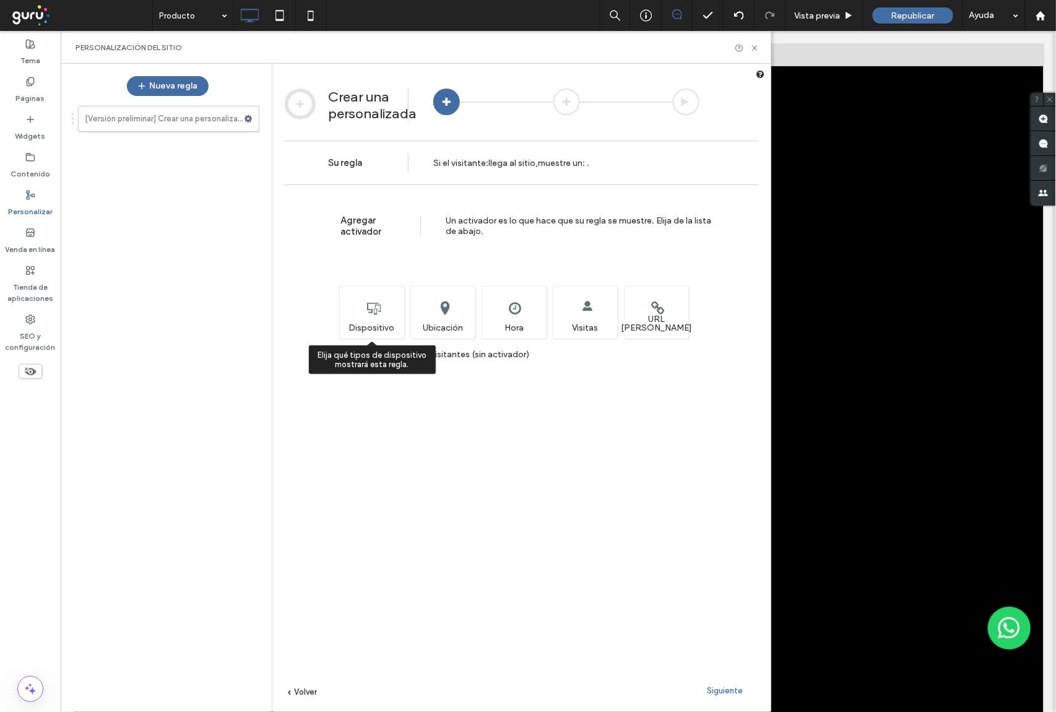
click at [363, 327] on div "Elija qué tipos de dispositivo mostrará esta regla. Dispositivo" at bounding box center [371, 312] width 65 height 53
click at [347, 359] on label "Mostrar a todos los visitantes (sin activador)" at bounding box center [434, 354] width 189 height 9
click at [350, 358] on label "Mostrar a todos los visitantes (sin activador)" at bounding box center [434, 354] width 189 height 9
click at [344, 358] on label "Mostrar a todos los visitantes (sin activador)" at bounding box center [434, 354] width 189 height 9
click at [727, 690] on span "Siguiente" at bounding box center [725, 690] width 36 height 9
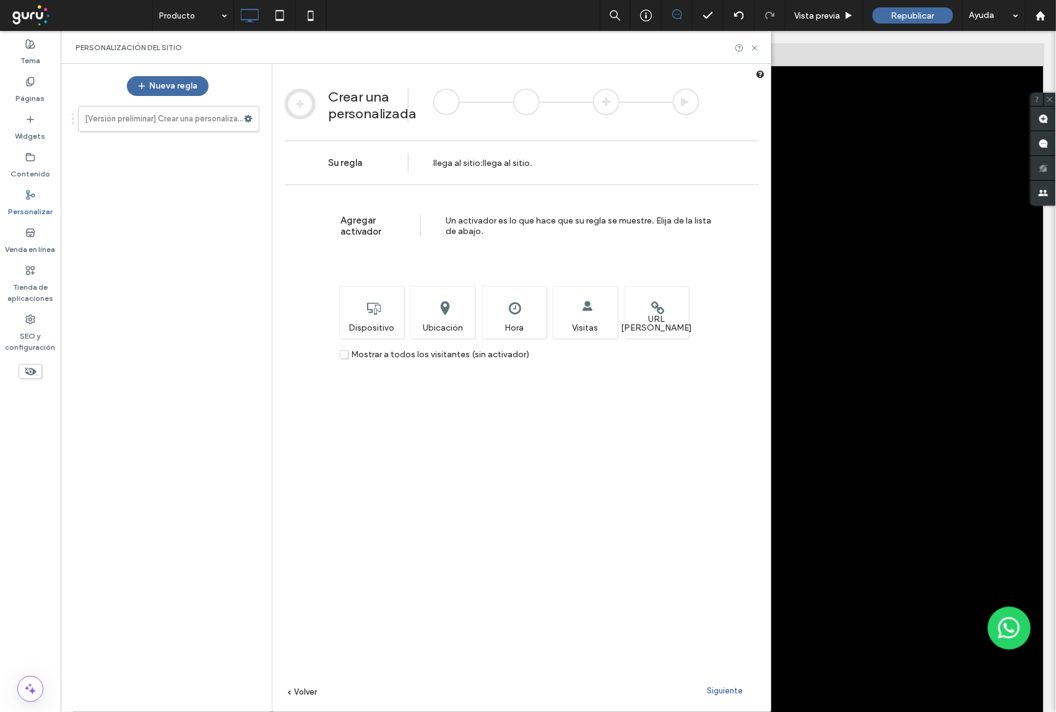
click at [729, 686] on span "Siguiente" at bounding box center [725, 690] width 36 height 9
click at [720, 694] on span "Siguiente" at bounding box center [725, 690] width 36 height 9
click at [508, 314] on div "Ajuste la hora y/o fecha en que desea que se muestre esta regla. Hora" at bounding box center [514, 312] width 65 height 53
click at [344, 357] on label "Mostrar a todos los visitantes (sin activador)" at bounding box center [434, 354] width 189 height 9
click at [343, 357] on label "Mostrar a todos los visitantes (sin activador)" at bounding box center [434, 354] width 189 height 9
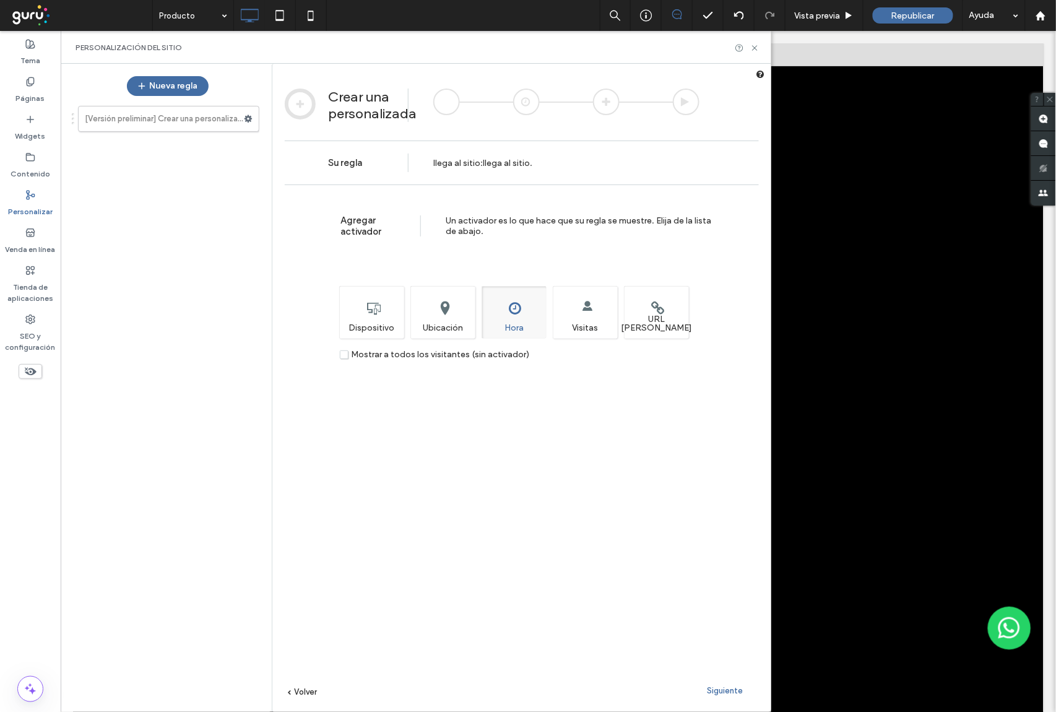
click at [344, 355] on label "Mostrar a todos los visitantes (sin activador)" at bounding box center [434, 354] width 189 height 9
click at [352, 309] on div "Elija qué tipos de dispositivo mostrará esta regla. Dispositivo" at bounding box center [371, 312] width 65 height 53
click at [339, 357] on div "Mostrar a todos los visitantes (sin activador)" at bounding box center [543, 354] width 431 height 11
click at [342, 357] on label "Mostrar a todos los visitantes (sin activador)" at bounding box center [434, 354] width 189 height 9
click at [357, 325] on div "Elija qué tipos de dispositivo mostrará esta regla. Dispositivo" at bounding box center [371, 312] width 65 height 53
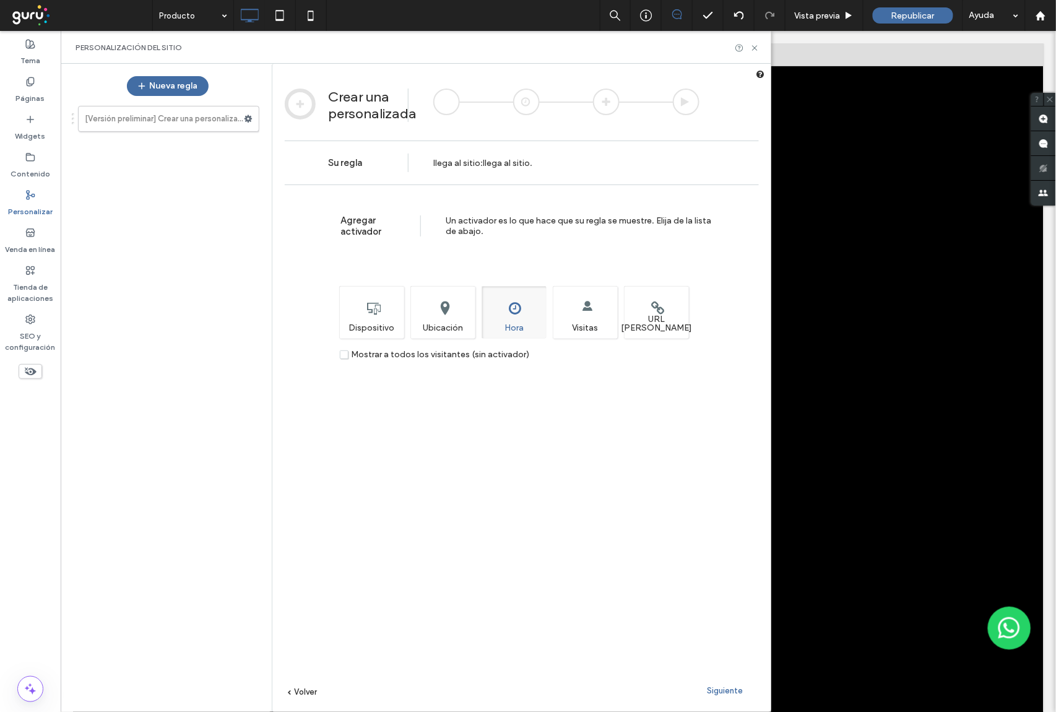
click at [342, 357] on label "Mostrar a todos los visitantes (sin activador)" at bounding box center [434, 354] width 189 height 9
click at [343, 357] on label "Mostrar a todos los visitantes (sin activador)" at bounding box center [434, 354] width 189 height 9
click at [360, 318] on div "Elija qué tipos de dispositivo mostrará esta regla. Dispositivo" at bounding box center [371, 312] width 65 height 53
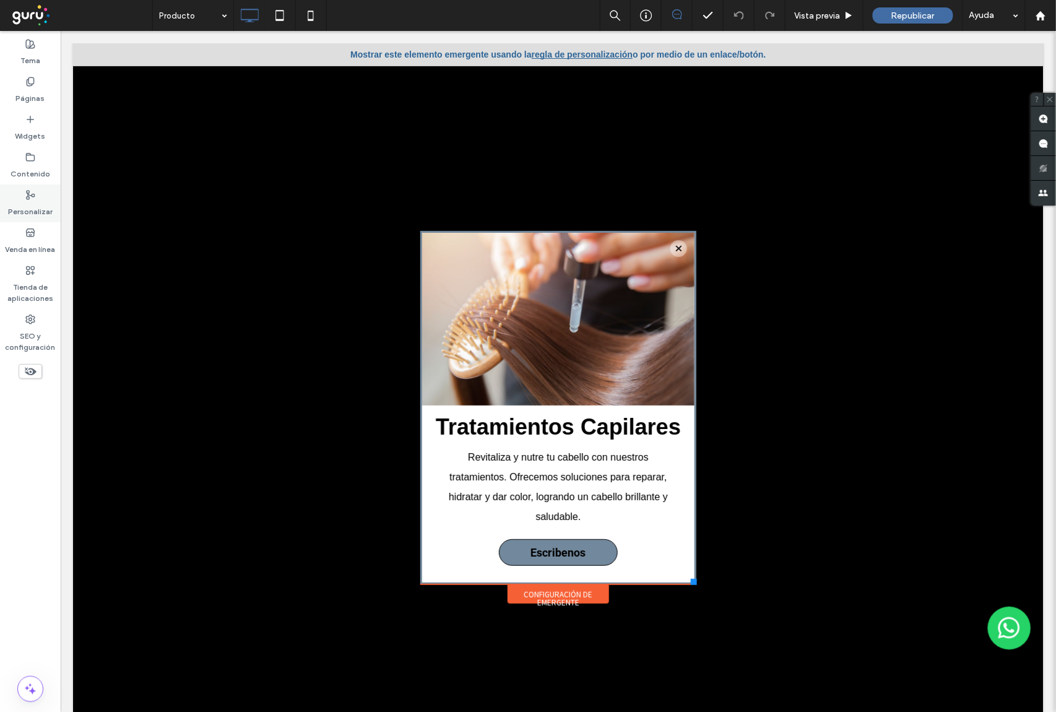
click at [22, 196] on div "Personalizar" at bounding box center [30, 203] width 61 height 38
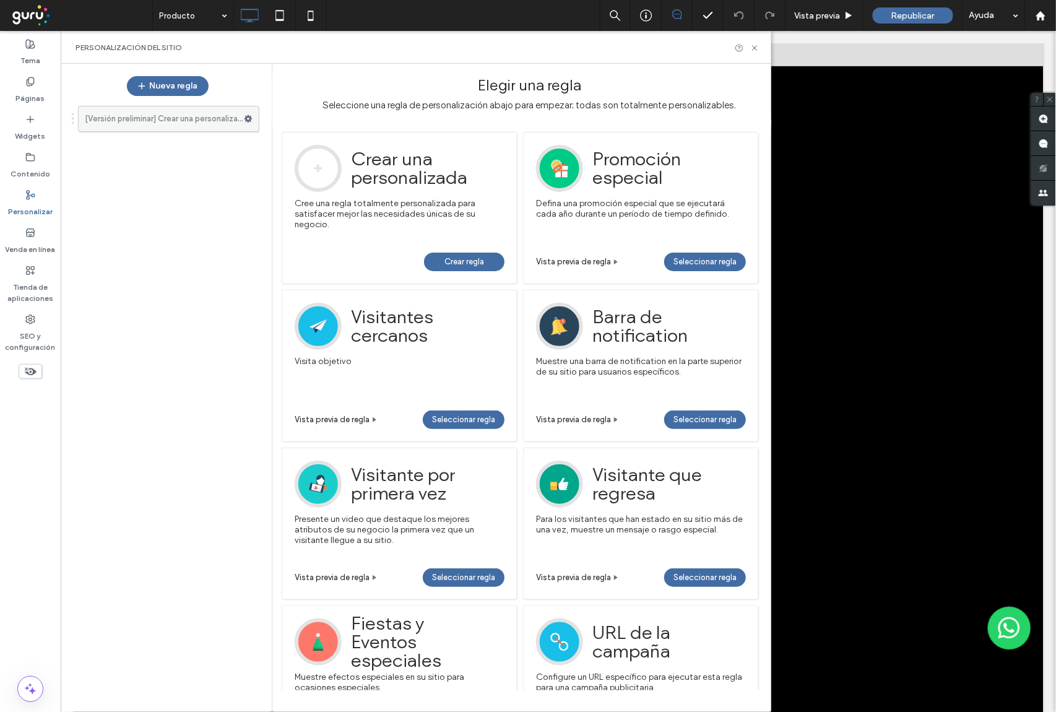
click at [162, 117] on label "[Versión preliminar] Crear una personalizada" at bounding box center [164, 118] width 159 height 25
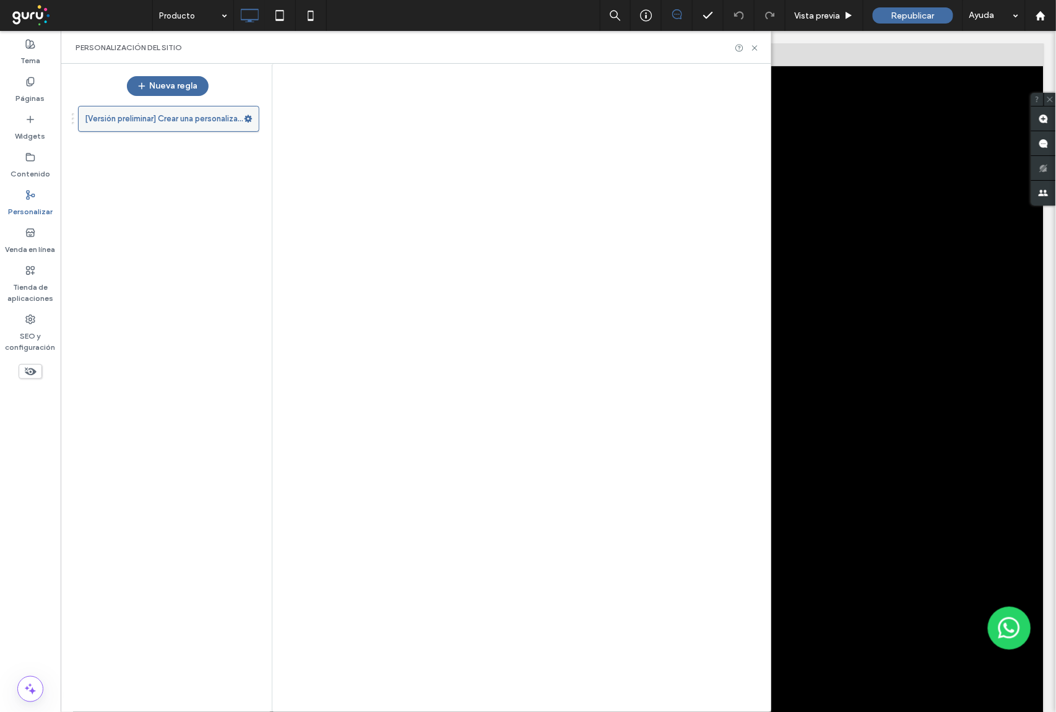
click at [249, 116] on icon at bounding box center [248, 119] width 9 height 9
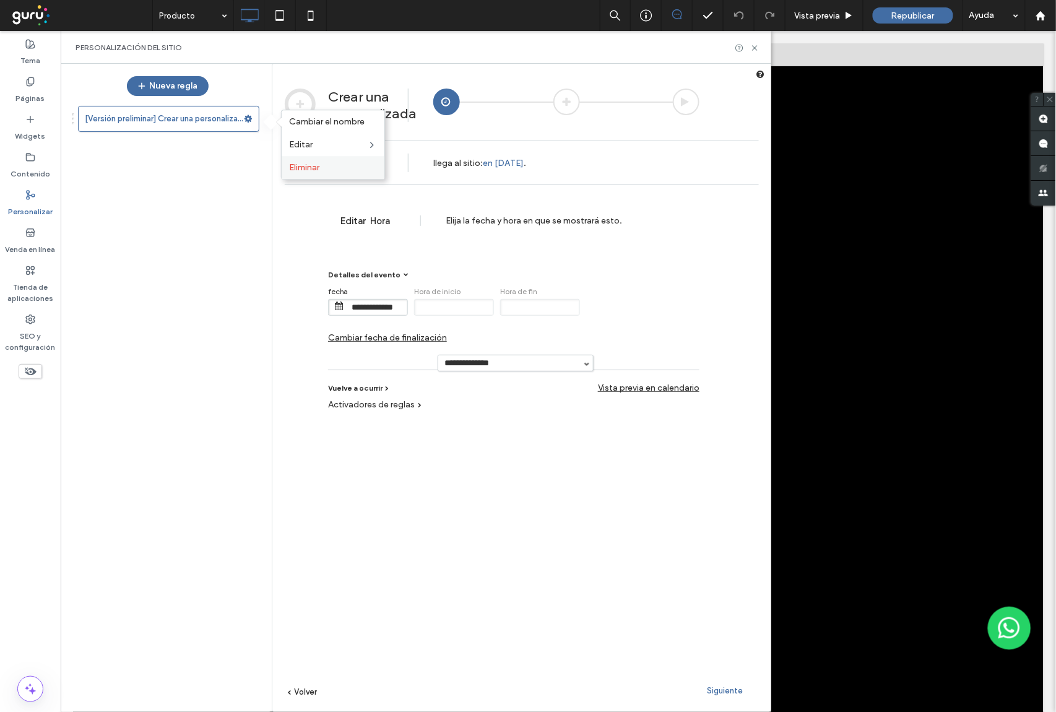
click at [310, 166] on span "Eliminar" at bounding box center [304, 167] width 30 height 11
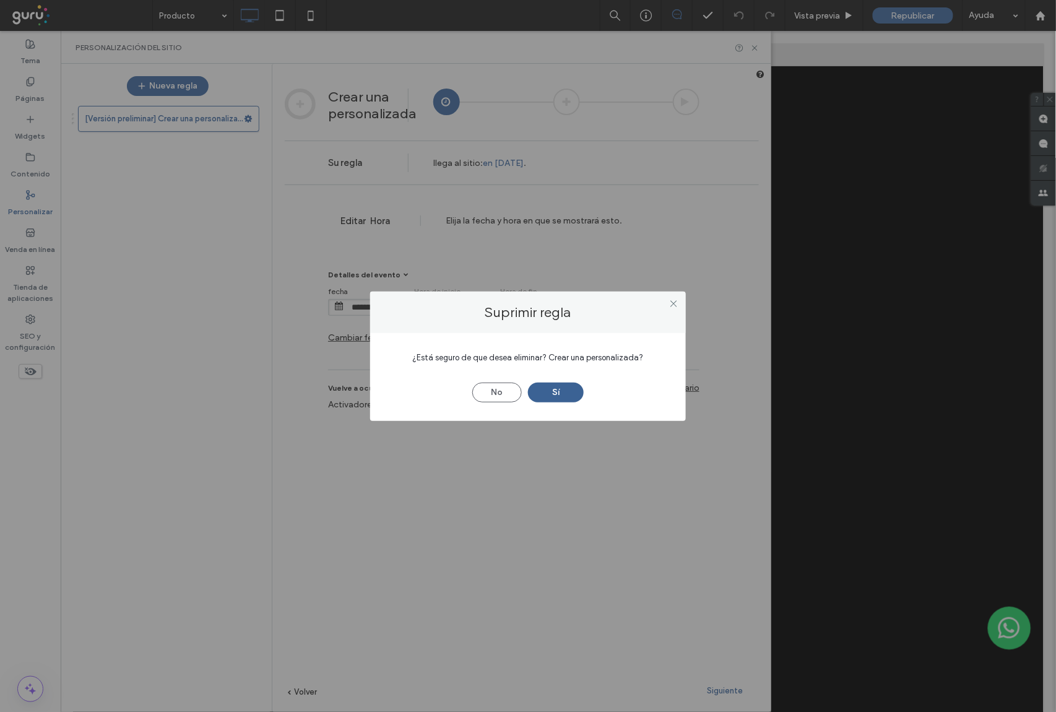
click at [548, 397] on button "Sí" at bounding box center [556, 393] width 56 height 20
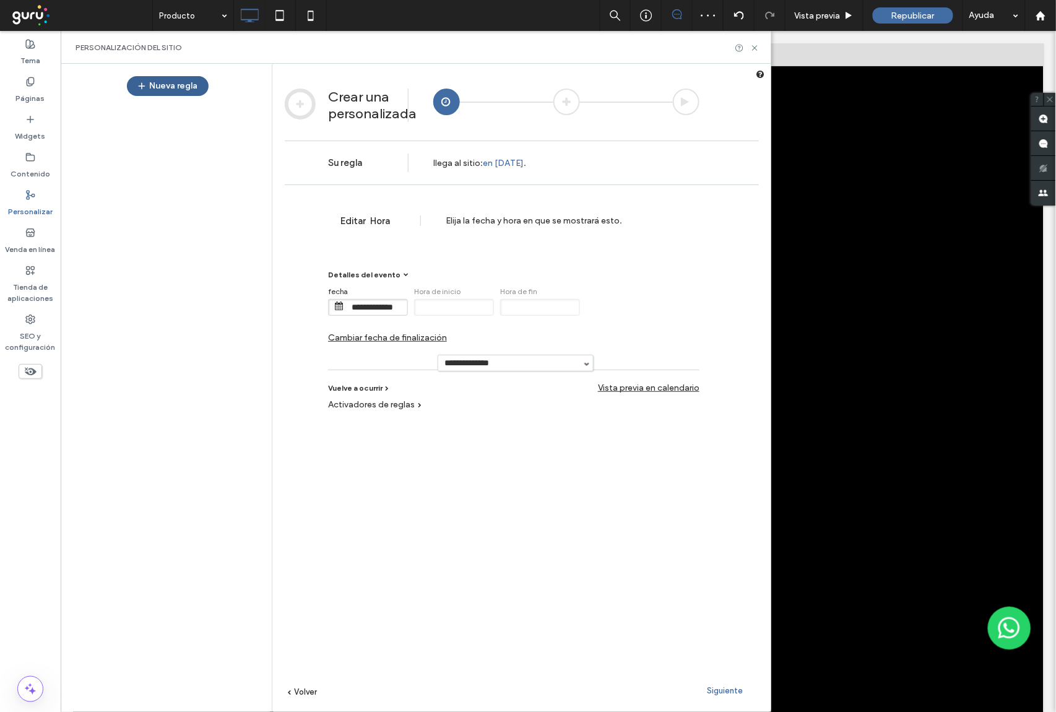
click at [177, 85] on button "Nueva regla" at bounding box center [168, 86] width 82 height 20
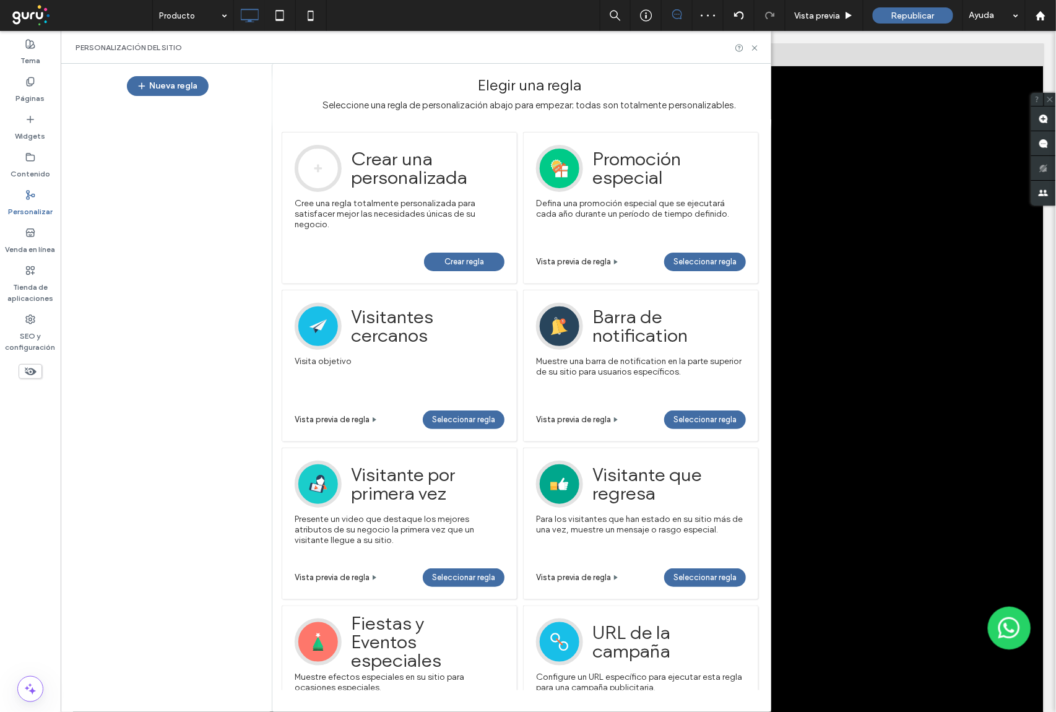
click at [463, 259] on span "Crear regla" at bounding box center [464, 262] width 40 height 19
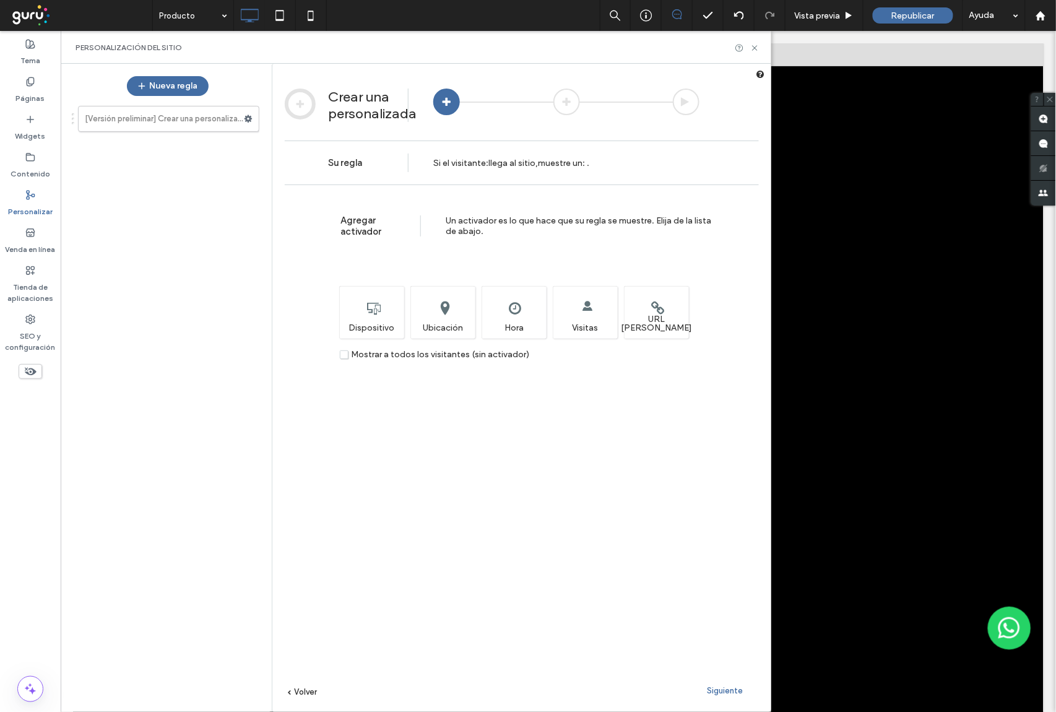
click at [343, 357] on label "Mostrar a todos los visitantes (sin activador)" at bounding box center [434, 354] width 189 height 9
click at [730, 694] on span "Siguiente" at bounding box center [725, 690] width 36 height 9
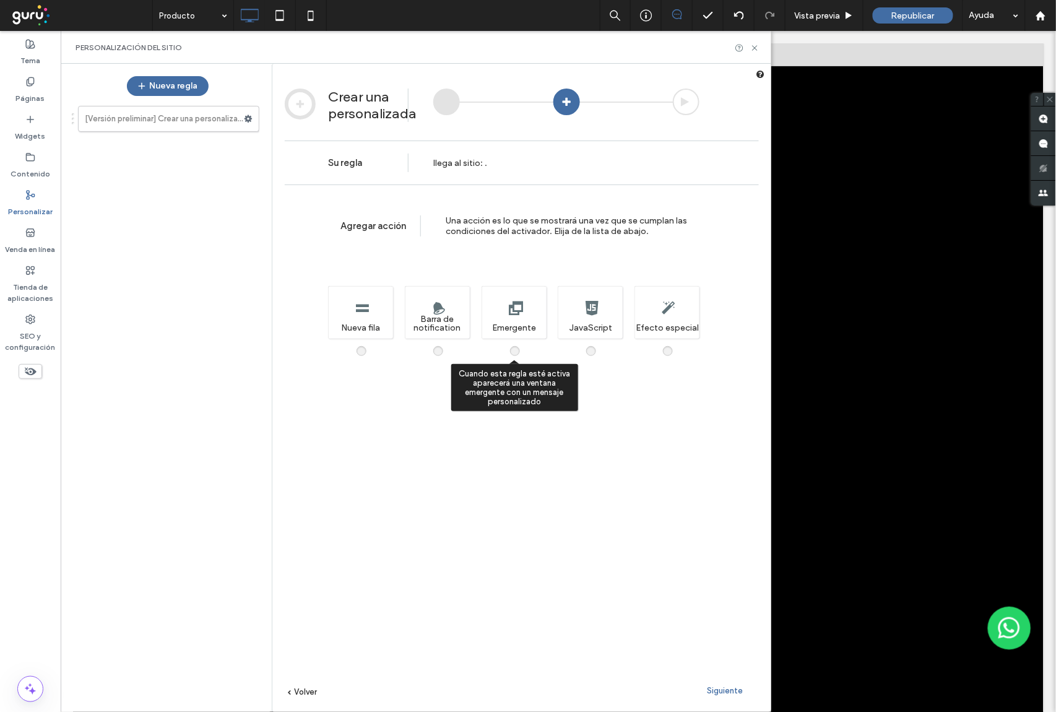
click at [522, 345] on span at bounding box center [522, 345] width 0 height 0
click at [731, 687] on span "Siguiente" at bounding box center [725, 690] width 36 height 9
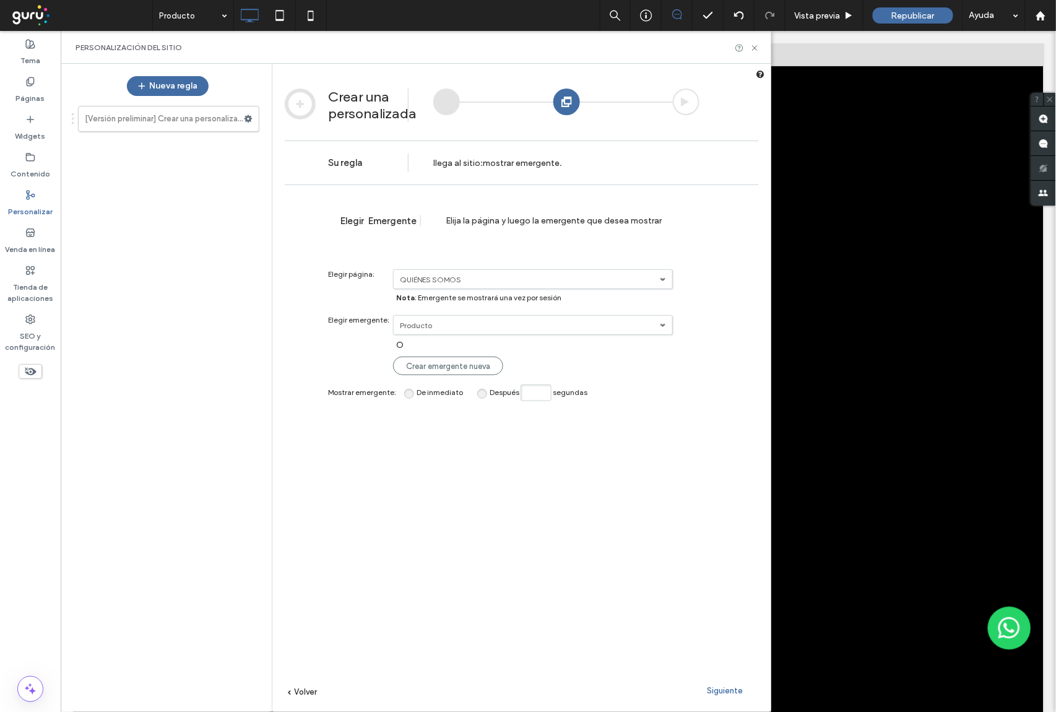
click at [535, 396] on input "Después segundas" at bounding box center [536, 392] width 31 height 17
type input "*"
click at [722, 698] on div "Siguiente" at bounding box center [725, 690] width 68 height 19
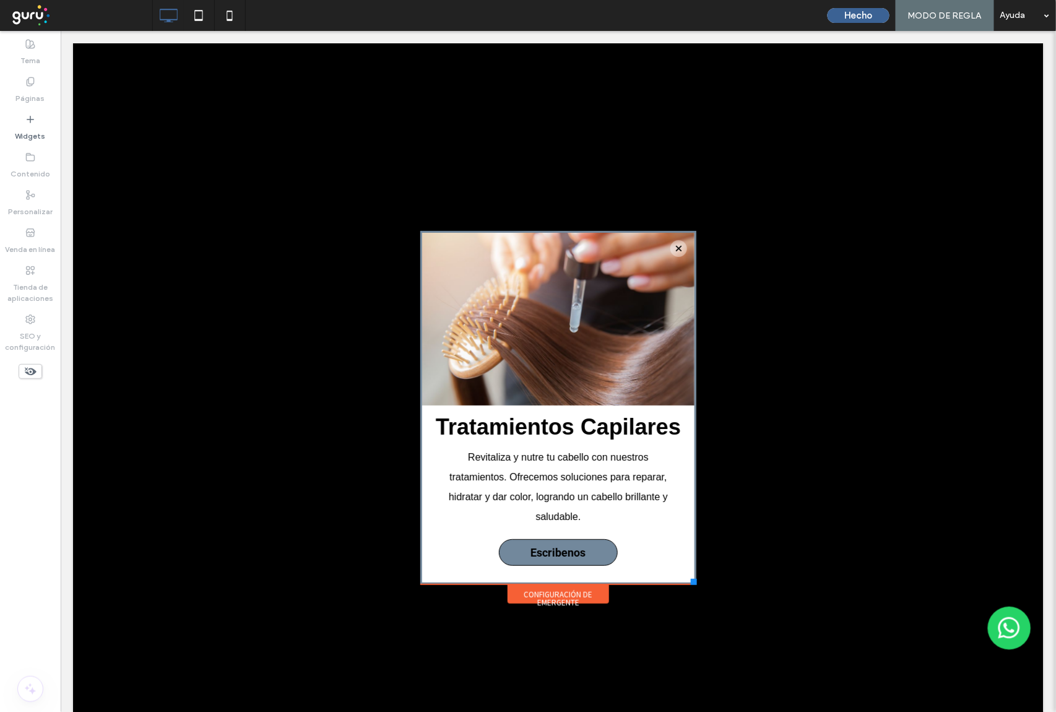
click at [869, 16] on button "Hecho" at bounding box center [859, 15] width 62 height 15
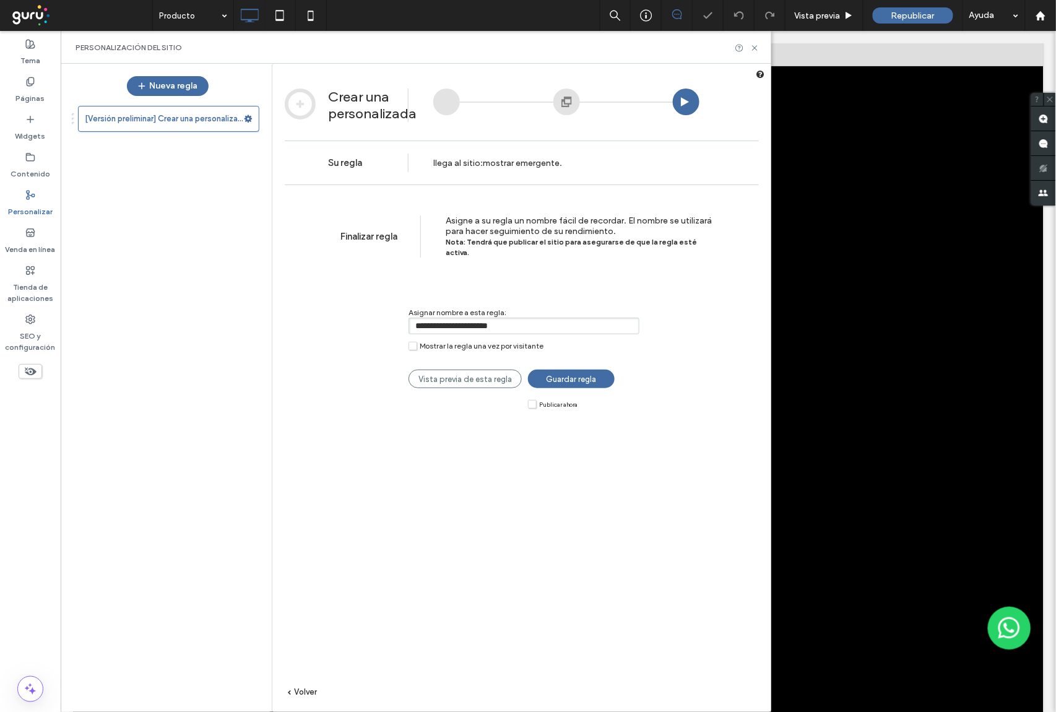
click at [530, 399] on label "Publicar ahora" at bounding box center [553, 403] width 50 height 9
click at [587, 370] on link "Guardar regla" at bounding box center [571, 379] width 87 height 19
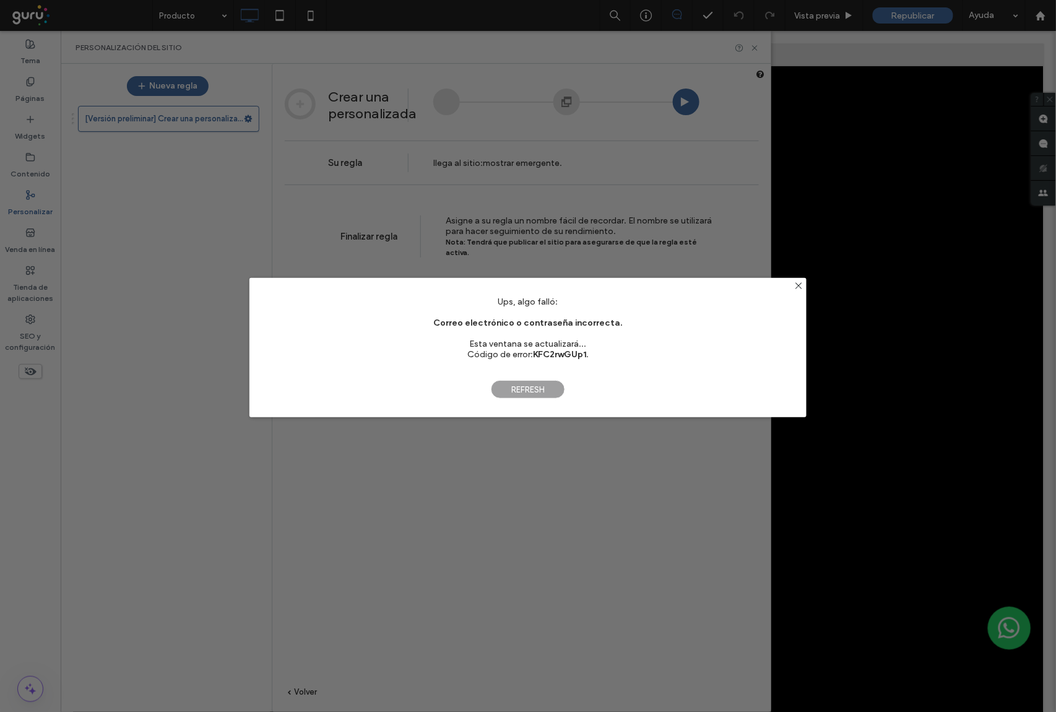
click at [537, 392] on span "Refresh" at bounding box center [528, 389] width 74 height 19
